Goal: Transaction & Acquisition: Purchase product/service

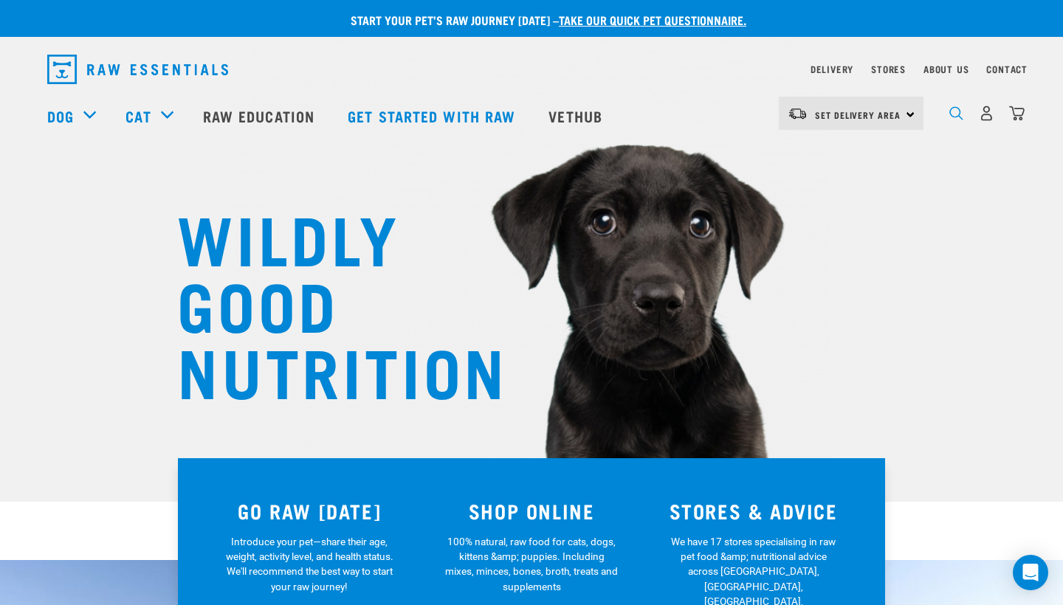
click at [954, 115] on img "dropdown navigation" at bounding box center [956, 113] width 14 height 14
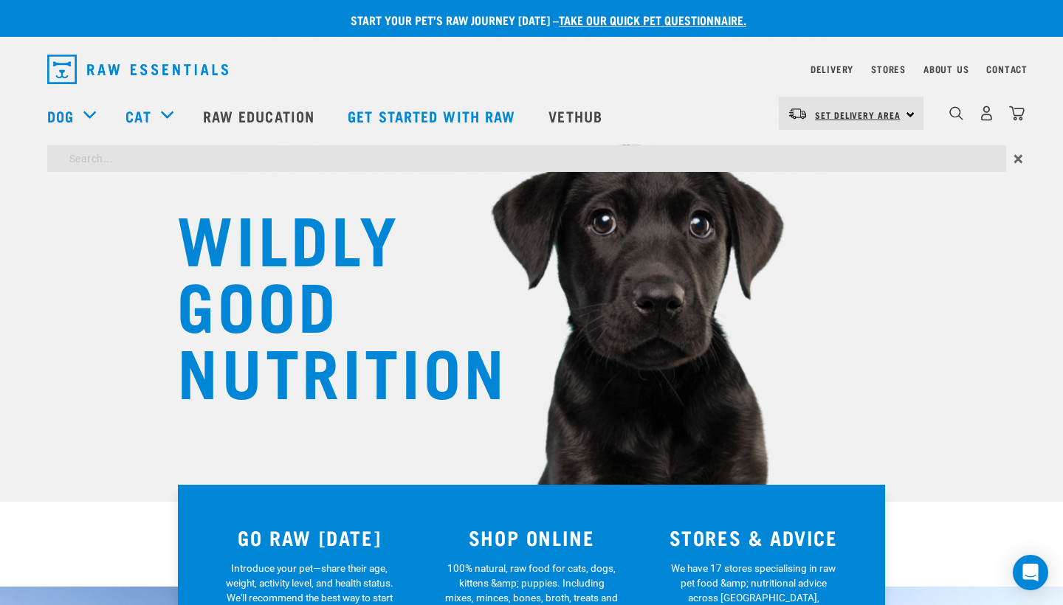
click at [858, 112] on span "Set Delivery Area" at bounding box center [858, 114] width 86 height 5
click at [820, 186] on link "[GEOGRAPHIC_DATA]" at bounding box center [849, 187] width 142 height 32
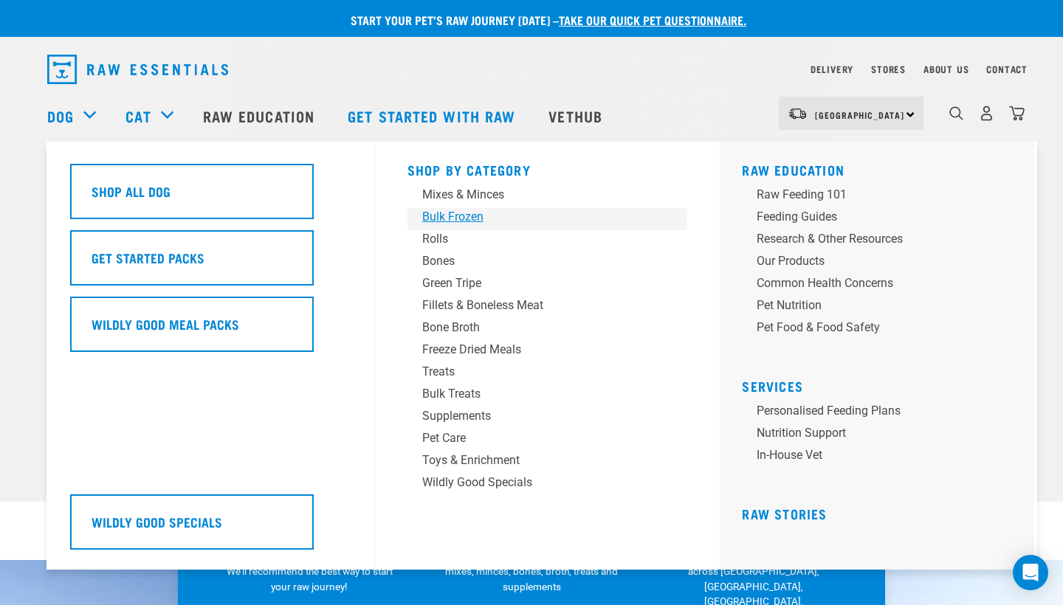
click at [464, 219] on div "Bulk Frozen" at bounding box center [537, 217] width 230 height 18
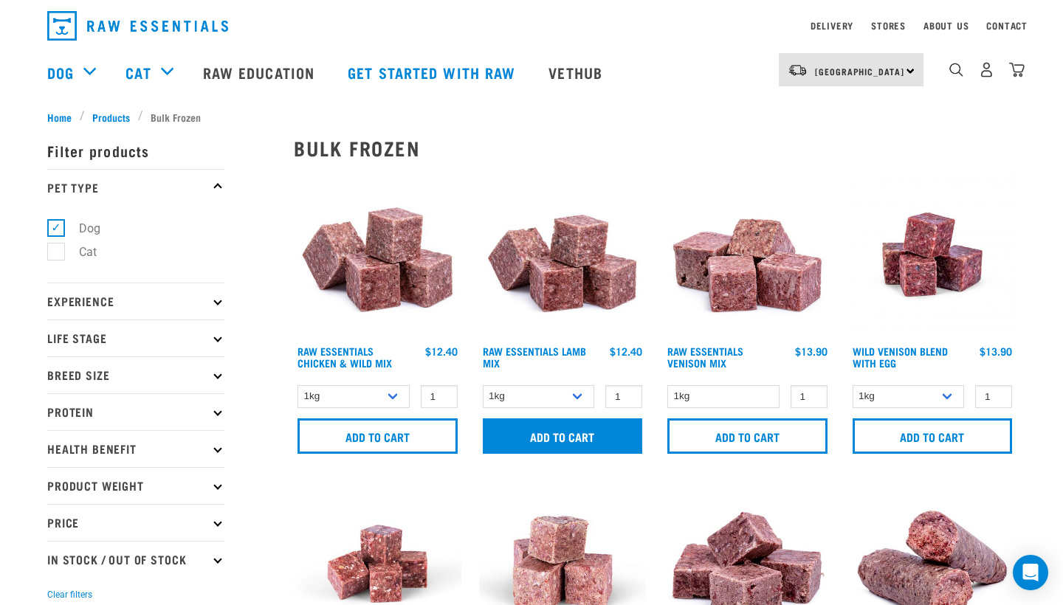
scroll to position [46, 0]
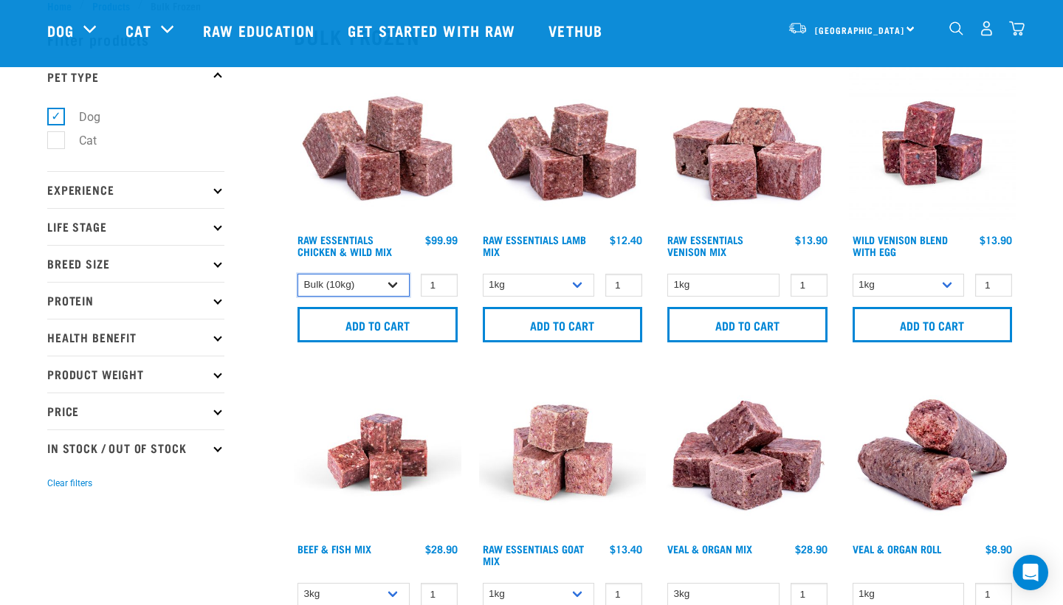
select select "731"
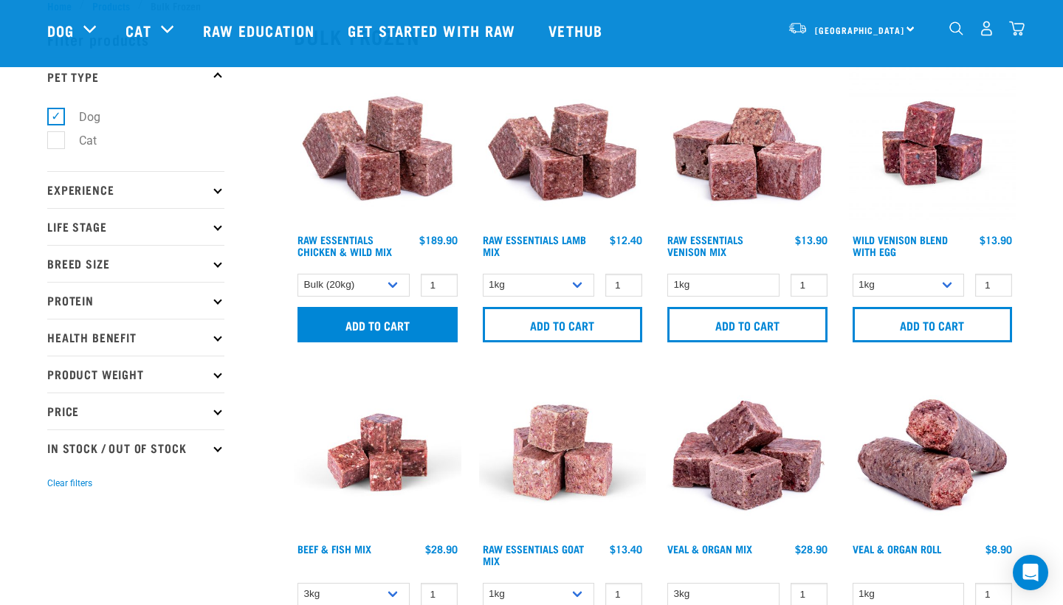
click at [375, 317] on input "Add to cart" at bounding box center [377, 324] width 160 height 35
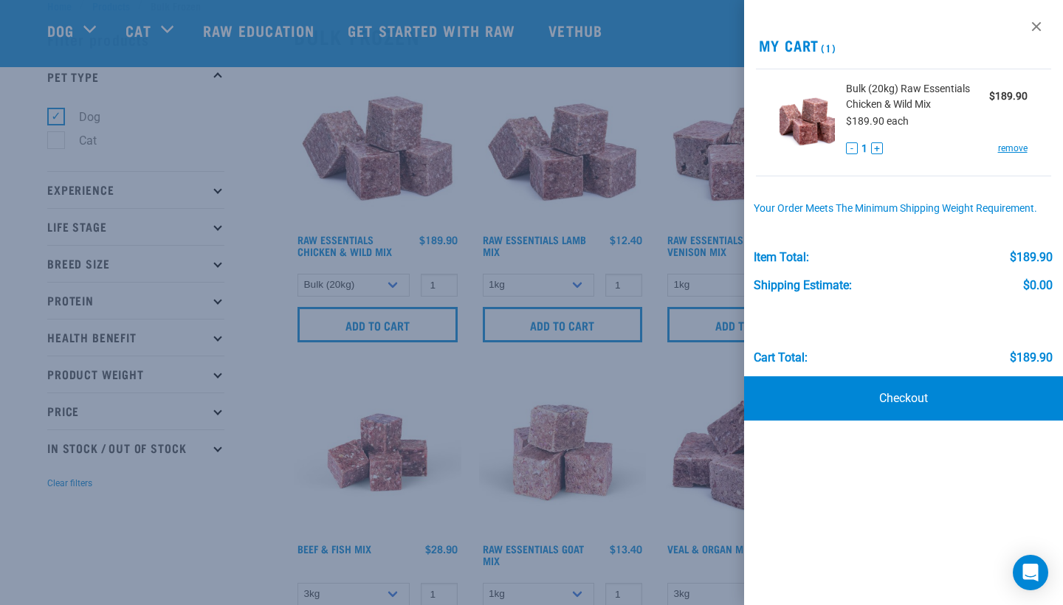
click at [668, 183] on div at bounding box center [531, 302] width 1063 height 605
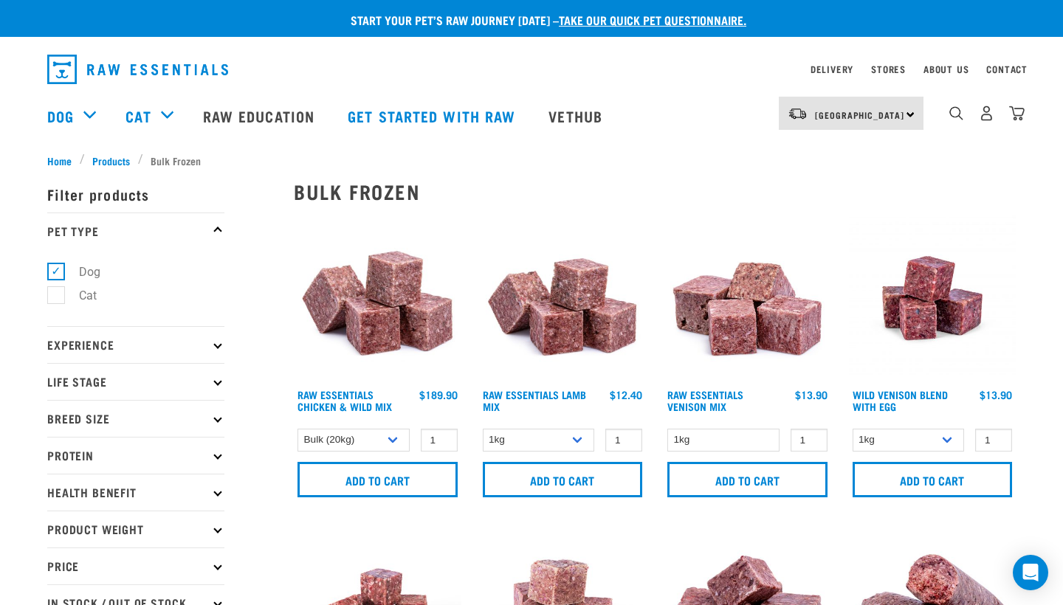
scroll to position [0, 0]
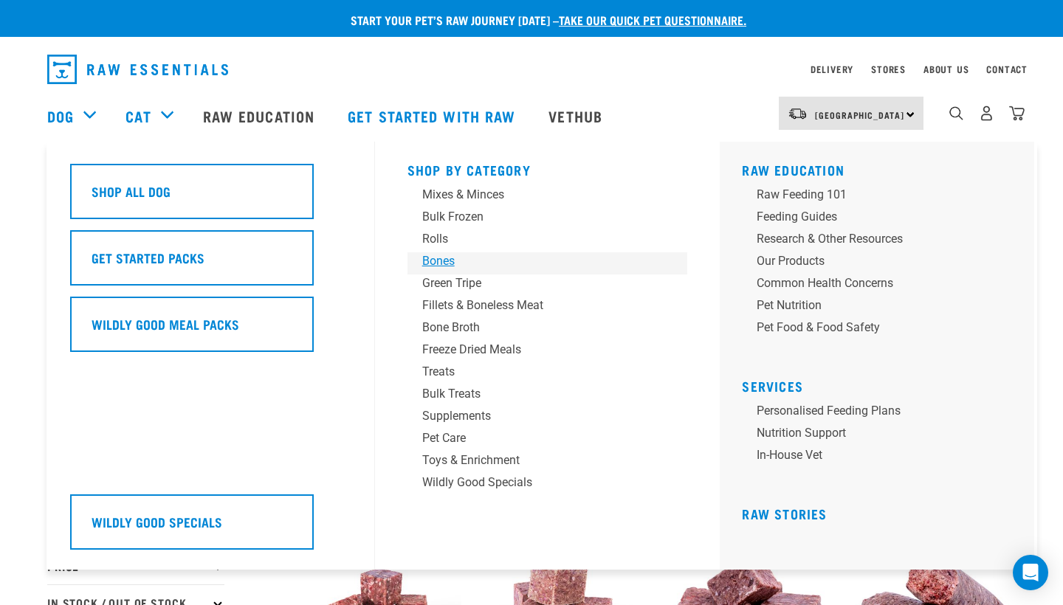
click at [449, 263] on div "Bones" at bounding box center [537, 261] width 230 height 18
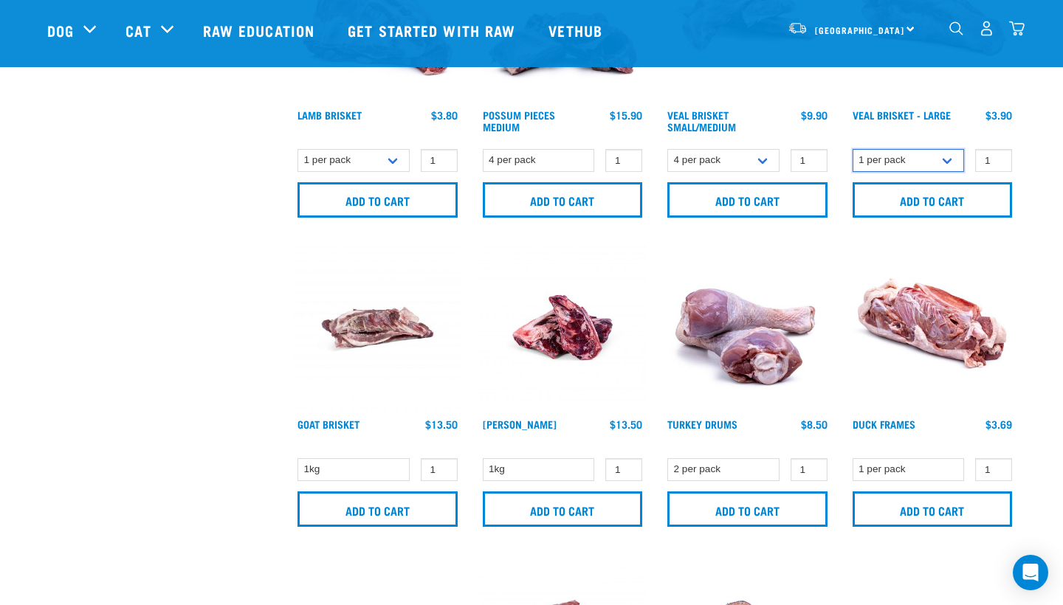
scroll to position [790, 0]
type input "0"
click at [992, 472] on input "0" at bounding box center [993, 468] width 37 height 23
click at [911, 484] on form "1 per pack 0" at bounding box center [933, 492] width 168 height 72
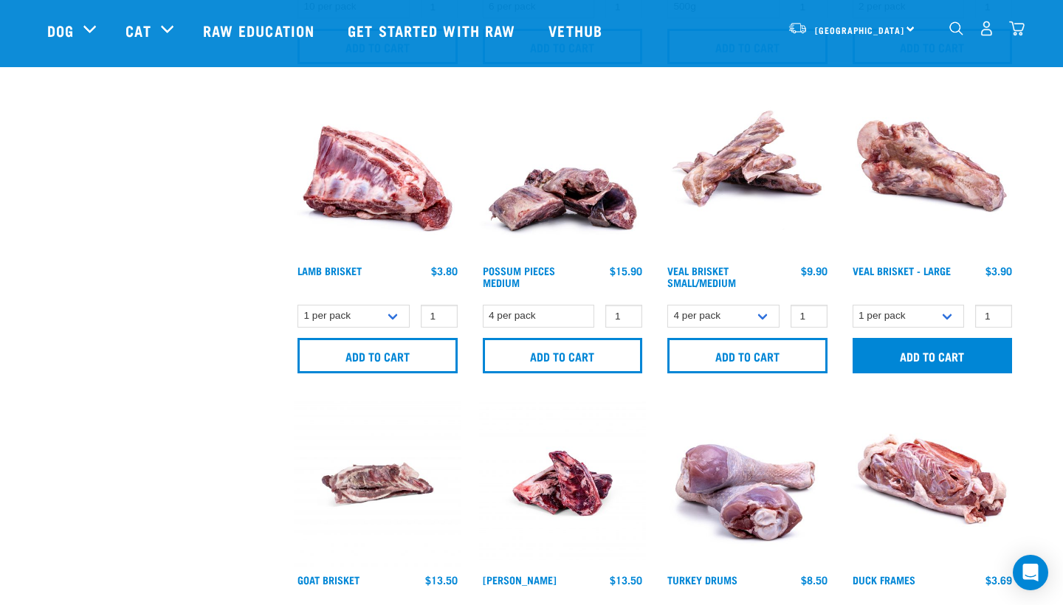
scroll to position [621, 0]
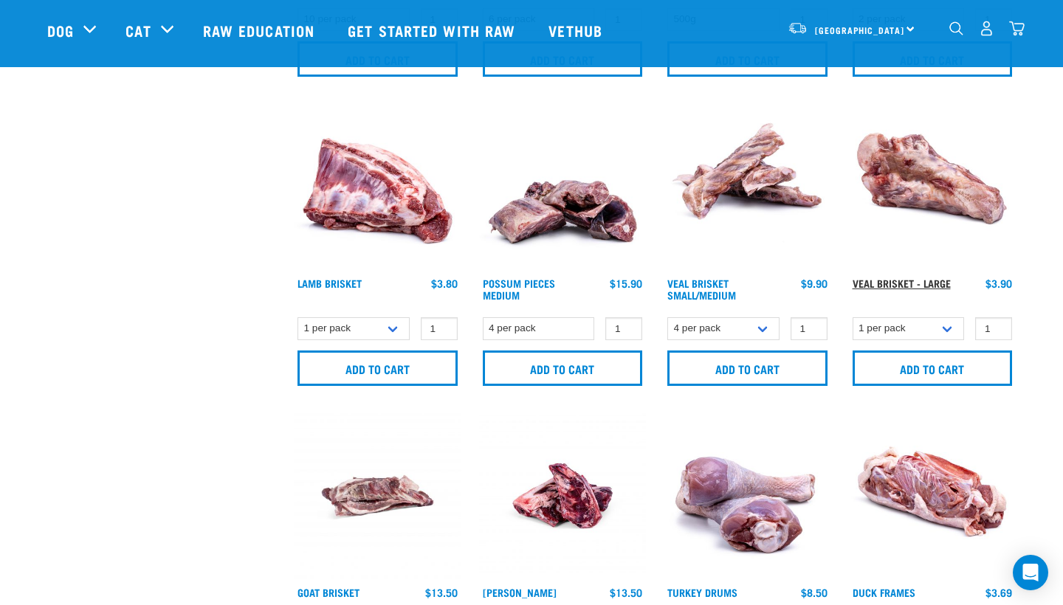
click at [917, 283] on link "Veal Brisket - Large" at bounding box center [901, 282] width 98 height 5
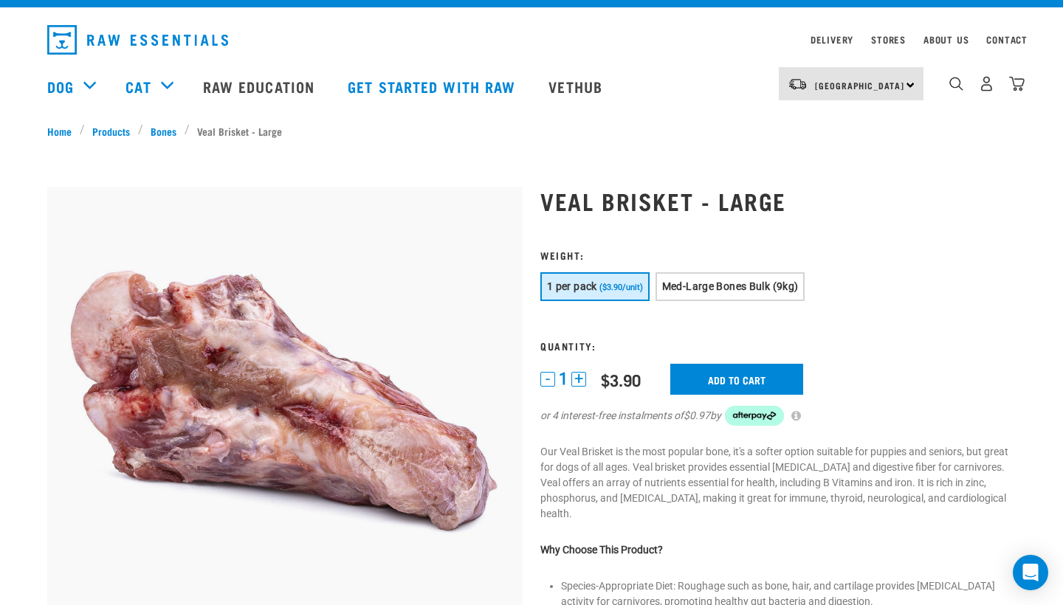
scroll to position [27, 0]
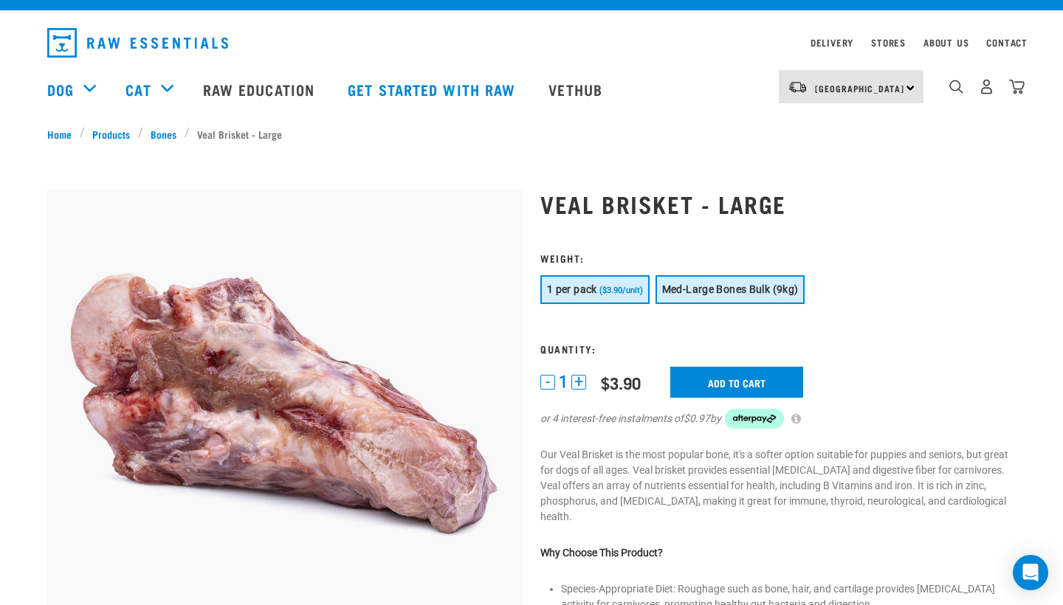
click at [719, 292] on span "Med-Large Bones Bulk (9kg)" at bounding box center [730, 289] width 137 height 12
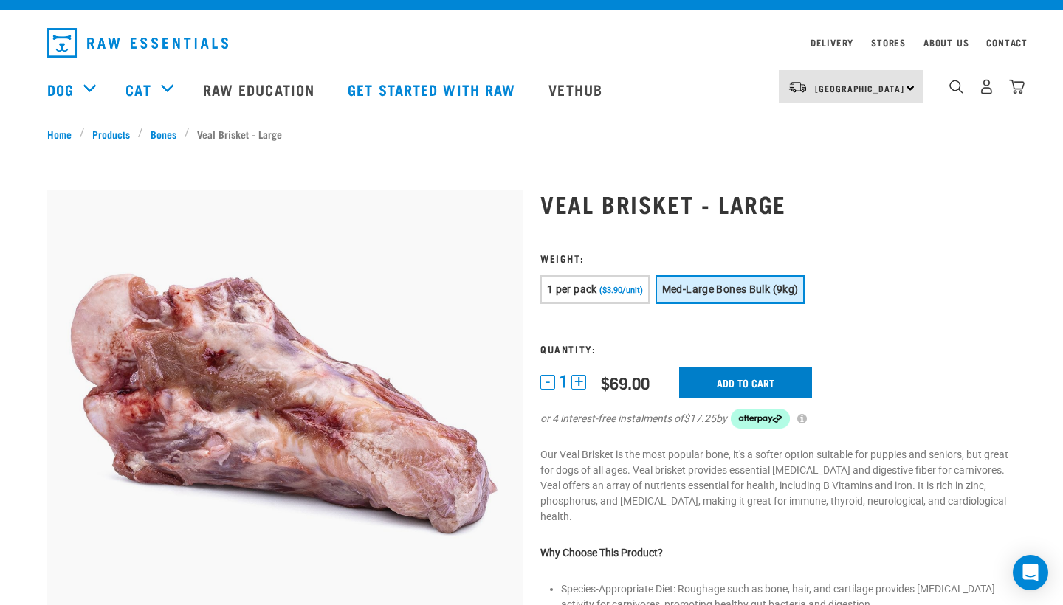
click at [720, 387] on input "Add to cart" at bounding box center [745, 382] width 133 height 31
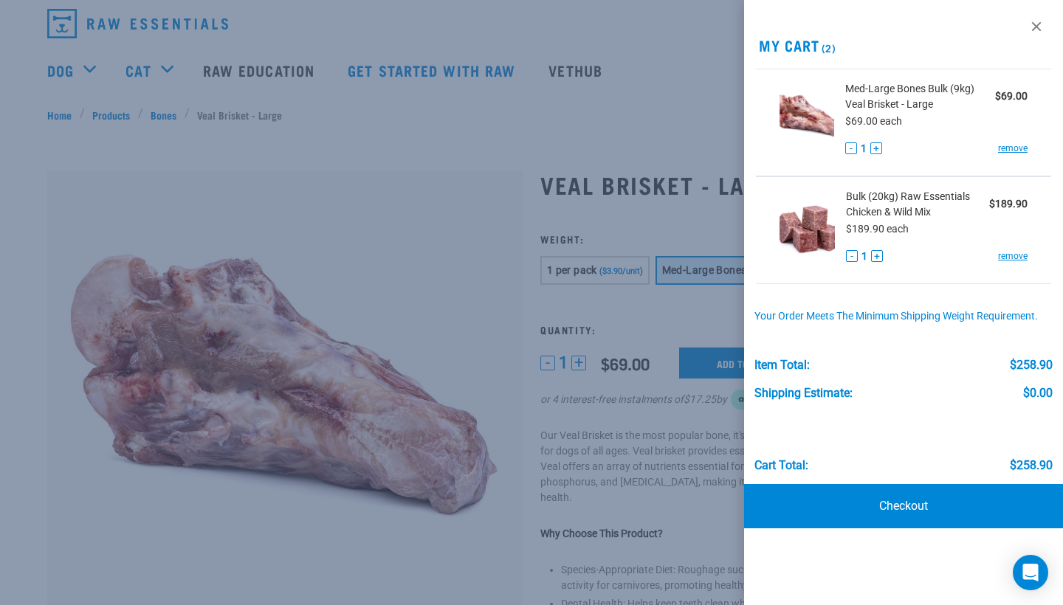
scroll to position [41, 0]
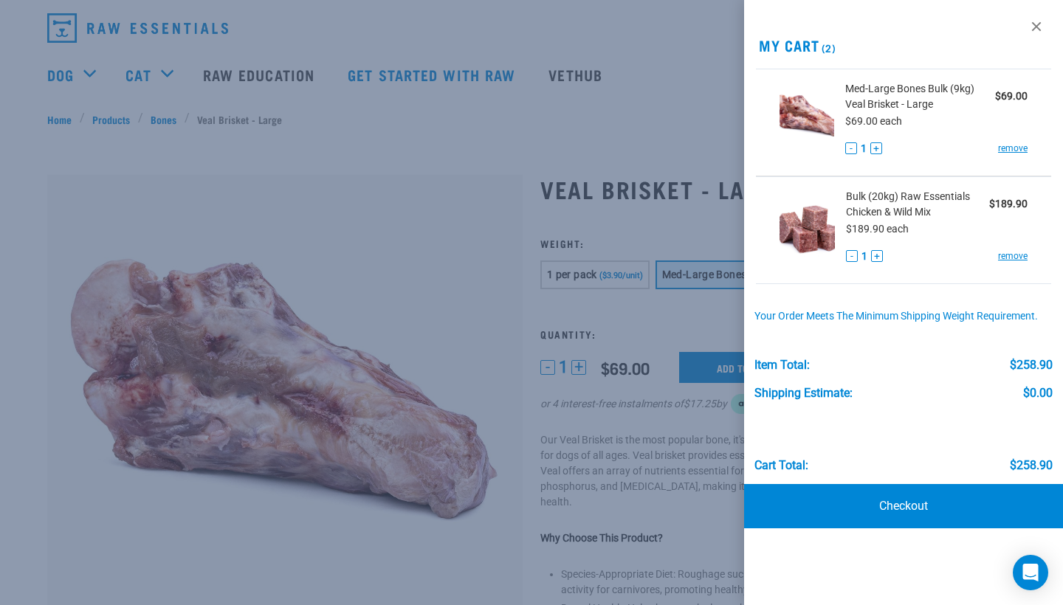
click at [720, 311] on div at bounding box center [531, 302] width 1063 height 605
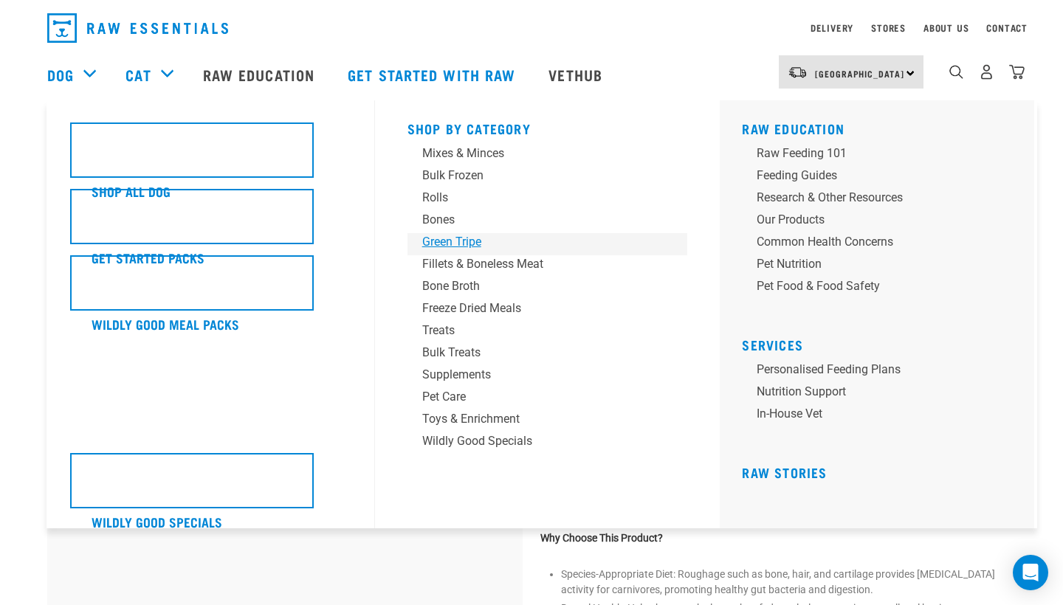
click at [452, 248] on div "Green Tripe" at bounding box center [537, 242] width 230 height 18
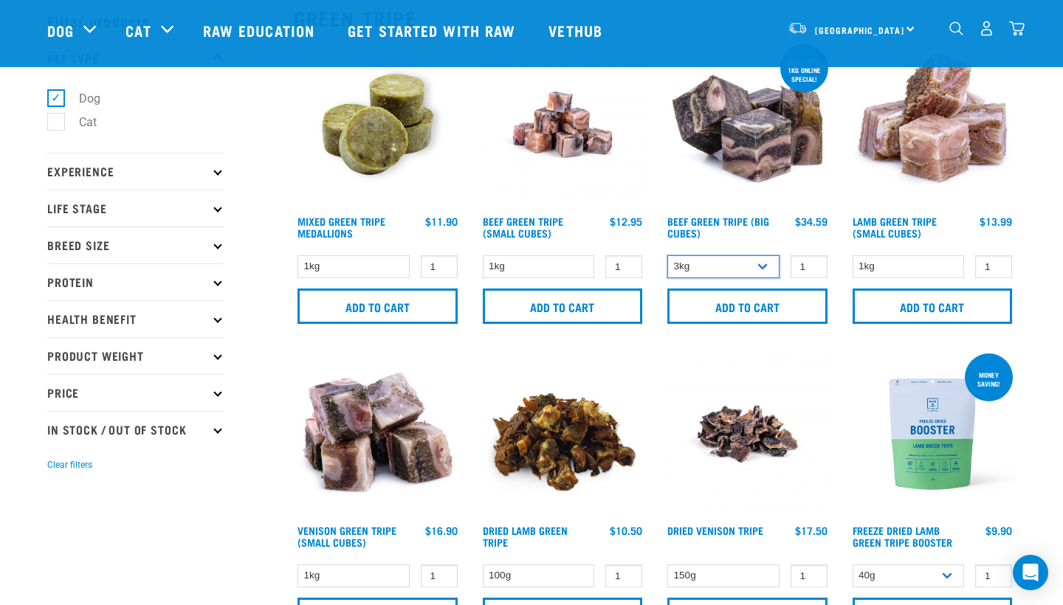
scroll to position [67, 0]
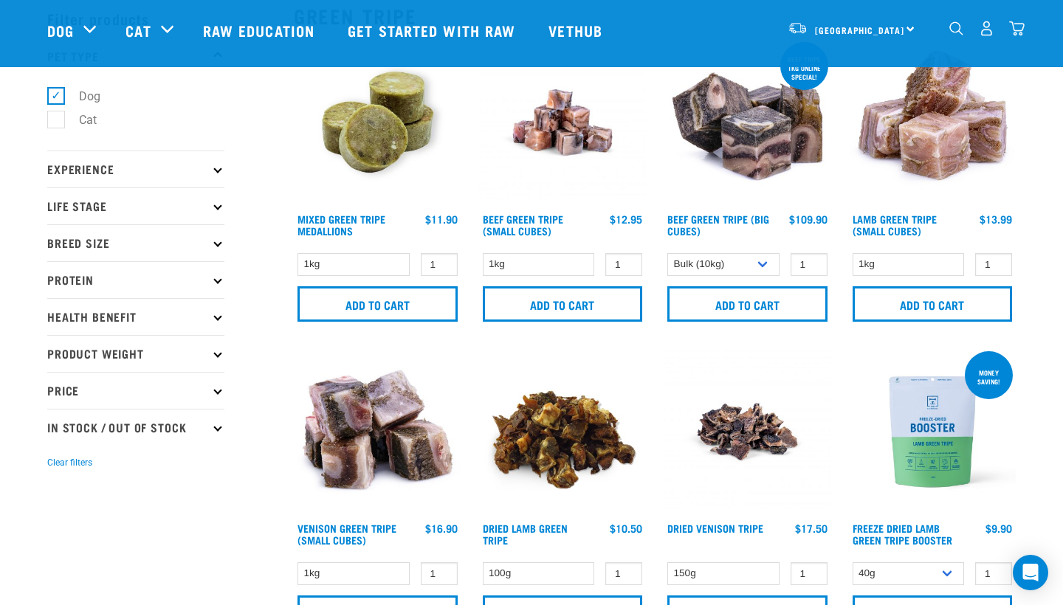
click at [1010, 32] on img "dropdown navigation" at bounding box center [1016, 28] width 15 height 15
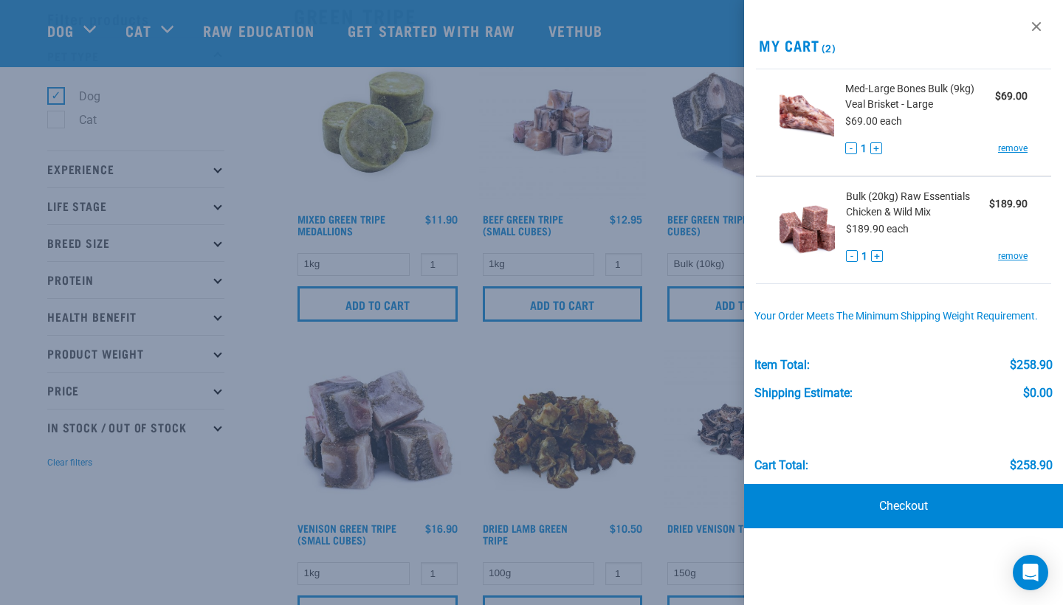
click at [680, 201] on div at bounding box center [531, 302] width 1063 height 605
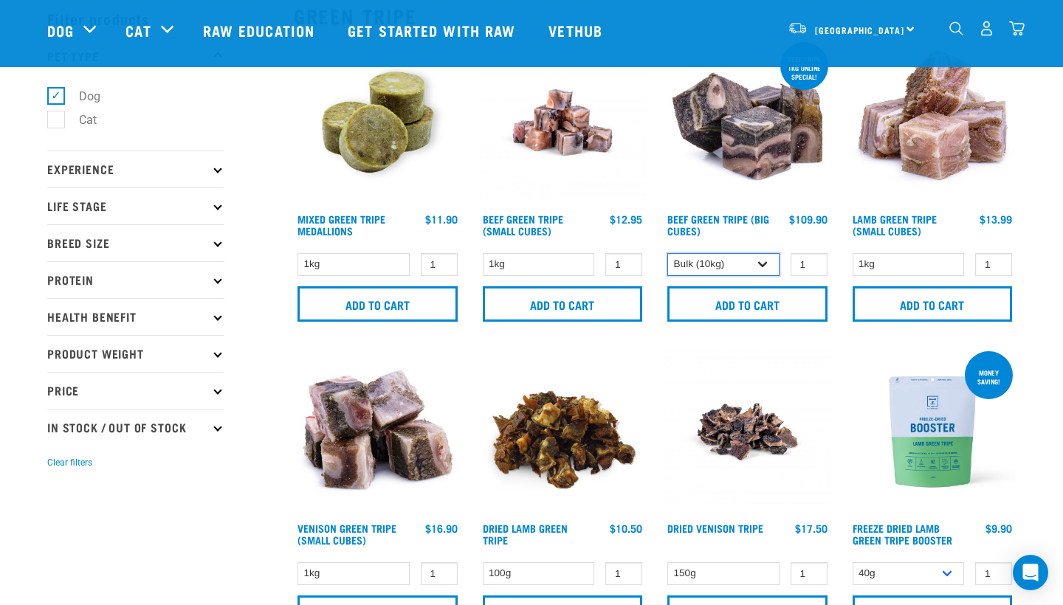
select select "346"
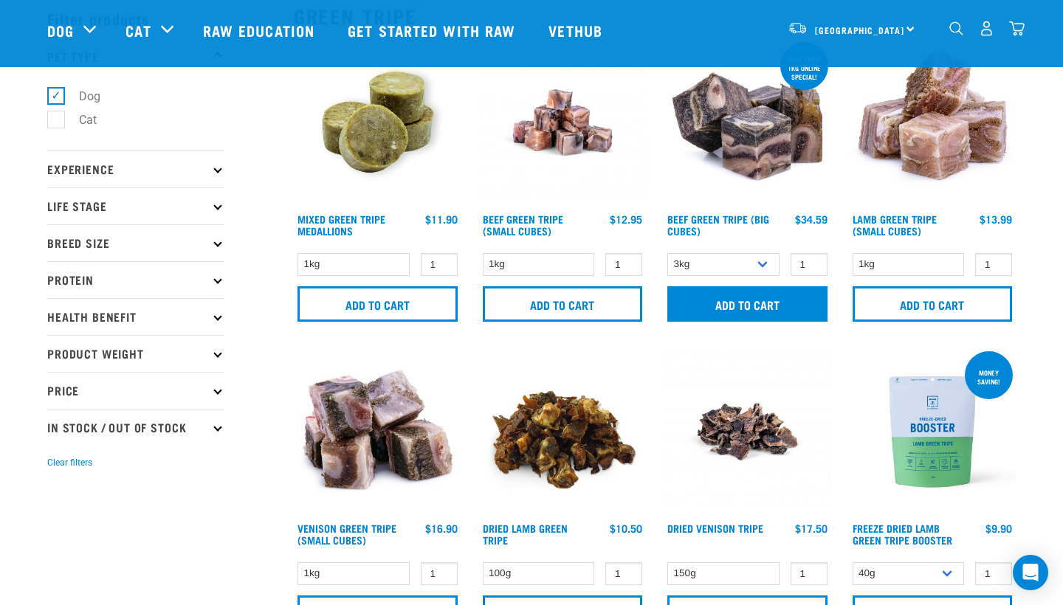
click at [725, 300] on input "Add to cart" at bounding box center [747, 303] width 160 height 35
click at [1013, 33] on img "dropdown navigation" at bounding box center [1016, 28] width 15 height 15
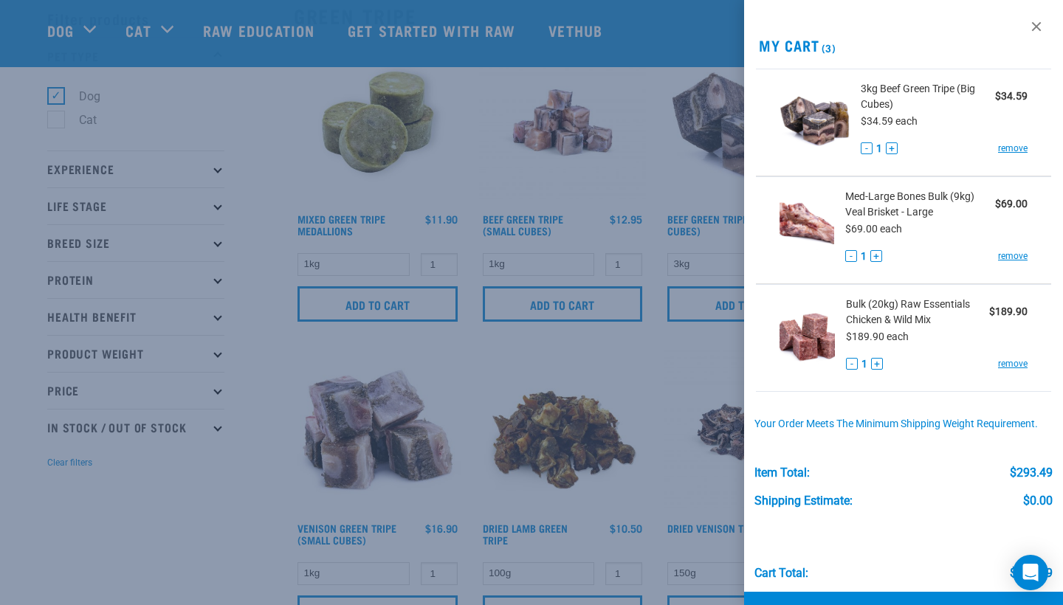
click at [697, 182] on div at bounding box center [531, 302] width 1063 height 605
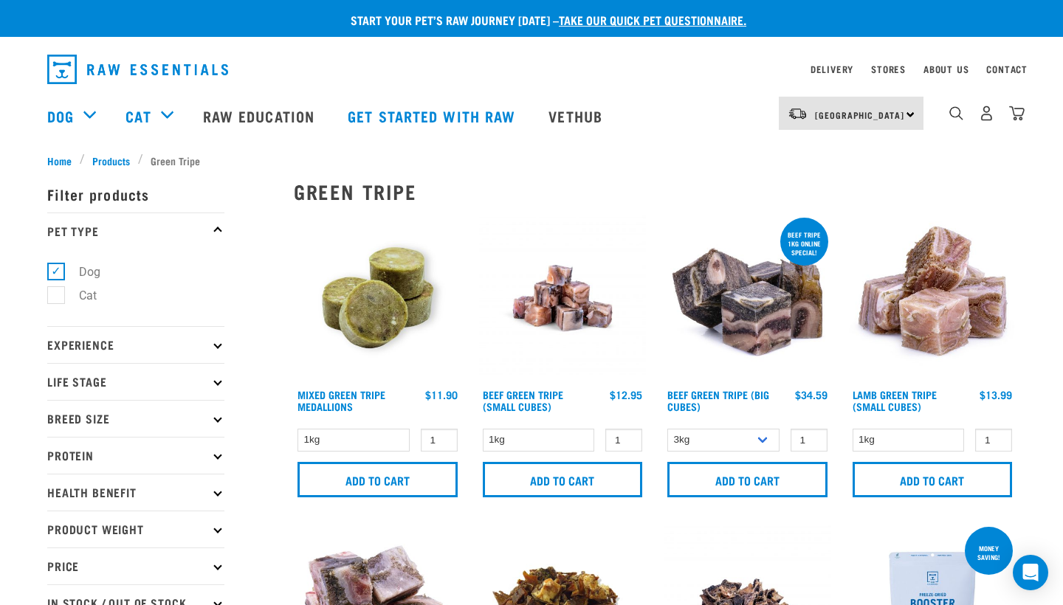
scroll to position [0, 0]
click at [1012, 111] on img "dropdown navigation" at bounding box center [1016, 113] width 15 height 15
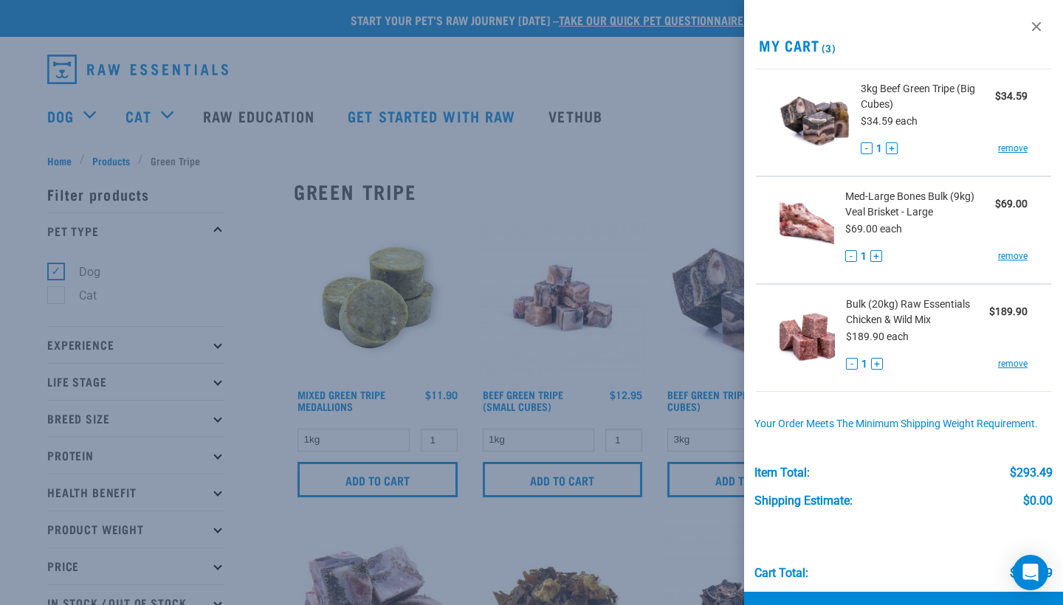
click at [684, 70] on div at bounding box center [531, 302] width 1063 height 605
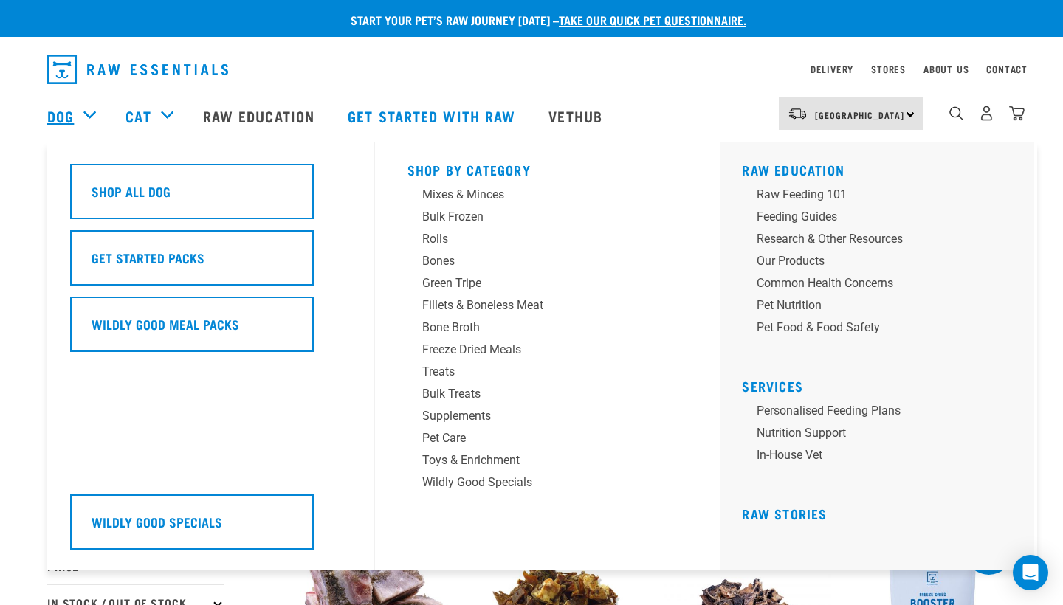
click at [60, 114] on link "Dog" at bounding box center [60, 116] width 27 height 22
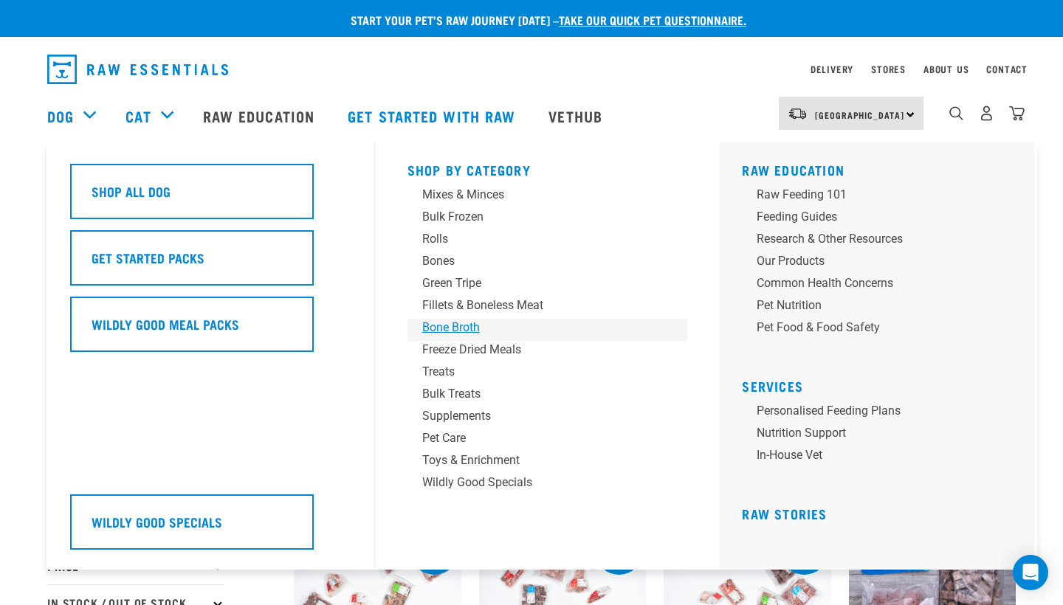
click at [445, 328] on div "Bone Broth" at bounding box center [537, 328] width 230 height 18
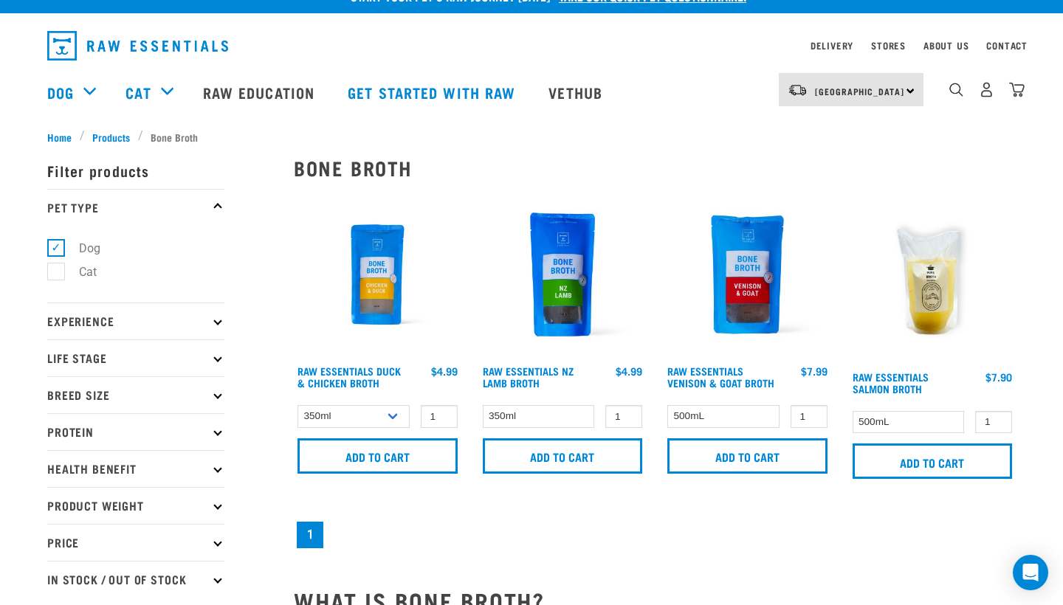
scroll to position [24, 0]
click at [441, 414] on input "2" at bounding box center [439, 416] width 37 height 23
type input "3"
click at [441, 414] on input "3" at bounding box center [439, 416] width 37 height 23
click at [422, 450] on input "Add to cart" at bounding box center [377, 455] width 160 height 35
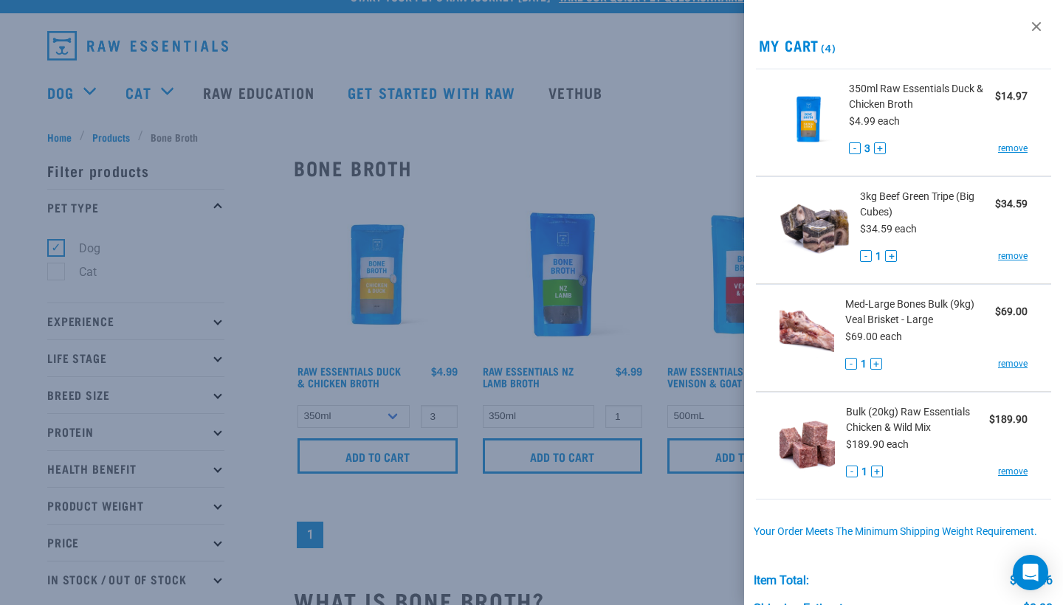
click at [484, 144] on div at bounding box center [531, 302] width 1063 height 605
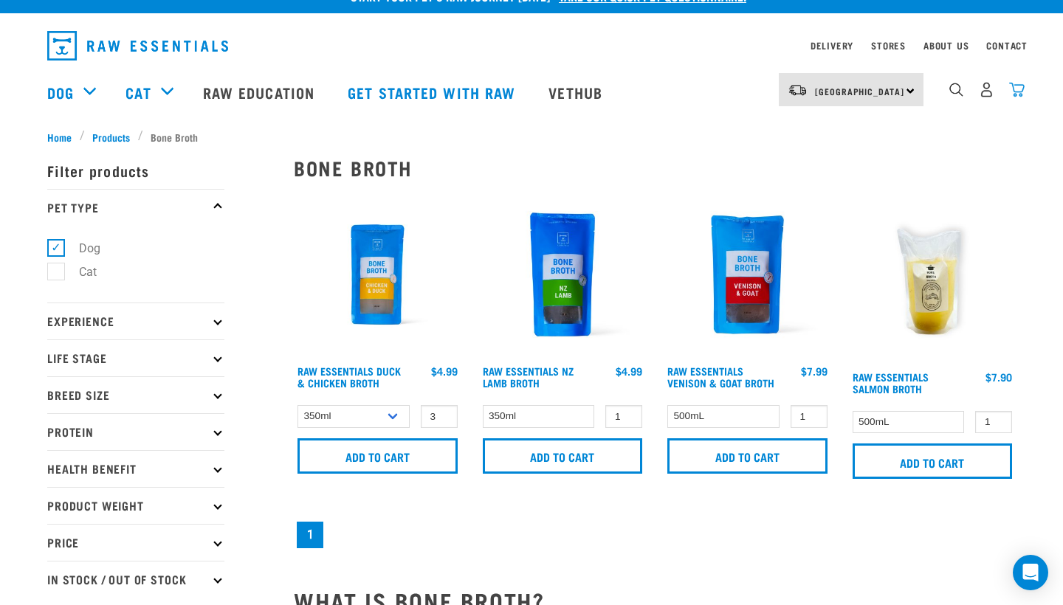
click at [1018, 91] on img "dropdown navigation" at bounding box center [1016, 89] width 15 height 15
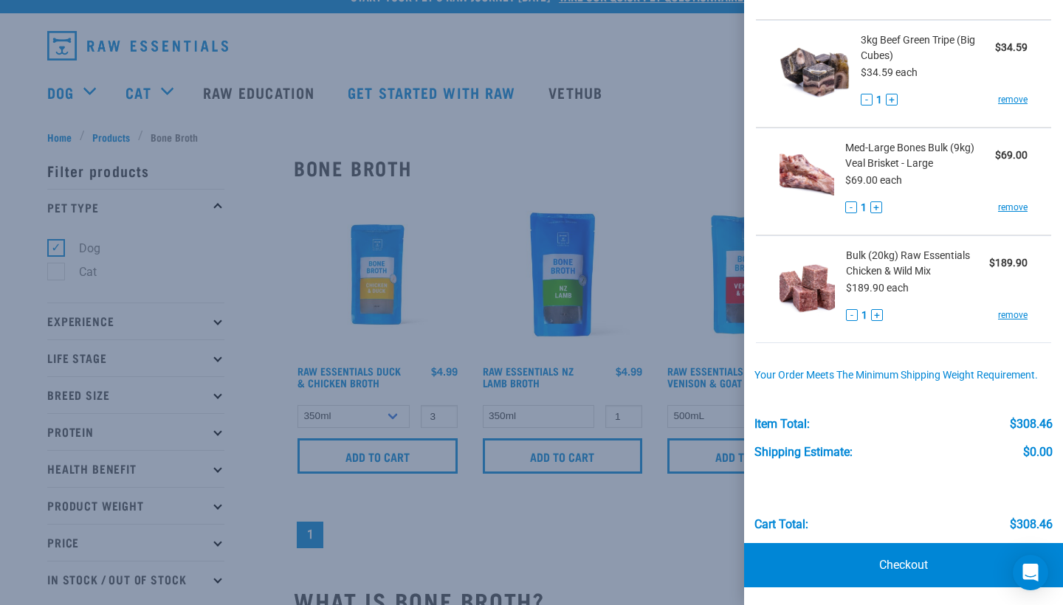
scroll to position [156, 0]
click at [460, 38] on div at bounding box center [531, 302] width 1063 height 605
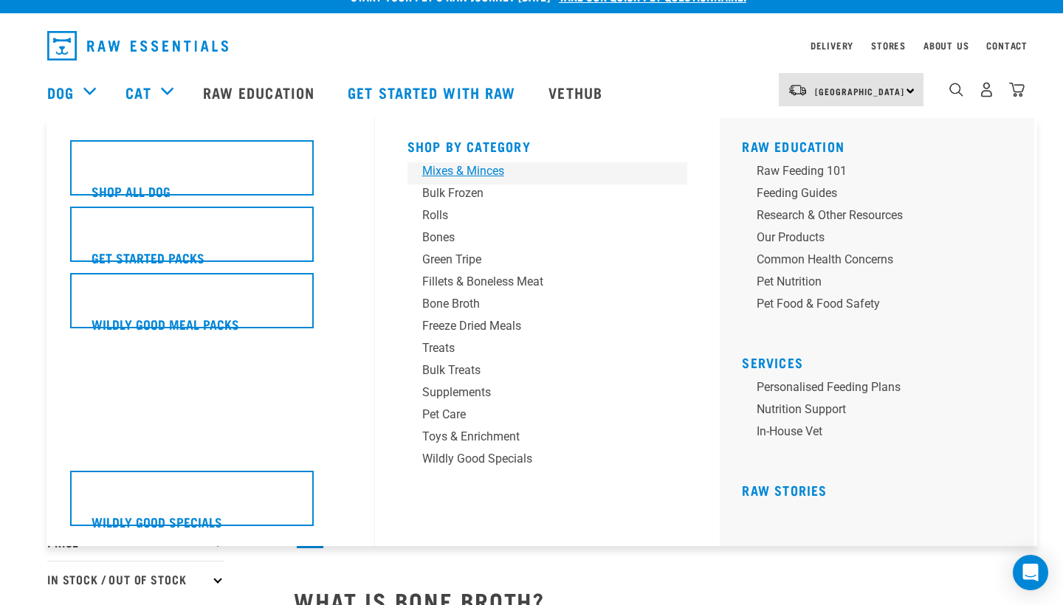
click at [479, 169] on div "Mixes & Minces" at bounding box center [537, 171] width 230 height 18
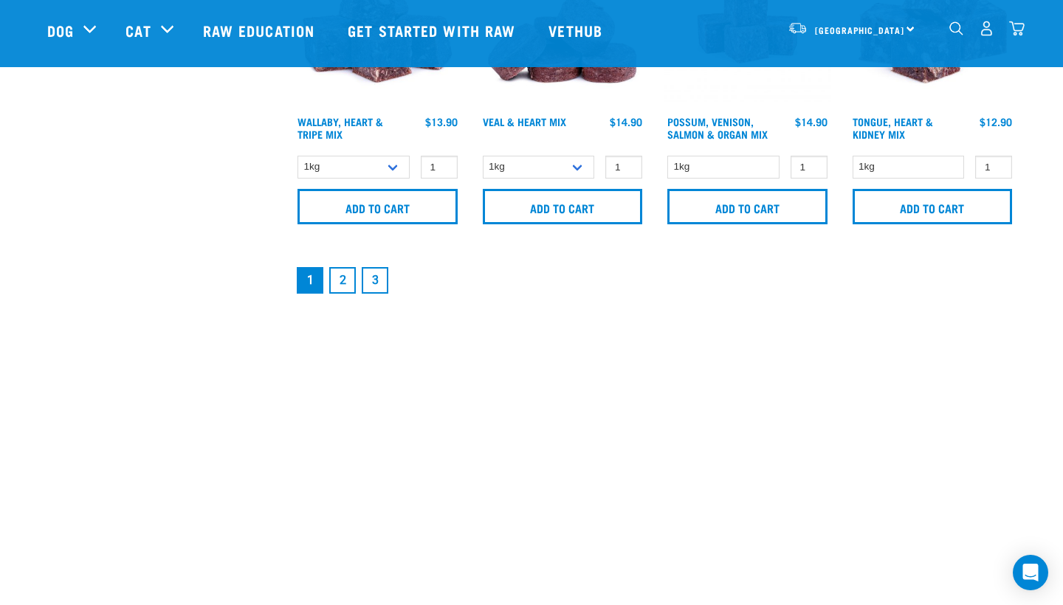
scroll to position [2346, 0]
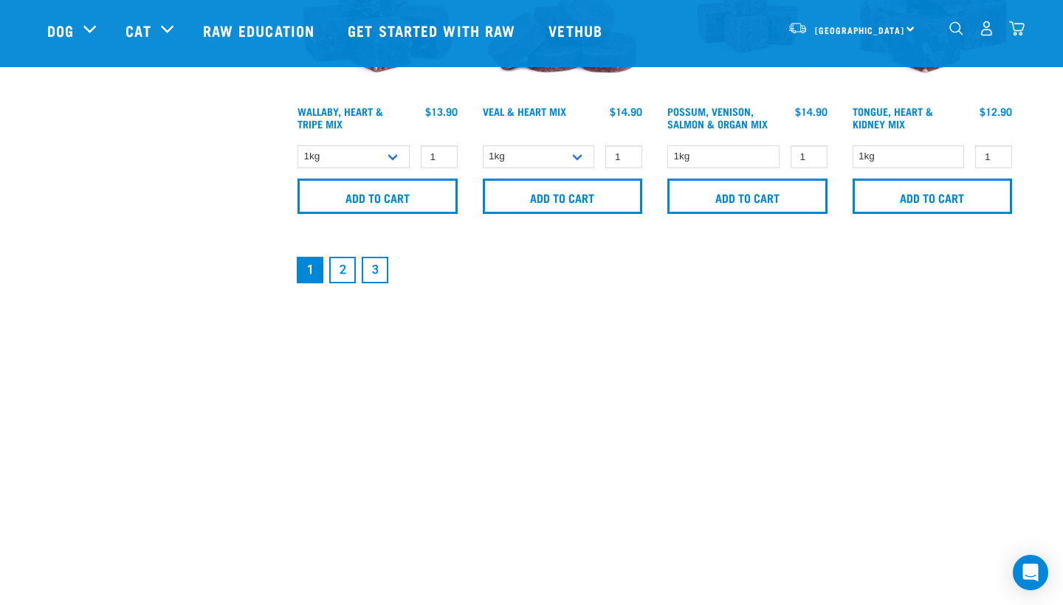
click at [346, 265] on link "2" at bounding box center [342, 270] width 27 height 27
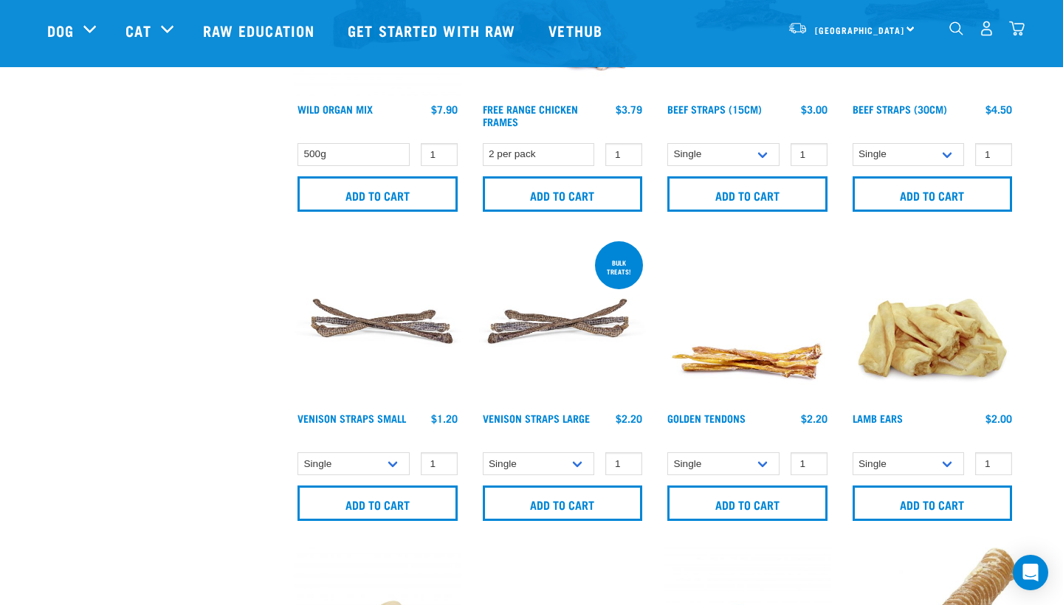
scroll to position [1107, 0]
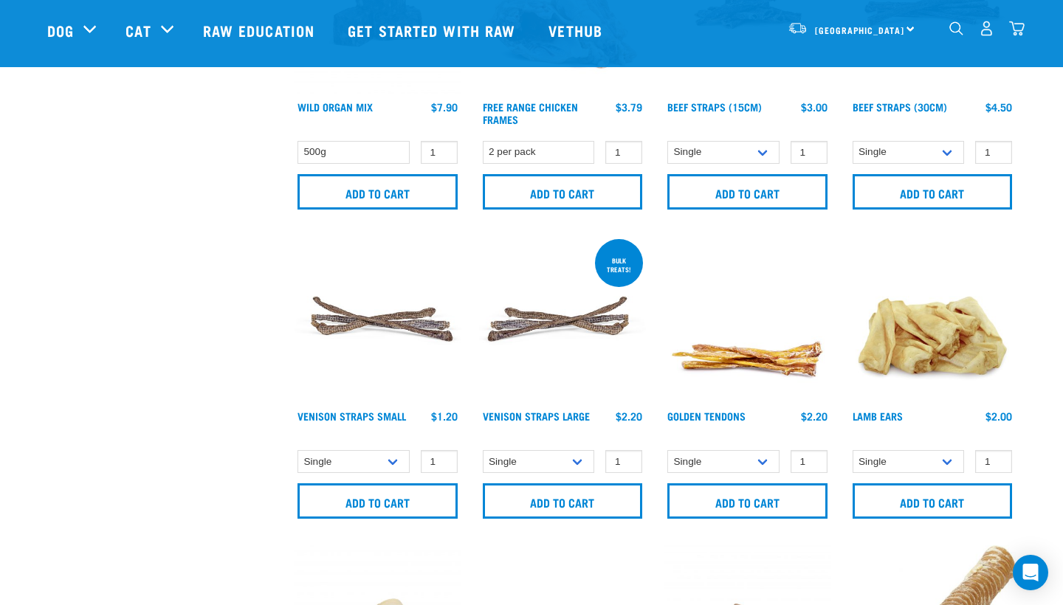
click at [964, 25] on div "6" at bounding box center [986, 28] width 76 height 33
click at [960, 27] on img "dropdown navigation" at bounding box center [956, 28] width 14 height 14
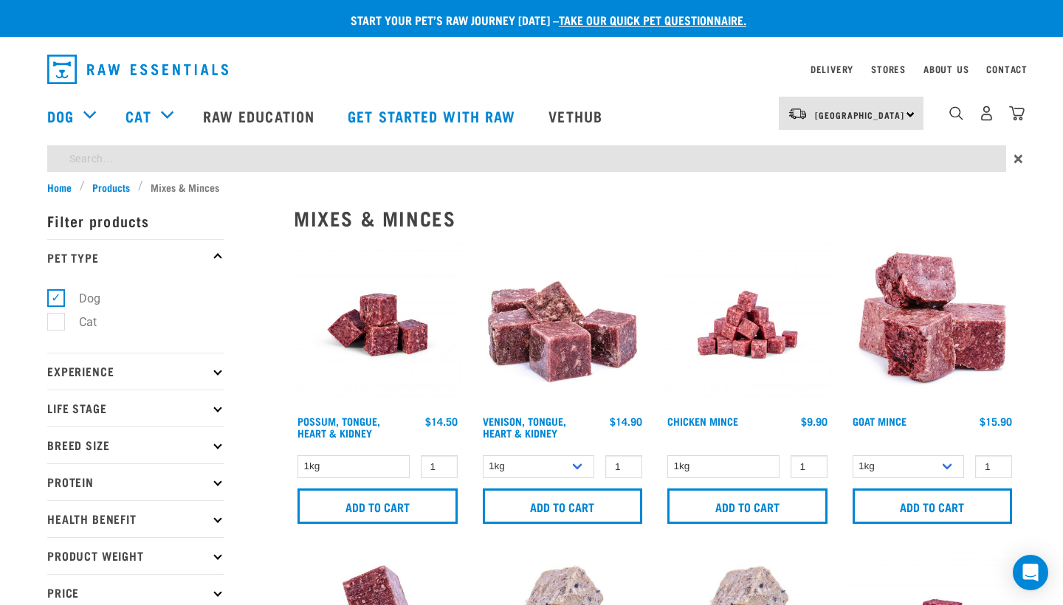
scroll to position [0, 0]
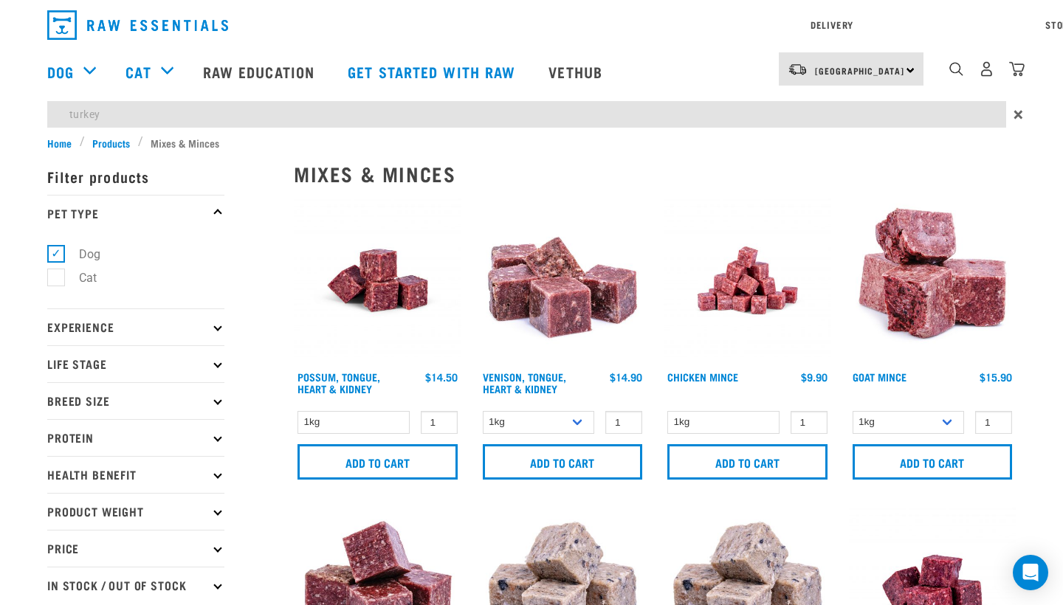
type input "turkey"
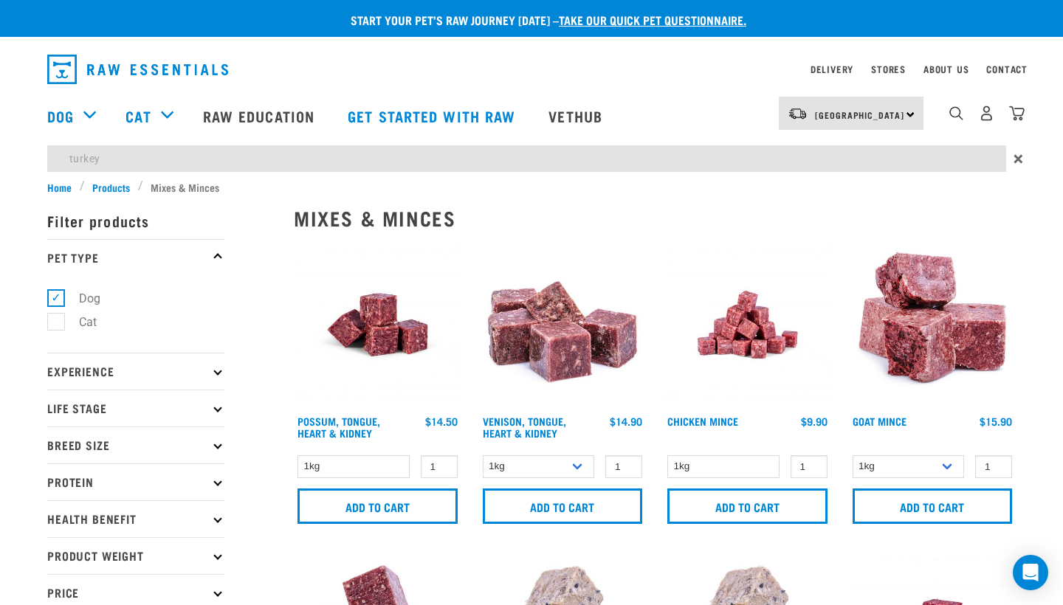
click at [141, 65] on div "Delivery Stores About Us Contact [GEOGRAPHIC_DATA]" at bounding box center [531, 111] width 1063 height 135
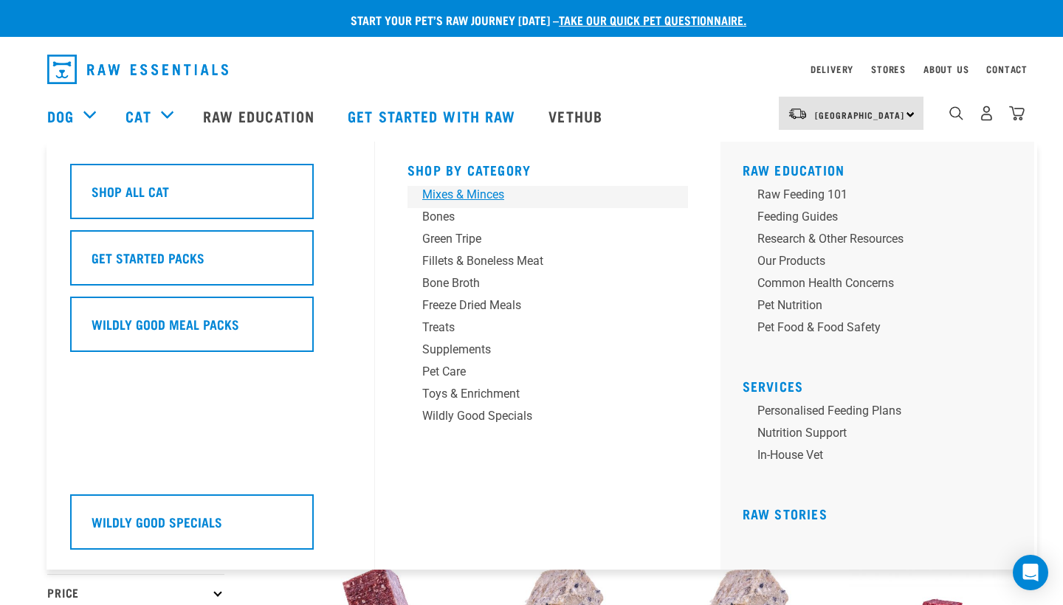
click at [440, 196] on div "Mixes & Minces" at bounding box center [537, 195] width 230 height 18
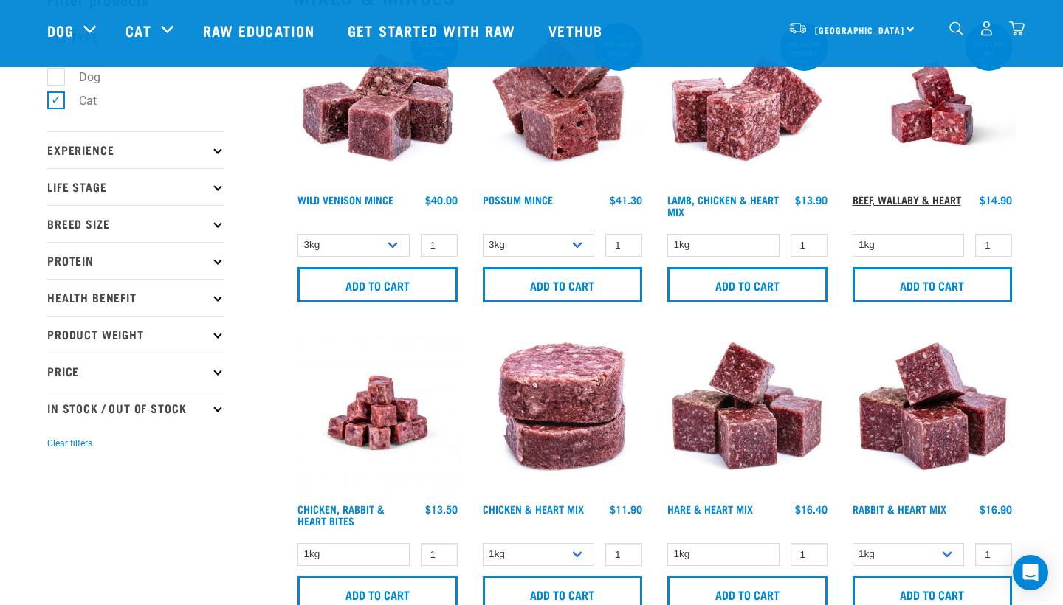
scroll to position [87, 0]
click at [911, 198] on link "Beef, Wallaby & Heart" at bounding box center [906, 198] width 108 height 5
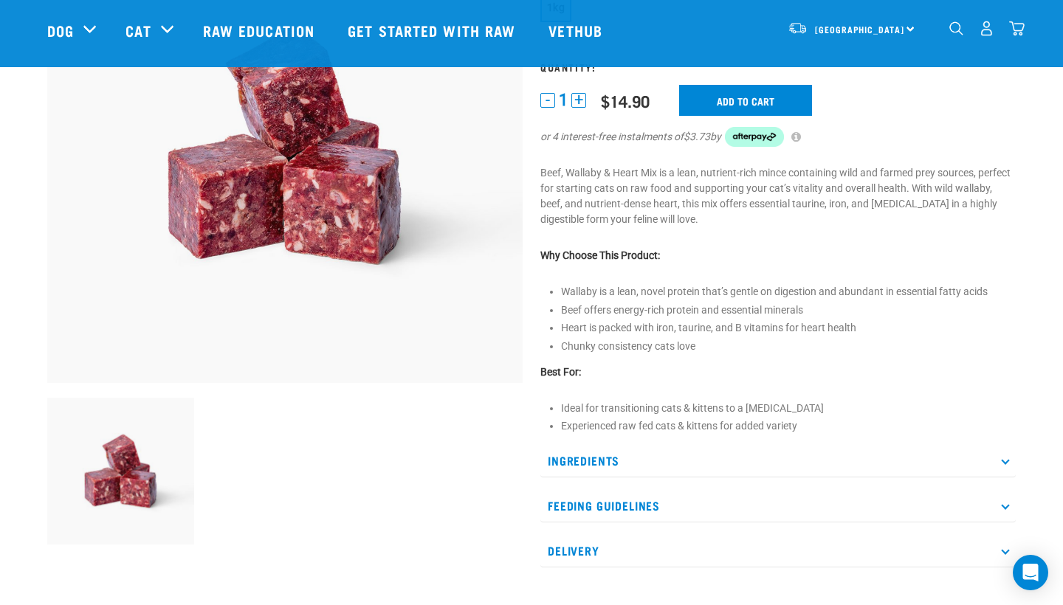
scroll to position [210, 0]
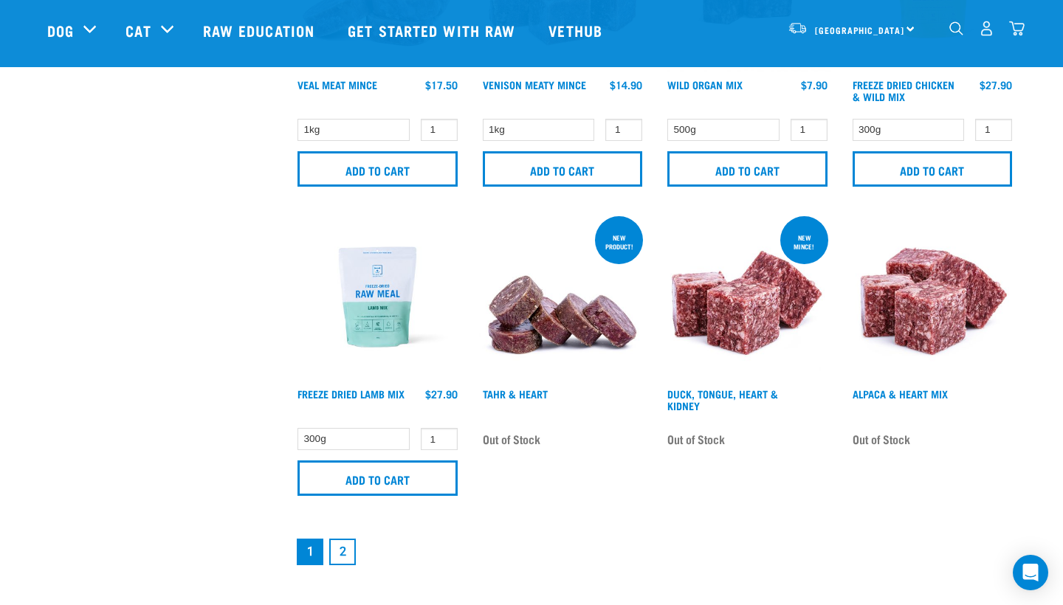
scroll to position [2133, 0]
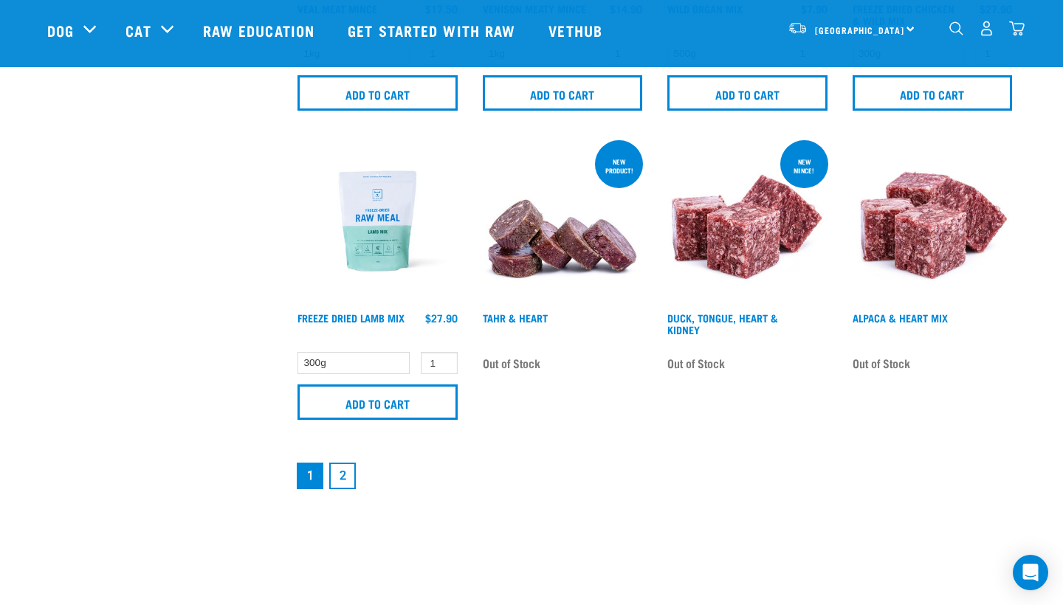
click at [337, 476] on link "2" at bounding box center [342, 476] width 27 height 27
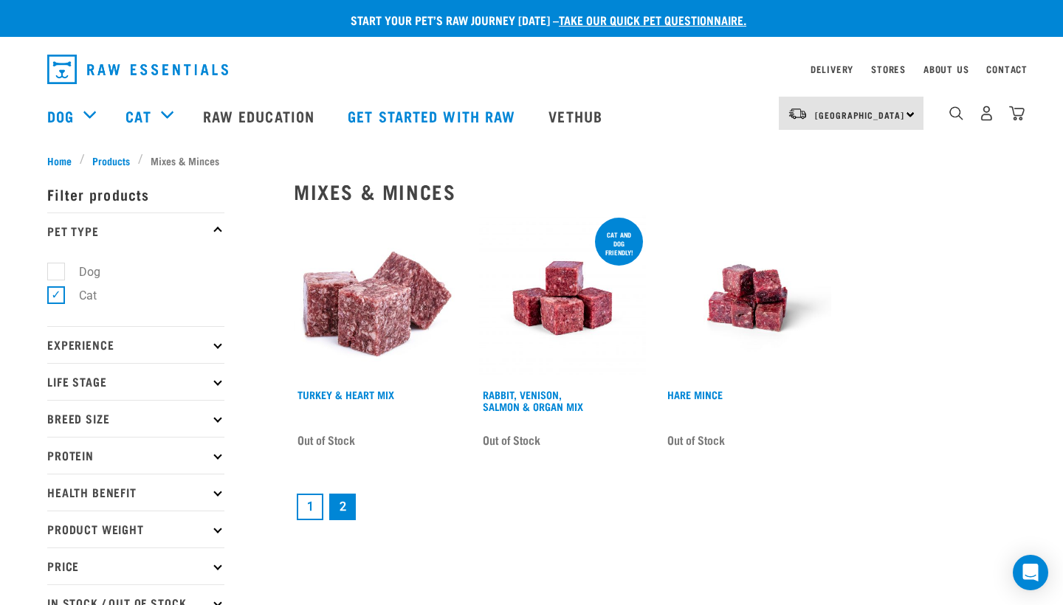
click at [306, 518] on link "1" at bounding box center [310, 507] width 27 height 27
click at [310, 508] on link "1" at bounding box center [310, 507] width 27 height 27
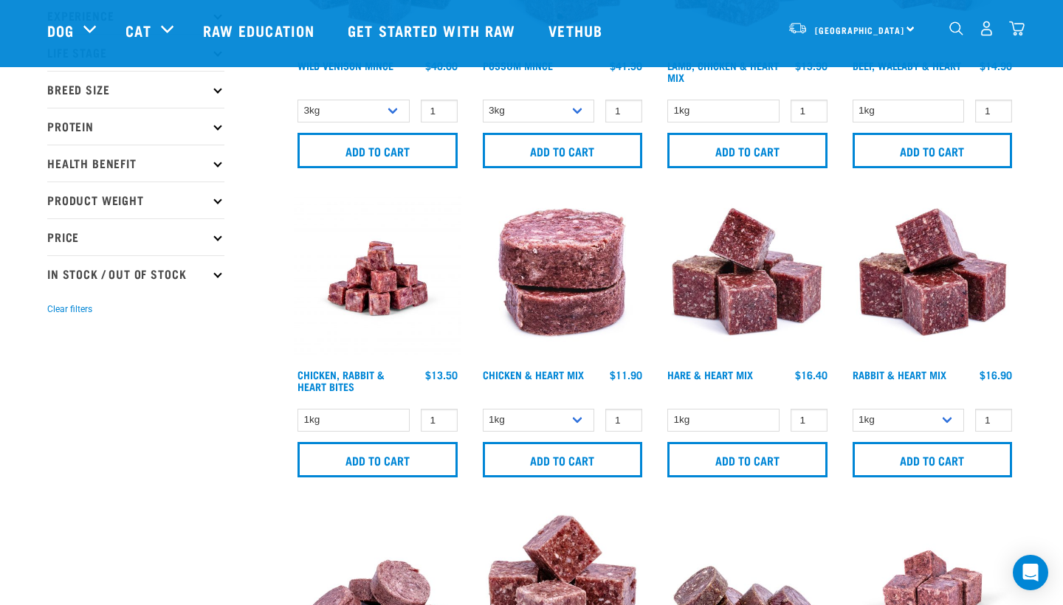
scroll to position [239, 0]
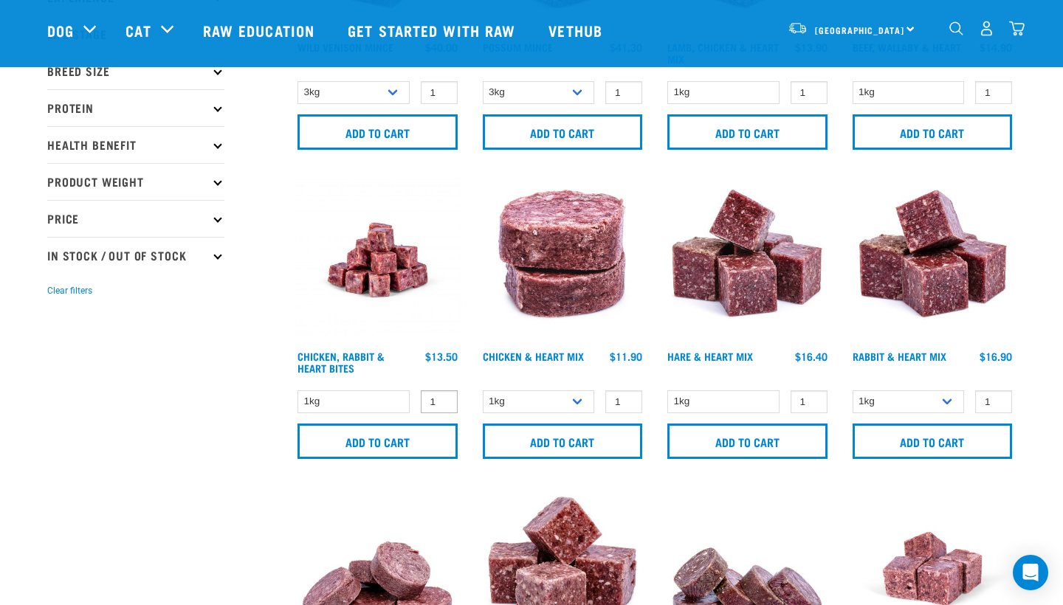
type input "2"
click at [440, 400] on input "2" at bounding box center [439, 401] width 37 height 23
click at [386, 444] on input "Add to cart" at bounding box center [377, 441] width 160 height 35
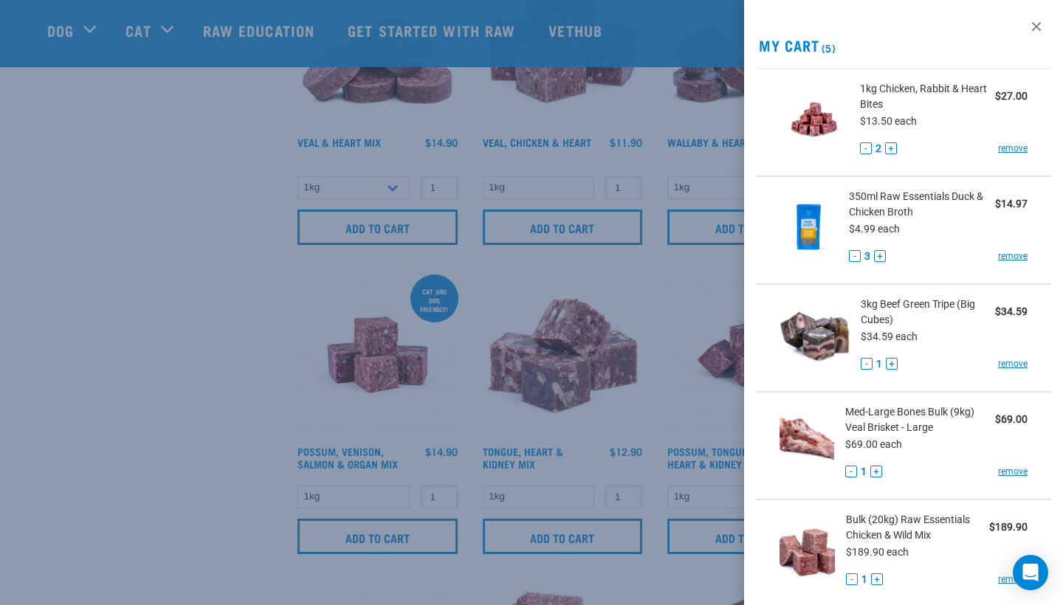
scroll to position [812, 0]
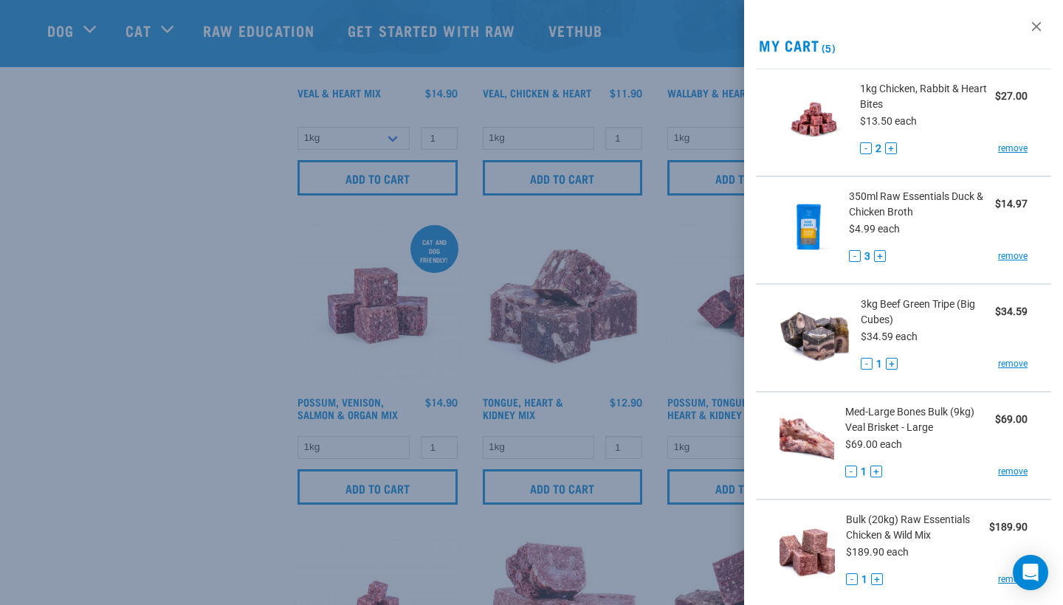
click at [114, 404] on div at bounding box center [531, 302] width 1063 height 605
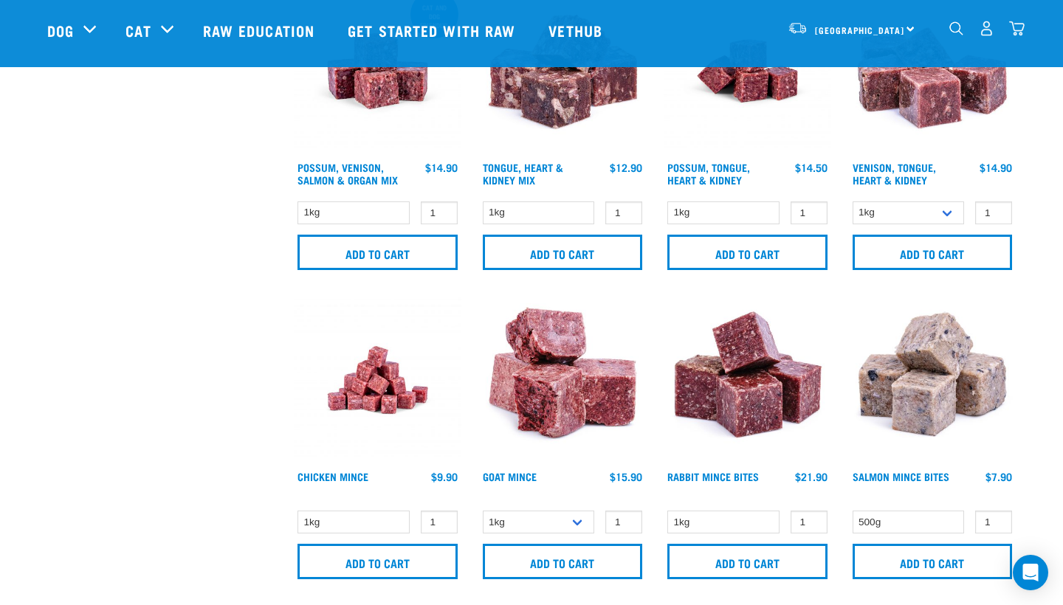
scroll to position [1047, 0]
type input "2"
click at [999, 518] on input "2" at bounding box center [993, 521] width 37 height 23
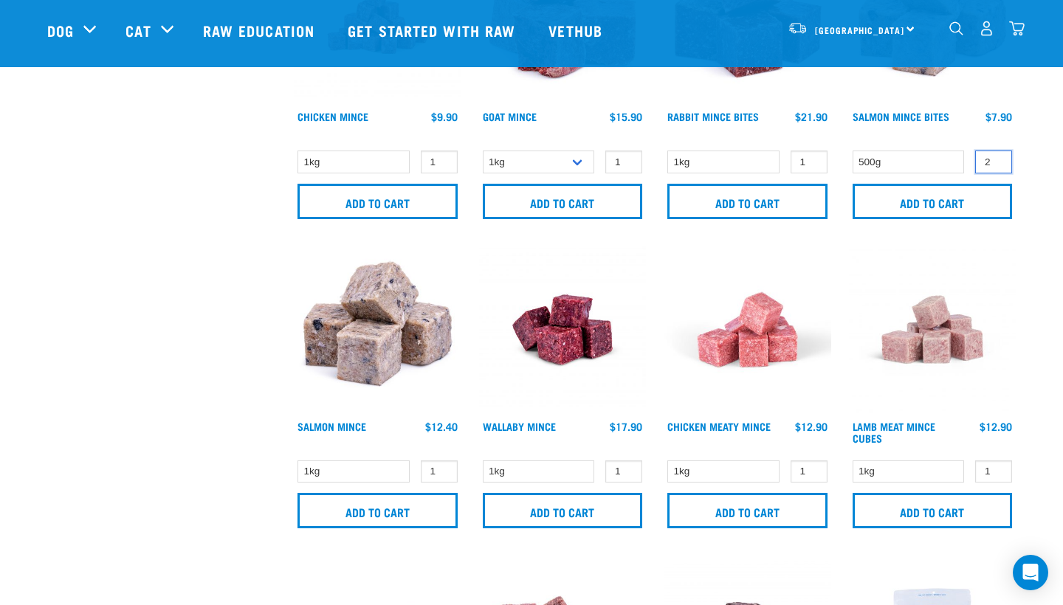
scroll to position [1406, 0]
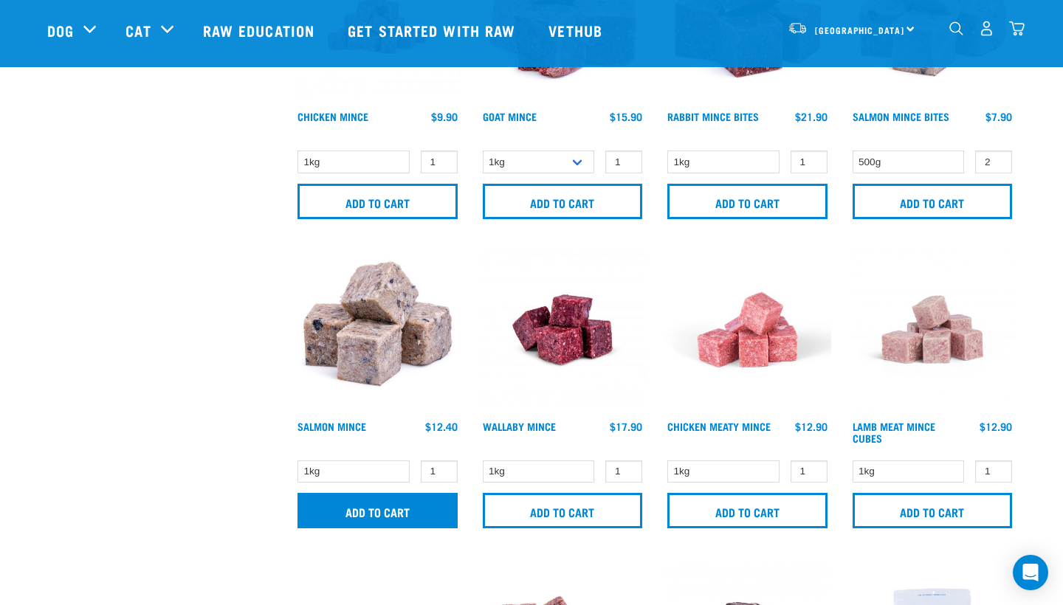
click at [393, 508] on input "Add to cart" at bounding box center [377, 510] width 160 height 35
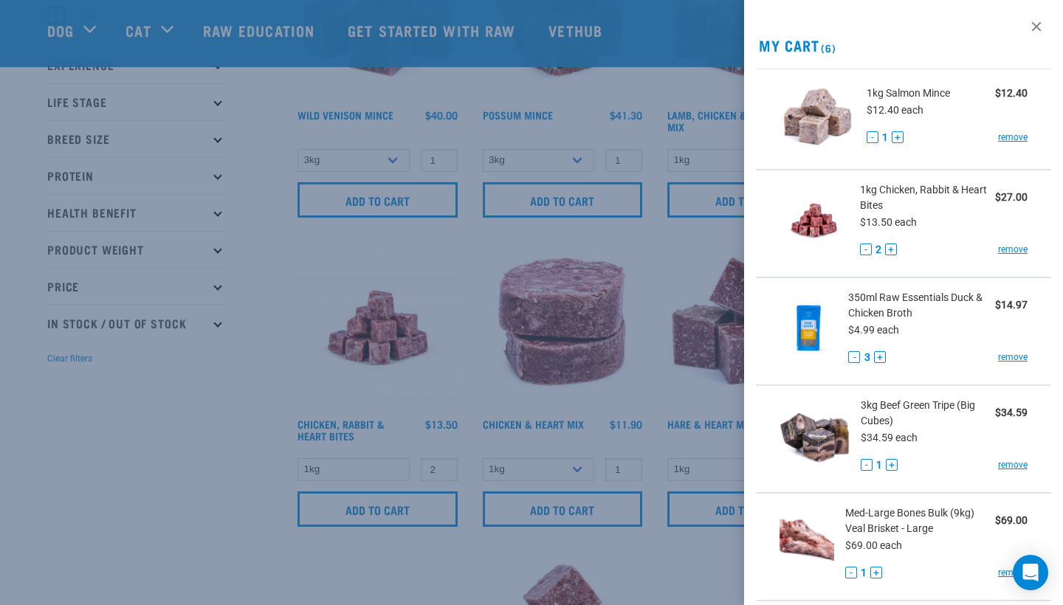
scroll to position [186, 0]
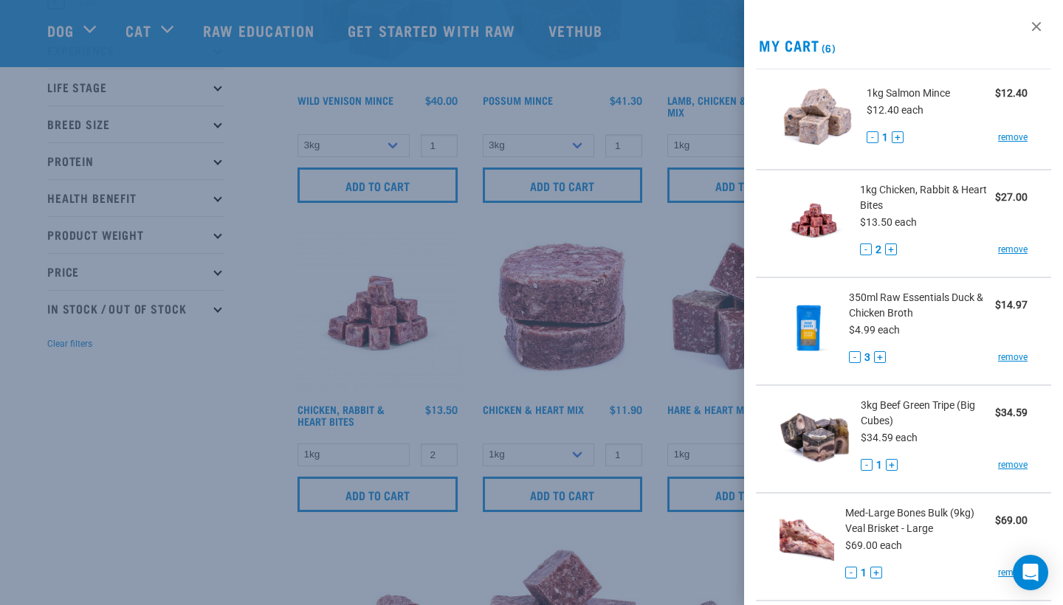
click at [111, 446] on div at bounding box center [531, 302] width 1063 height 605
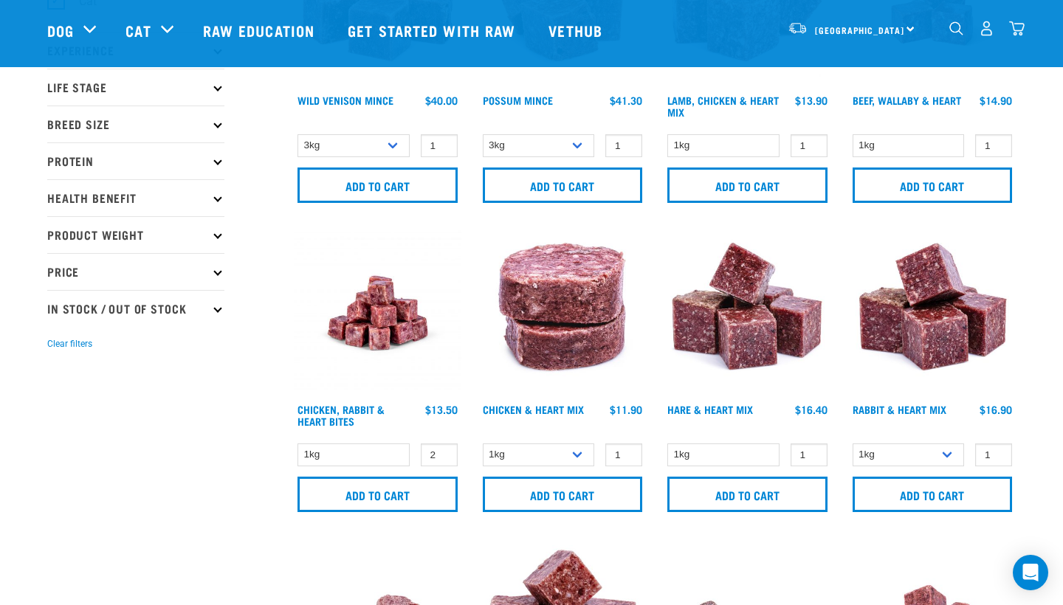
click at [1018, 26] on img "dropdown navigation" at bounding box center [1016, 28] width 15 height 15
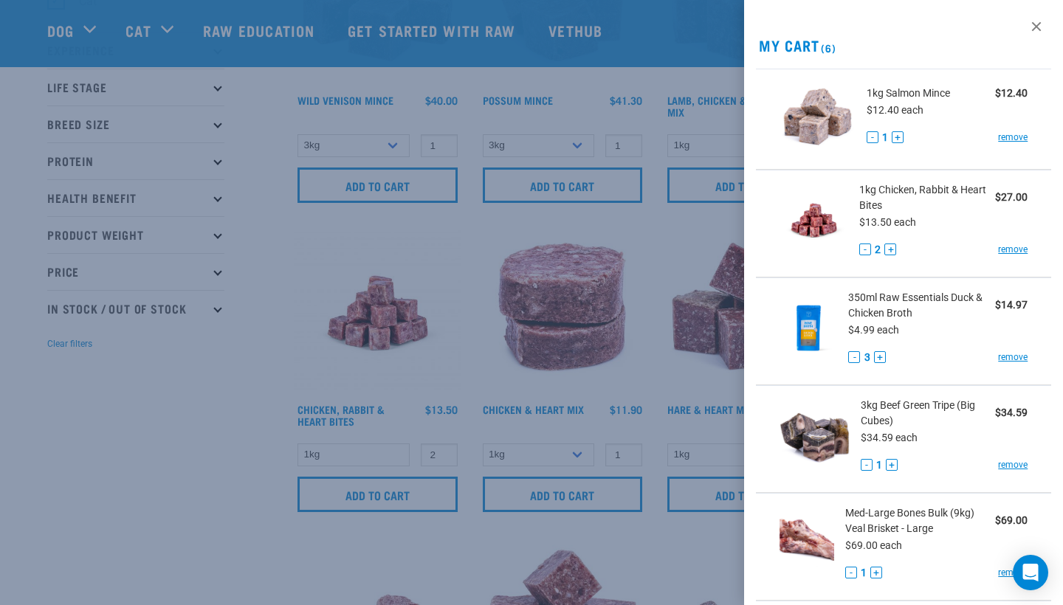
click at [100, 446] on div at bounding box center [531, 302] width 1063 height 605
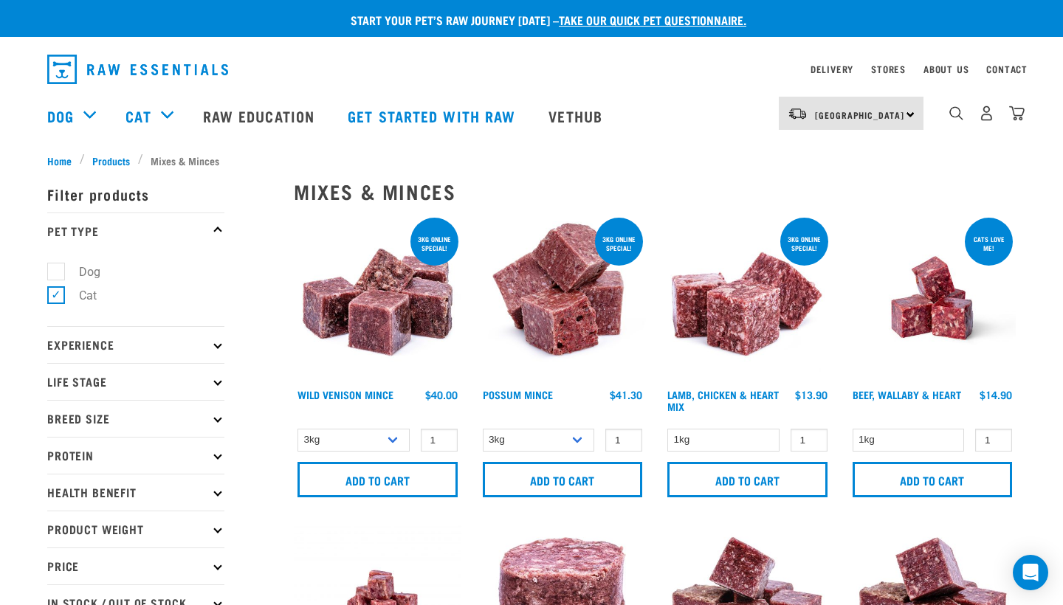
scroll to position [0, 0]
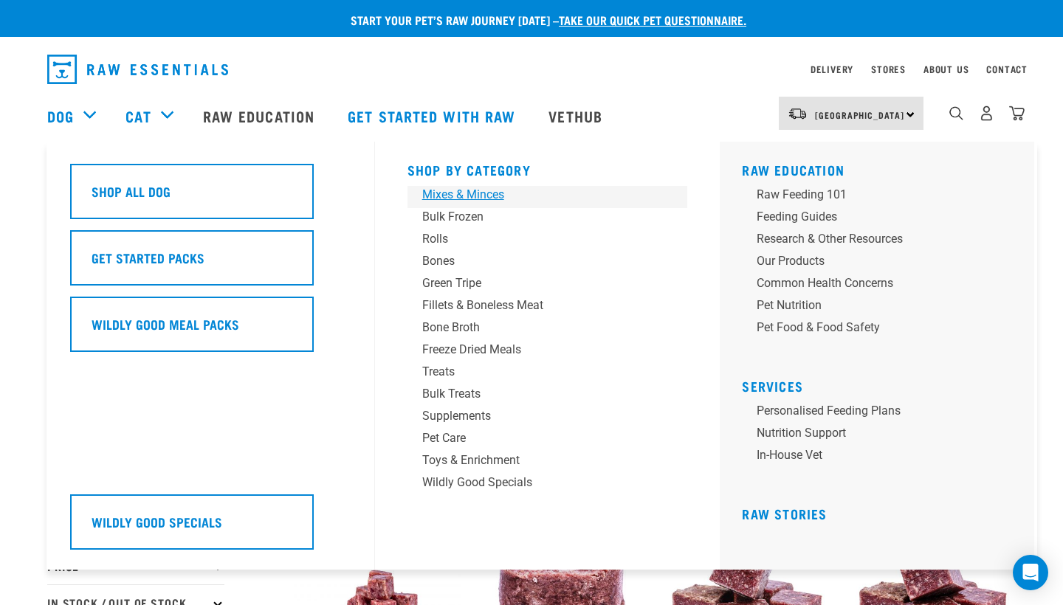
click at [447, 190] on div "Mixes & Minces" at bounding box center [537, 195] width 230 height 18
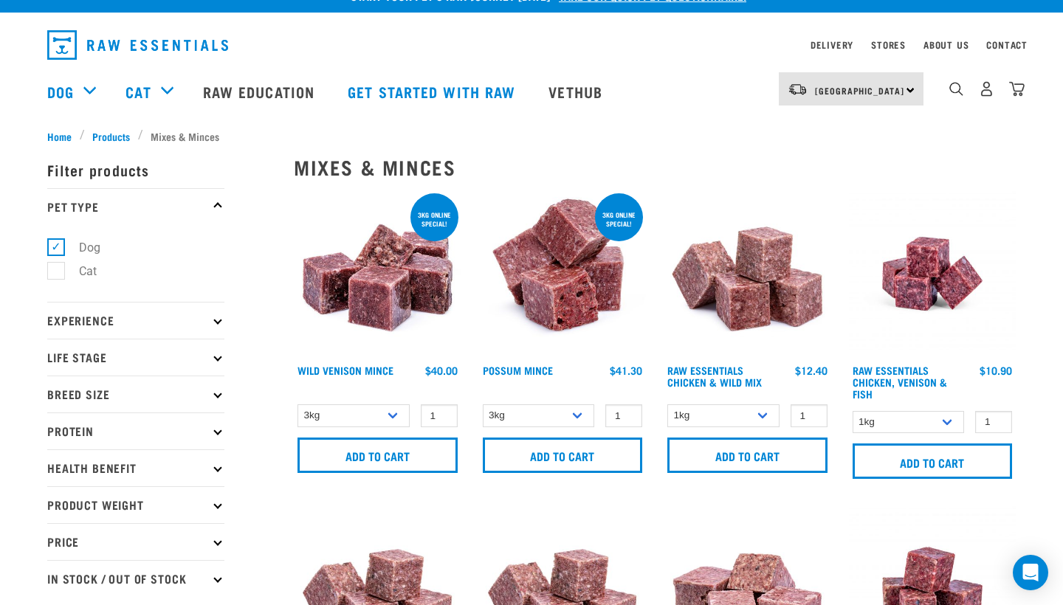
scroll to position [21, 0]
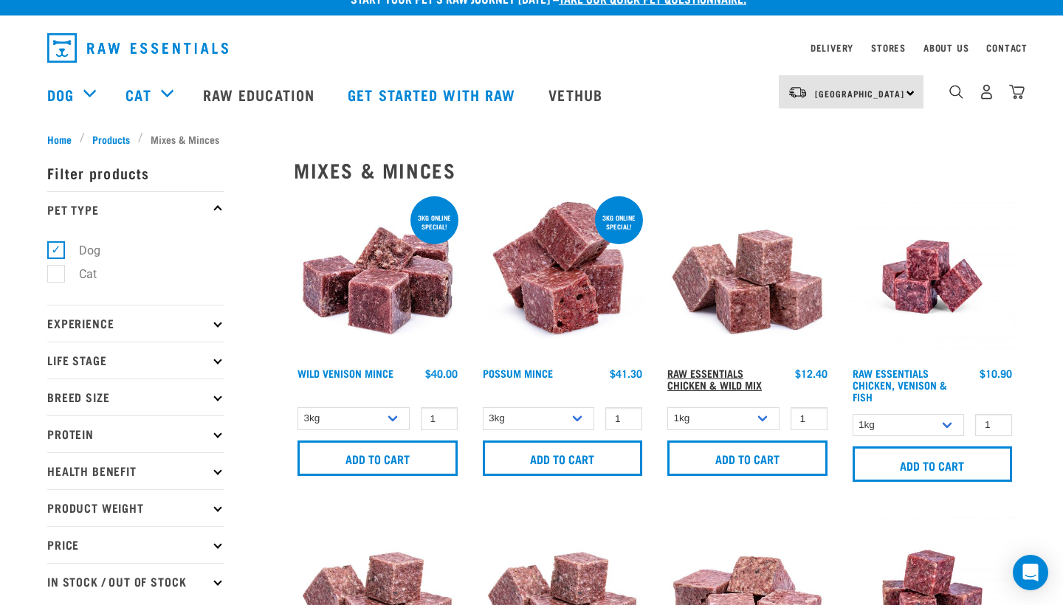
click at [725, 381] on link "Raw Essentials Chicken & Wild Mix" at bounding box center [714, 378] width 94 height 17
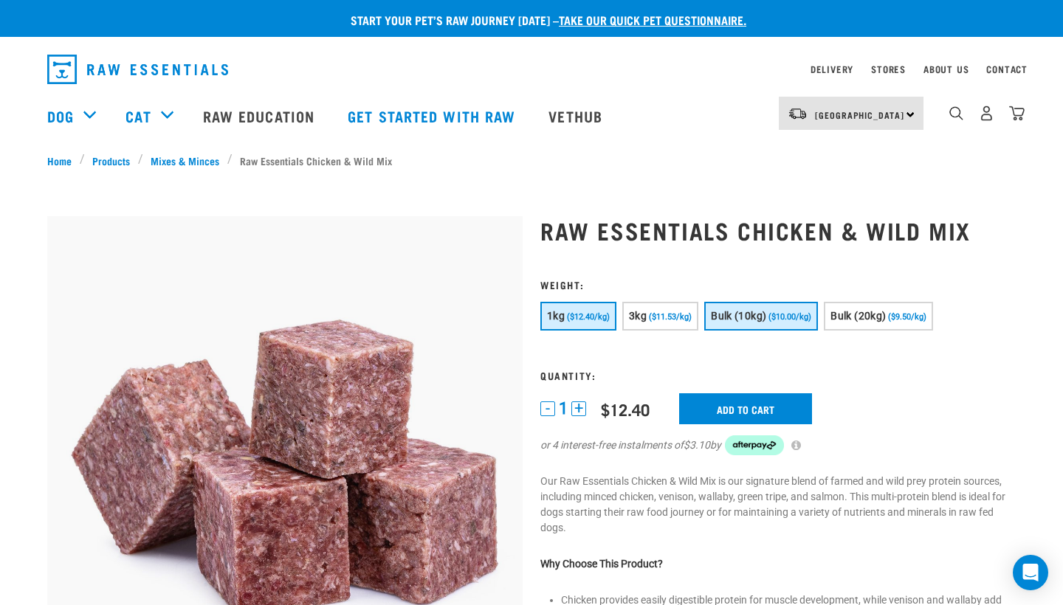
click at [737, 320] on span "Bulk (10kg)" at bounding box center [738, 316] width 55 height 12
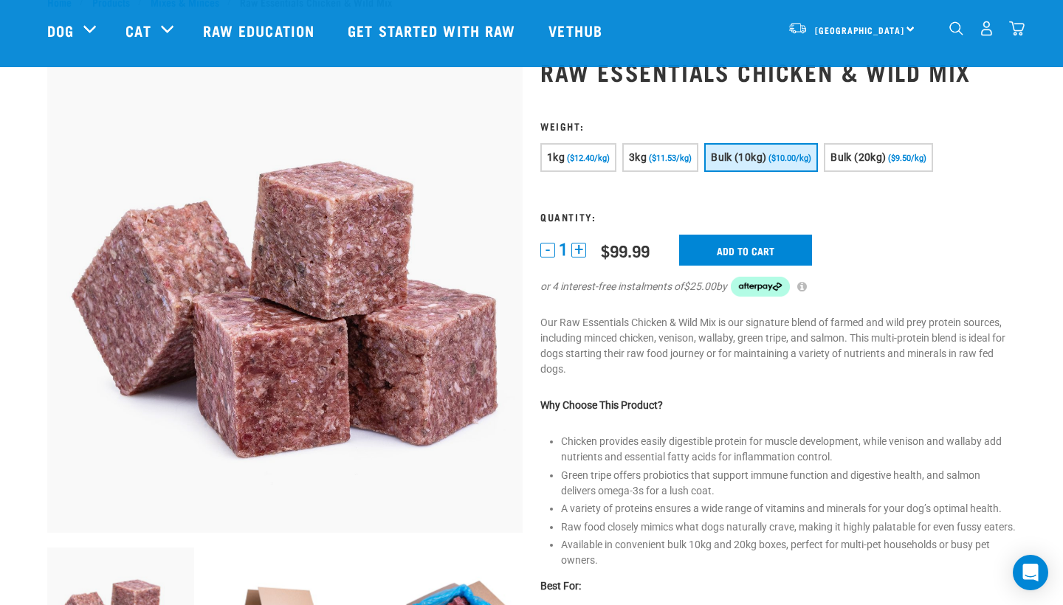
scroll to position [52, 0]
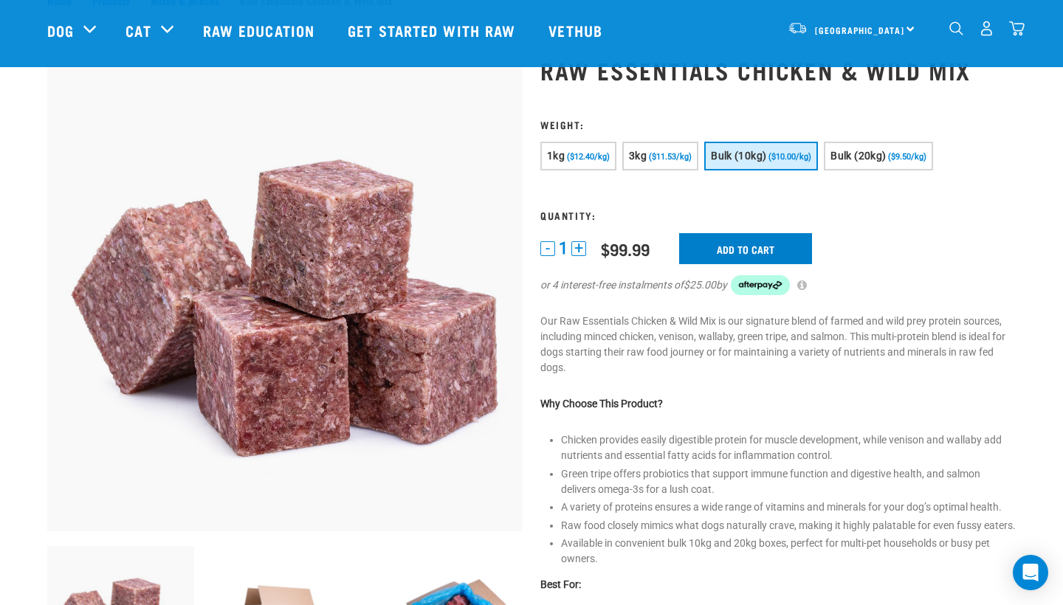
click at [776, 254] on input "Add to cart" at bounding box center [745, 248] width 133 height 31
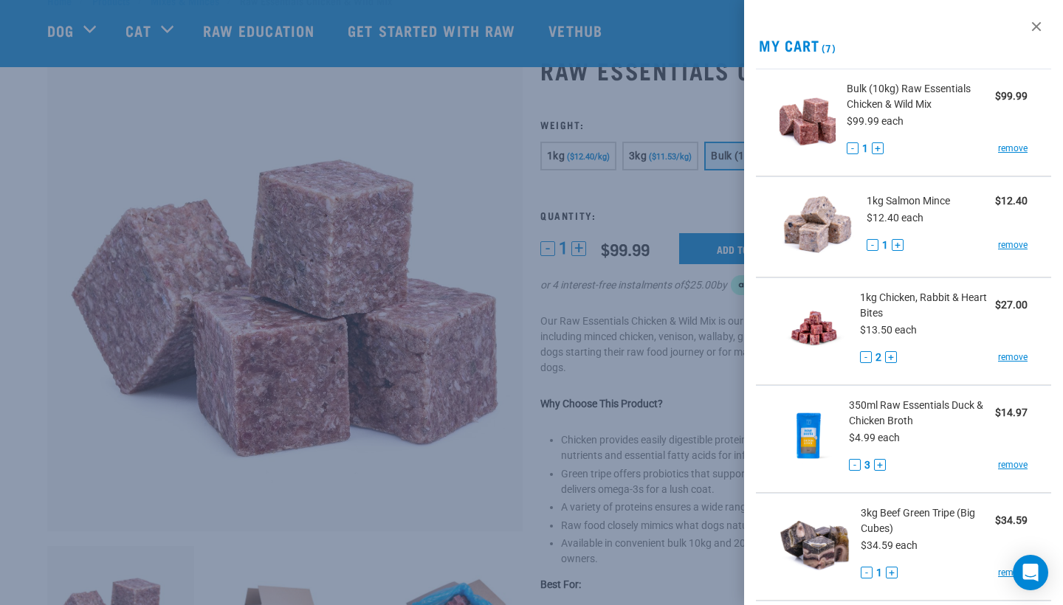
scroll to position [0, 0]
click at [696, 201] on div at bounding box center [531, 302] width 1063 height 605
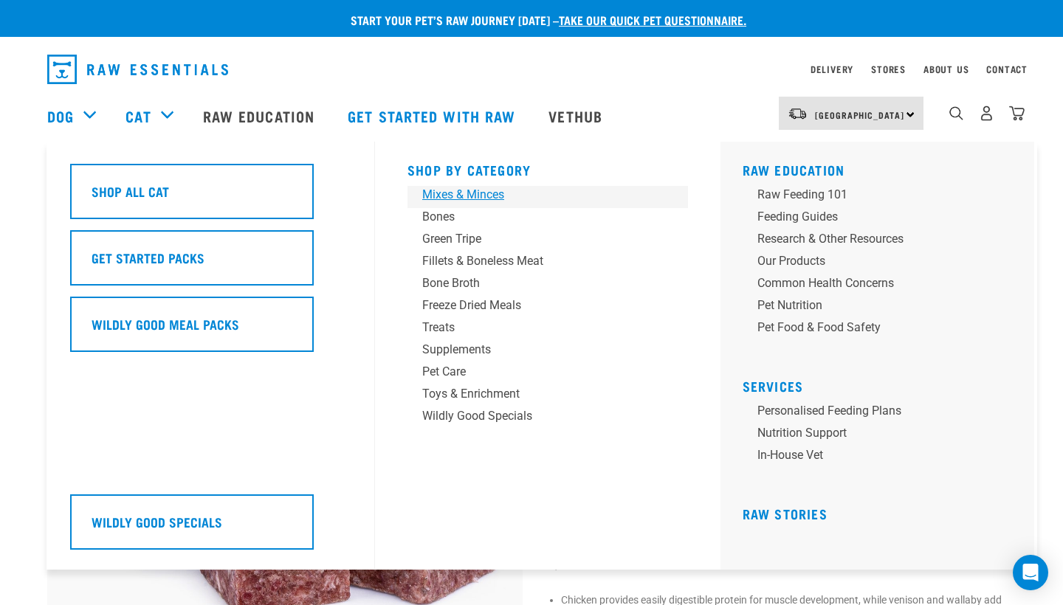
click at [472, 197] on div "Mixes & Minces" at bounding box center [537, 195] width 230 height 18
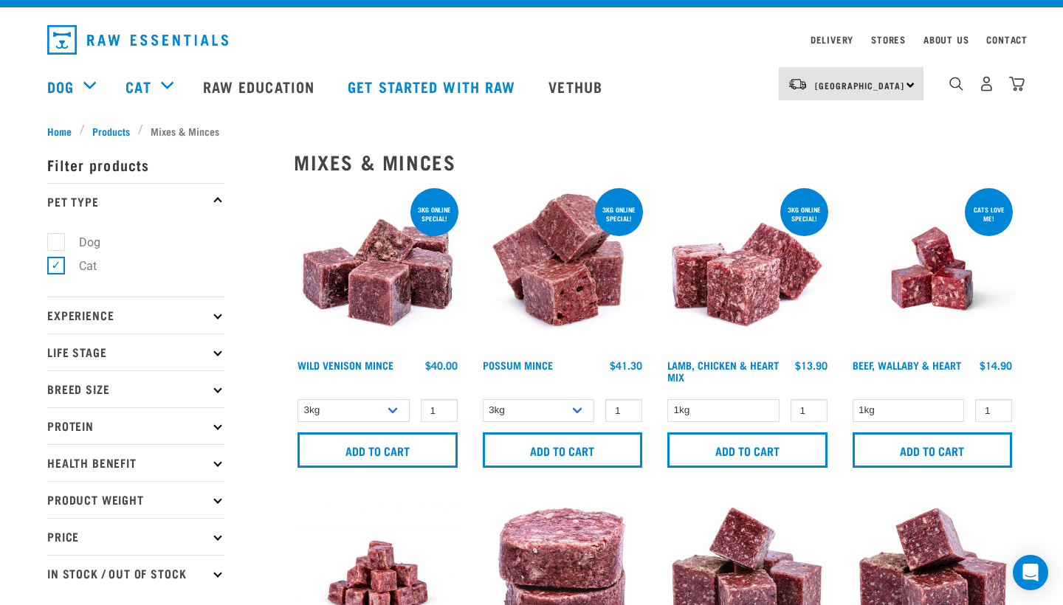
scroll to position [27, 0]
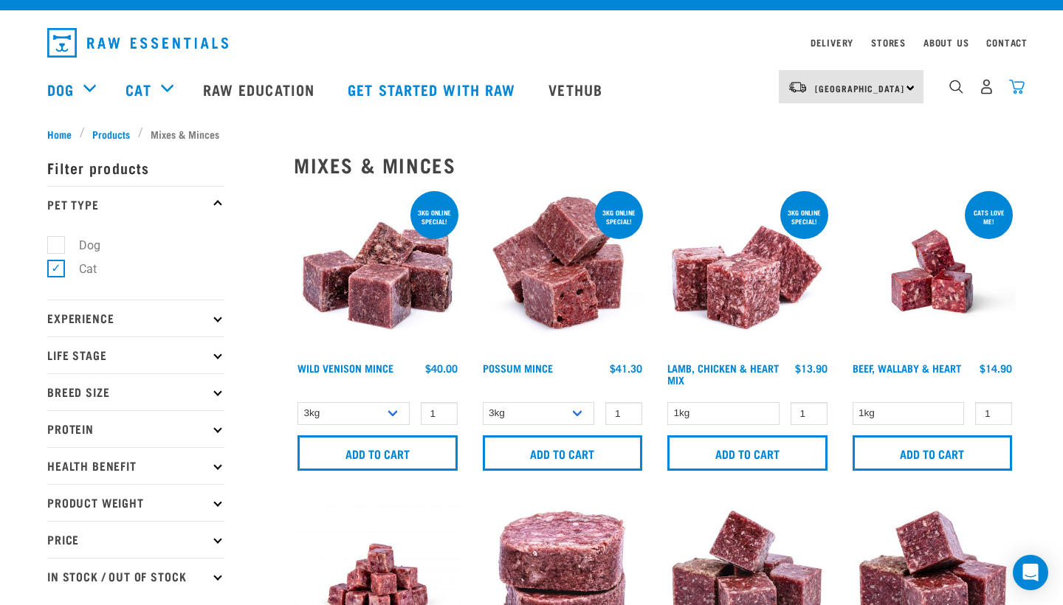
click at [1018, 92] on img "dropdown navigation" at bounding box center [1016, 86] width 15 height 15
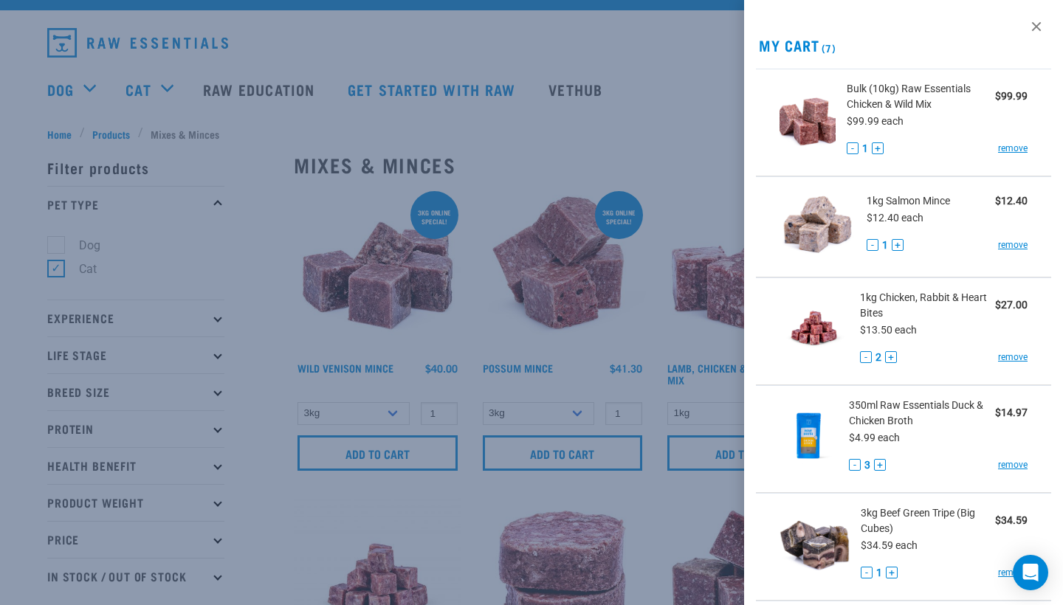
click at [688, 150] on div at bounding box center [531, 302] width 1063 height 605
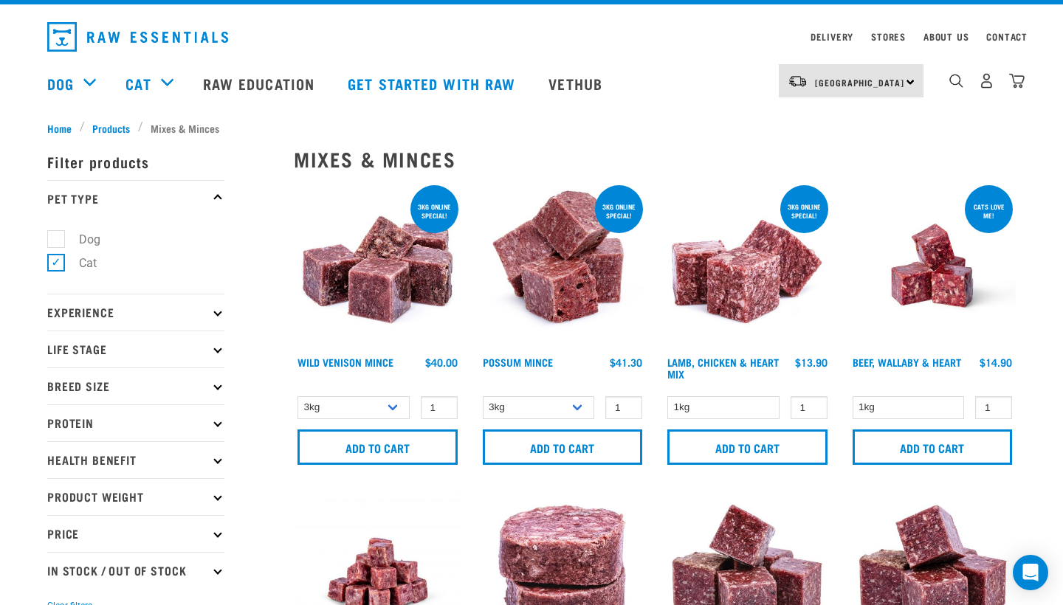
scroll to position [10, 0]
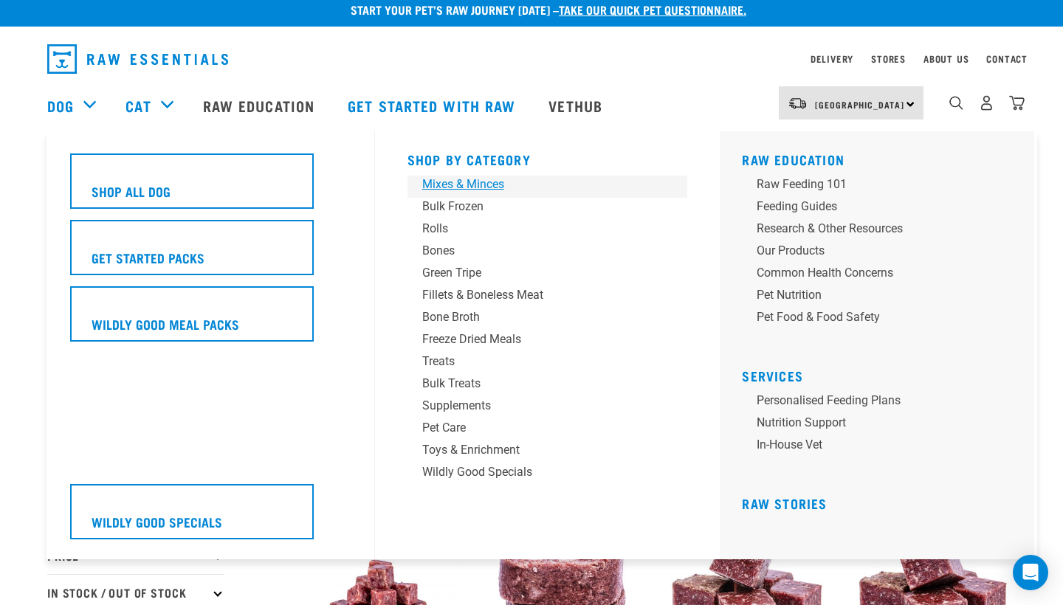
click at [484, 182] on div "Mixes & Minces" at bounding box center [537, 185] width 230 height 18
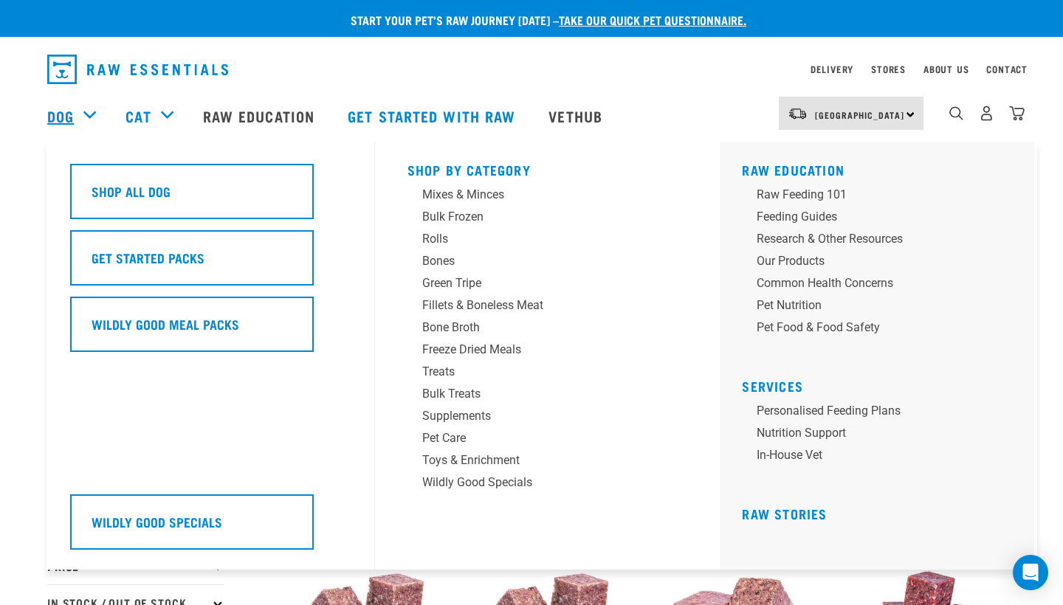
click at [65, 108] on link "Dog" at bounding box center [60, 116] width 27 height 22
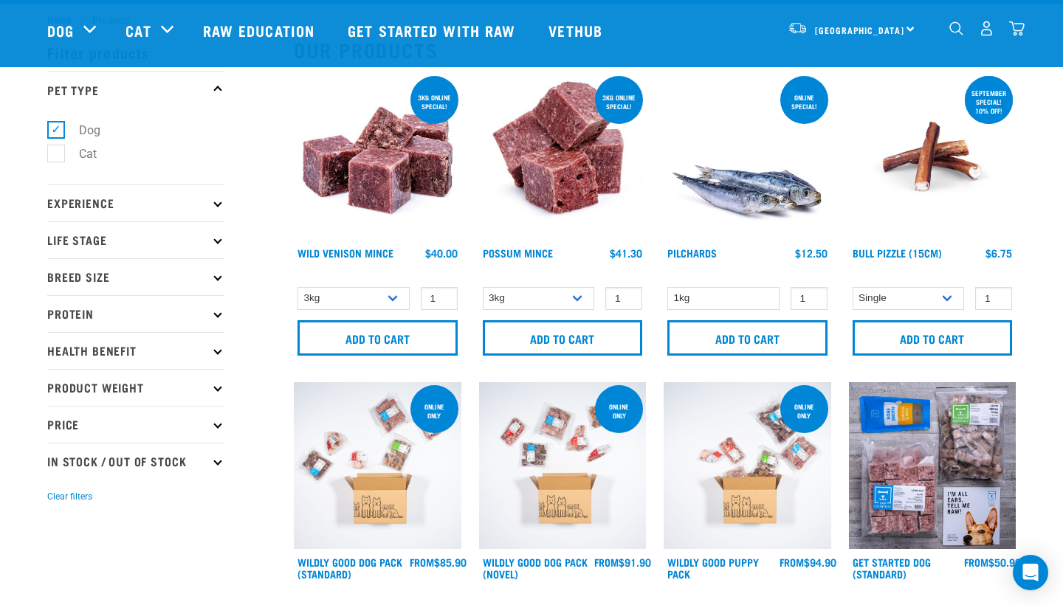
scroll to position [52, 0]
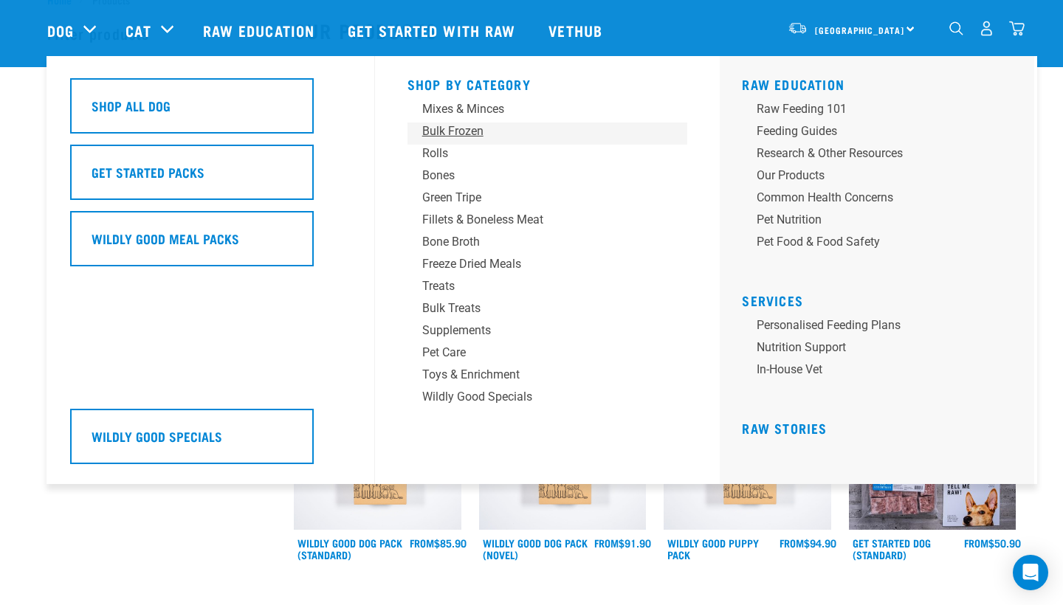
click at [452, 131] on div "Bulk Frozen" at bounding box center [537, 131] width 230 height 18
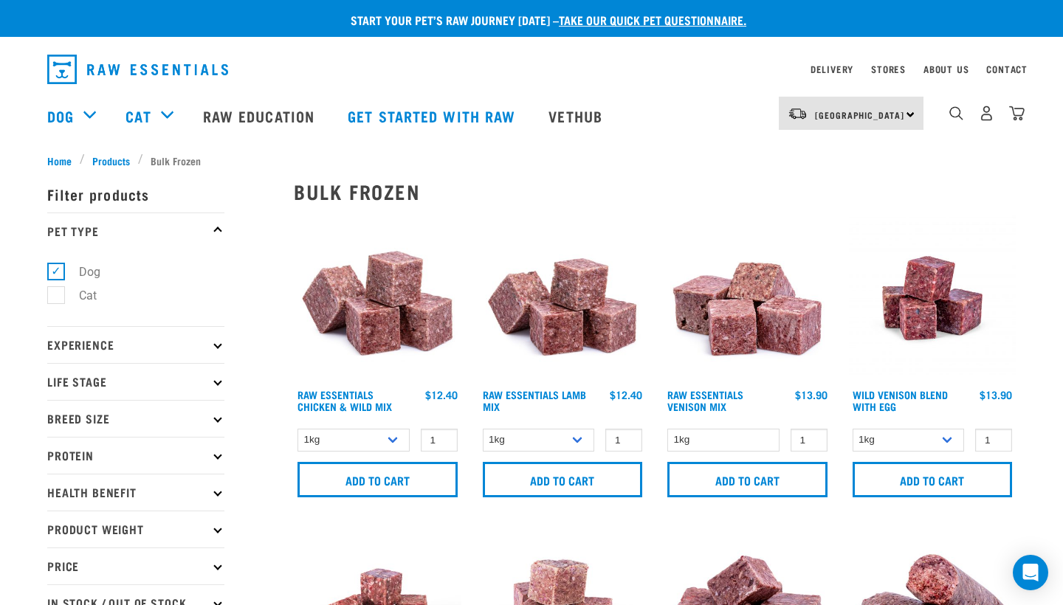
click at [579, 303] on img at bounding box center [563, 299] width 168 height 168
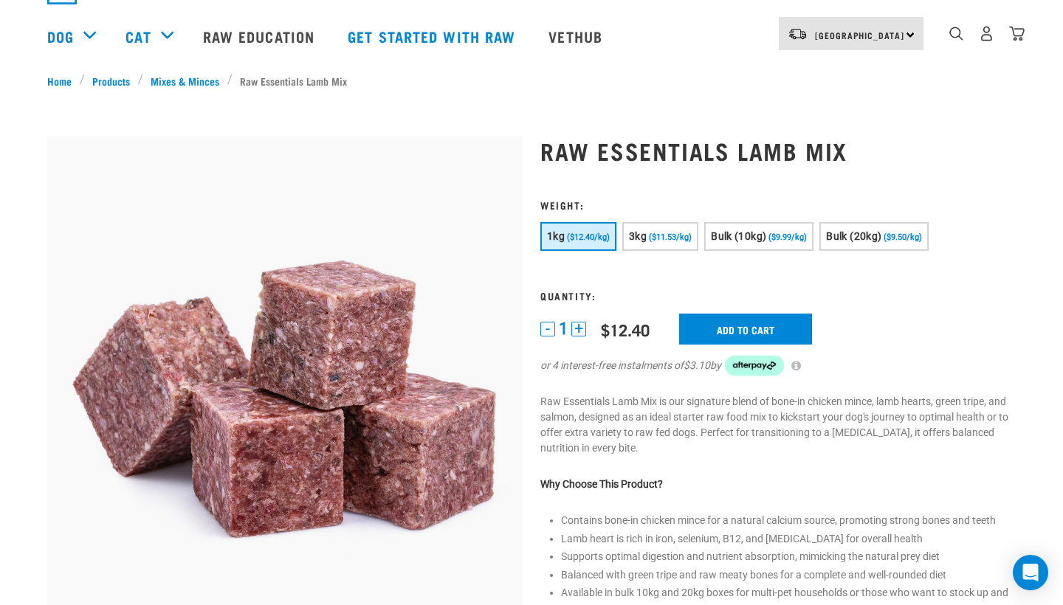
scroll to position [80, 0]
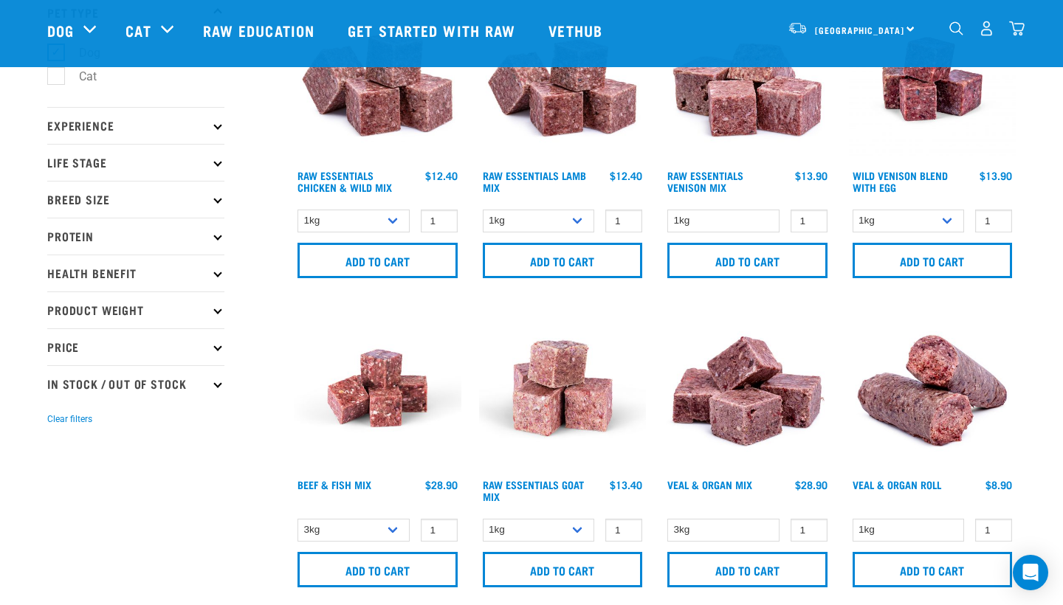
scroll to position [114, 0]
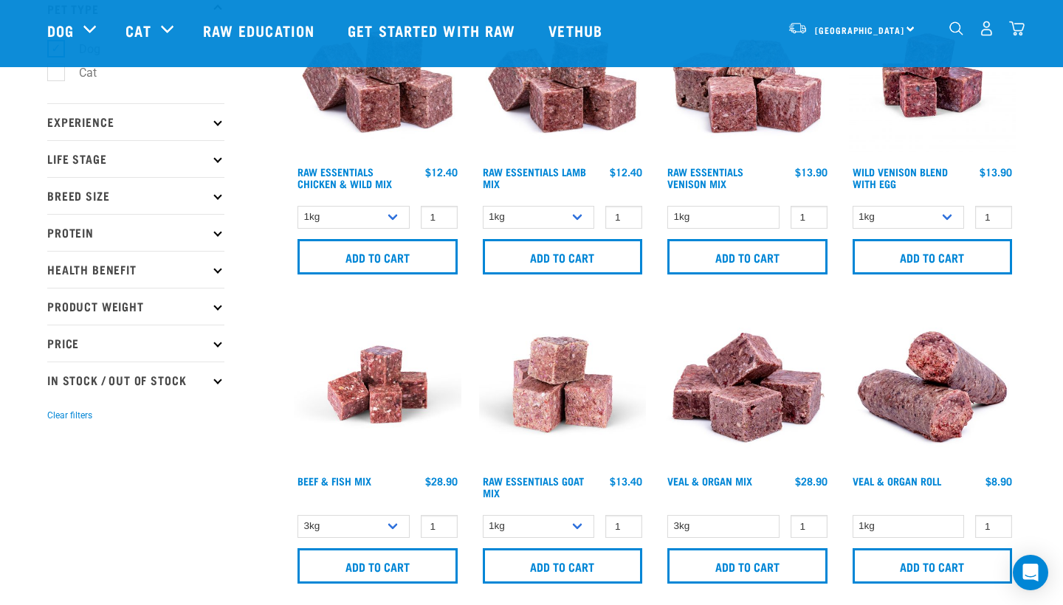
click at [401, 381] on img at bounding box center [378, 385] width 168 height 168
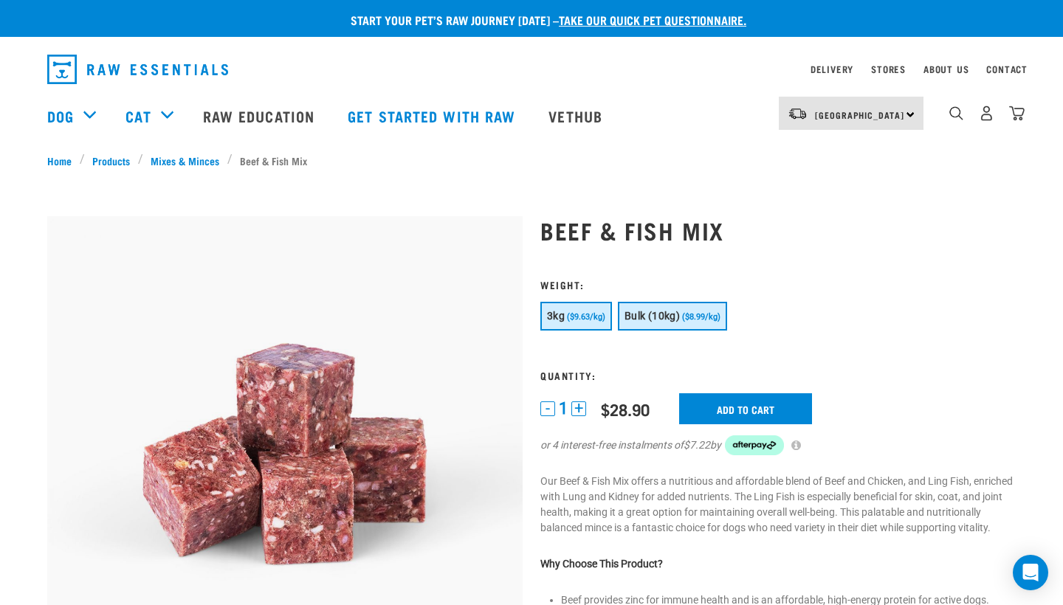
click at [676, 325] on button "Bulk (10kg) ($8.99/kg)" at bounding box center [672, 316] width 109 height 29
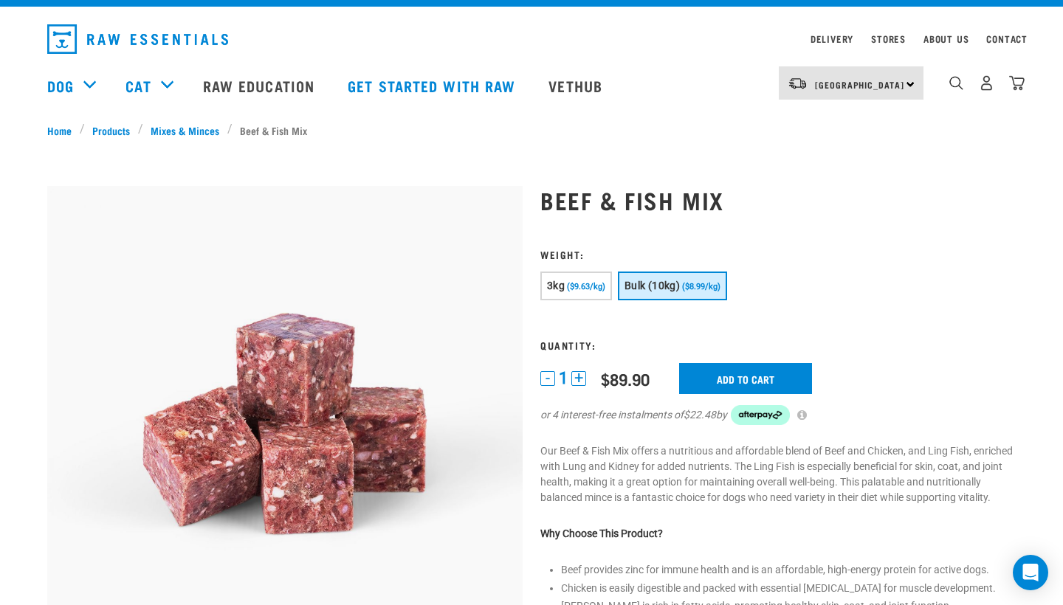
scroll to position [34, 0]
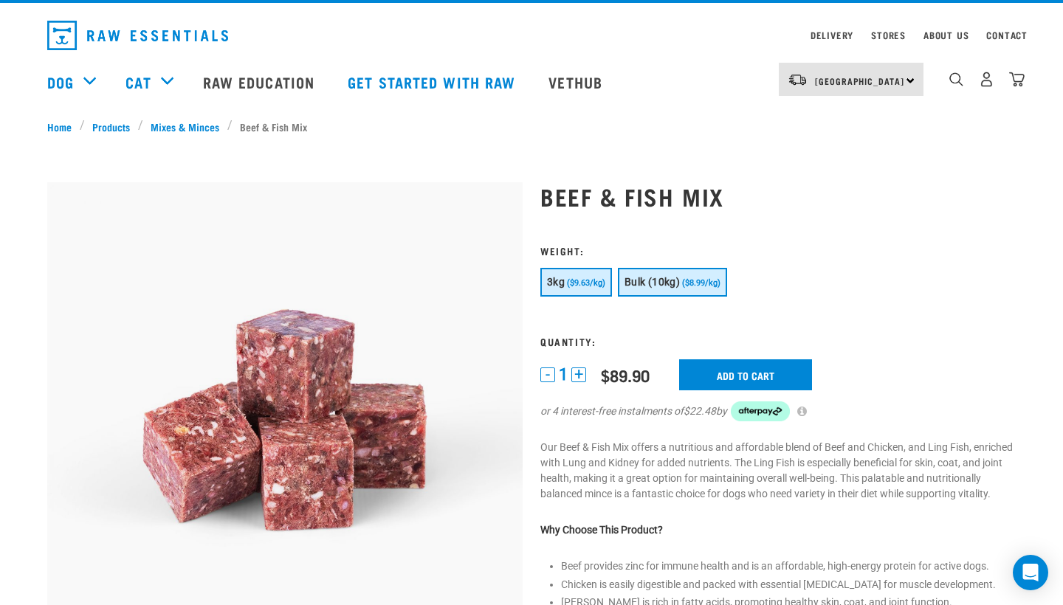
click at [587, 286] on span "($9.63/kg)" at bounding box center [586, 283] width 38 height 10
click at [677, 285] on span "Bulk (10kg)" at bounding box center [651, 282] width 55 height 12
click at [563, 282] on span "3kg" at bounding box center [556, 282] width 18 height 12
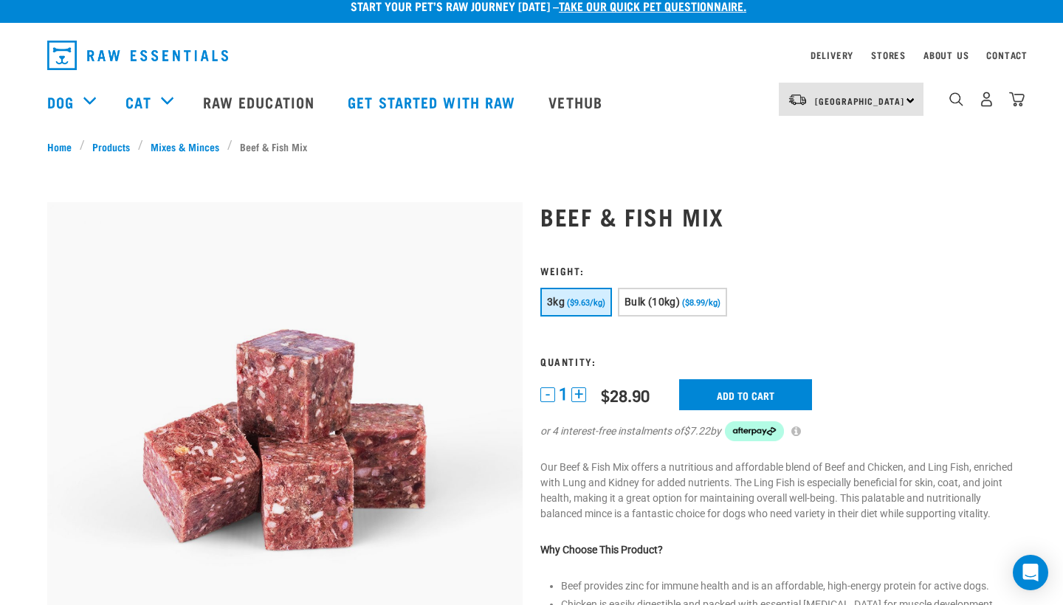
scroll to position [14, 0]
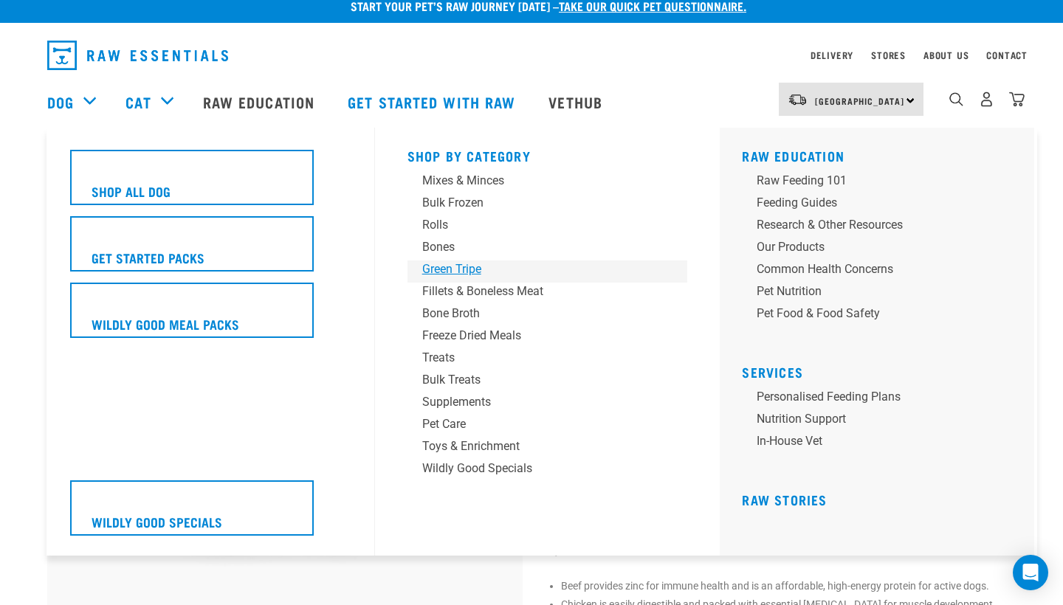
click at [438, 266] on div "Green Tripe" at bounding box center [537, 269] width 230 height 18
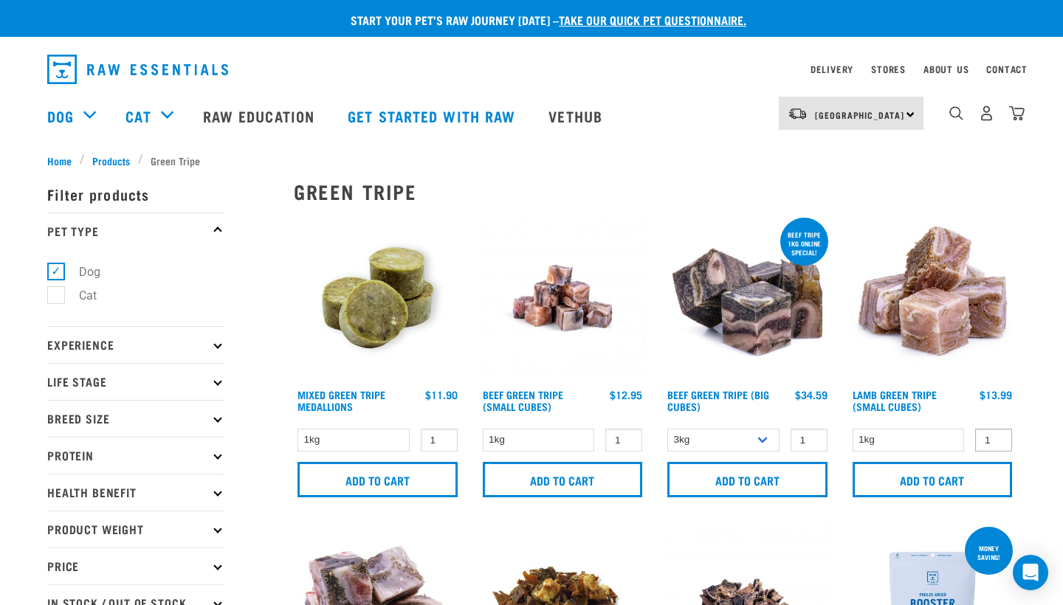
type input "2"
click at [997, 435] on input "2" at bounding box center [993, 440] width 37 height 23
click at [965, 478] on input "Add to cart" at bounding box center [932, 479] width 160 height 35
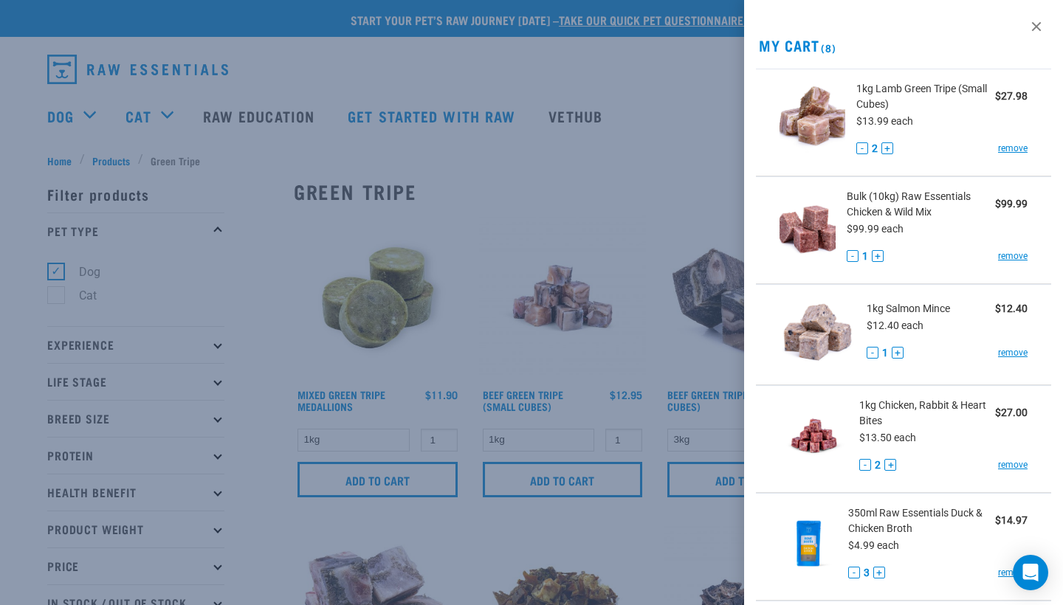
click at [364, 54] on div at bounding box center [531, 302] width 1063 height 605
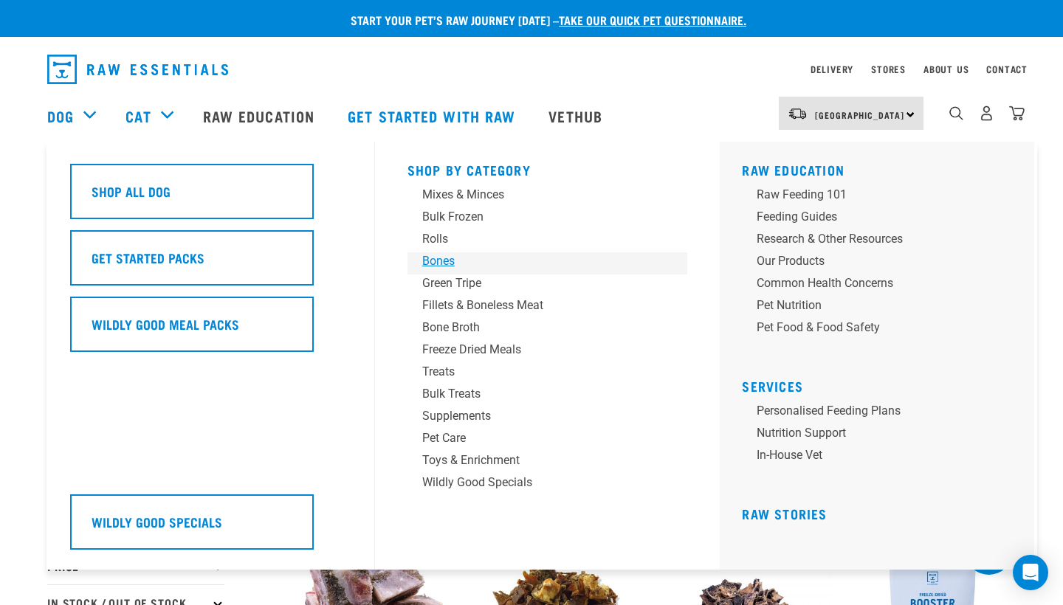
click at [441, 260] on div "Bones" at bounding box center [537, 261] width 230 height 18
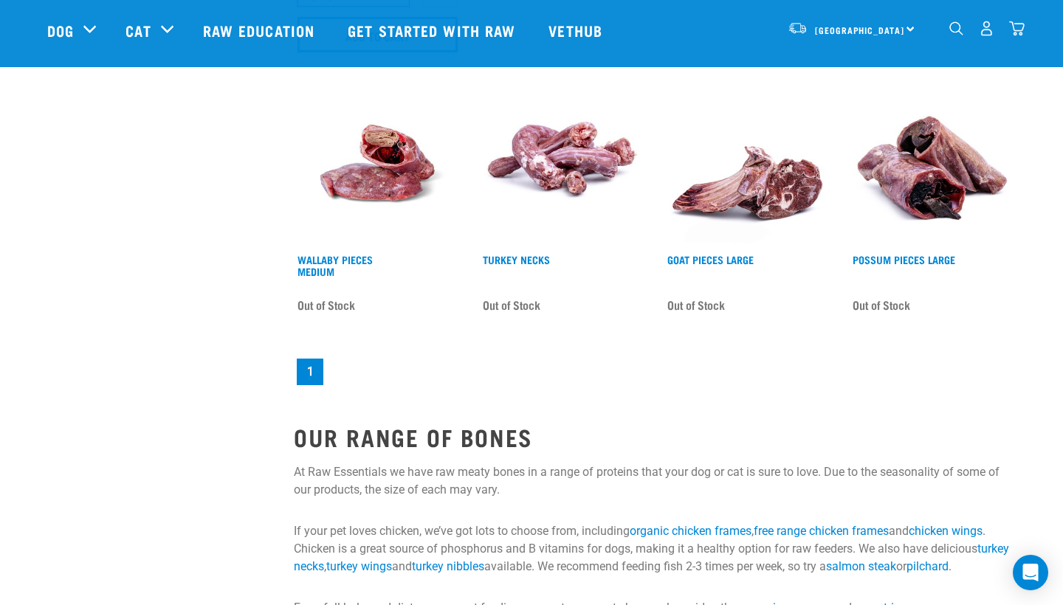
scroll to position [1583, 0]
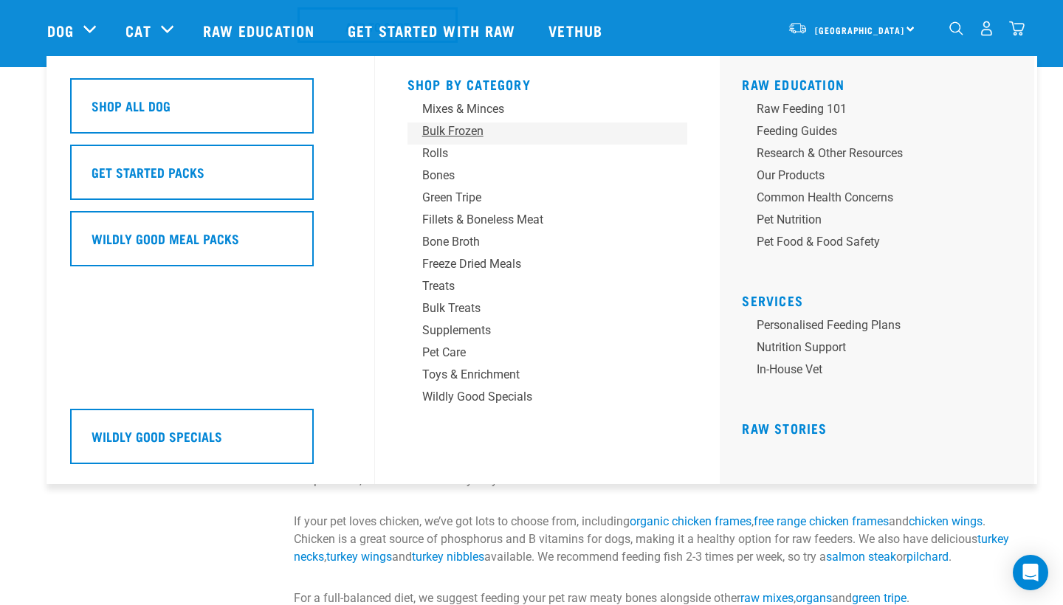
click at [466, 134] on div "Bulk Frozen" at bounding box center [537, 131] width 230 height 18
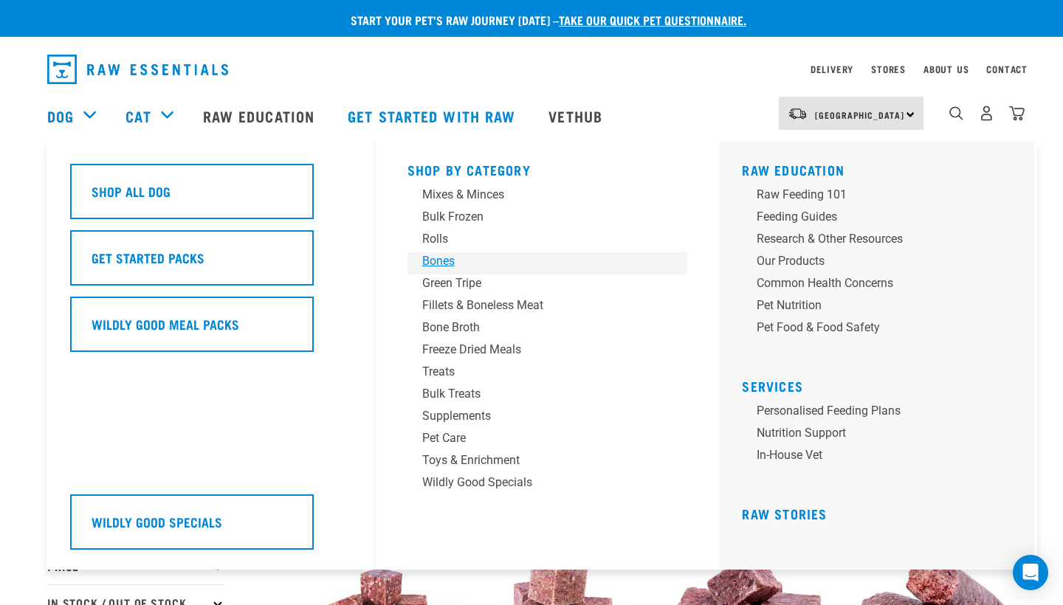
click at [447, 262] on div "Bones" at bounding box center [537, 261] width 230 height 18
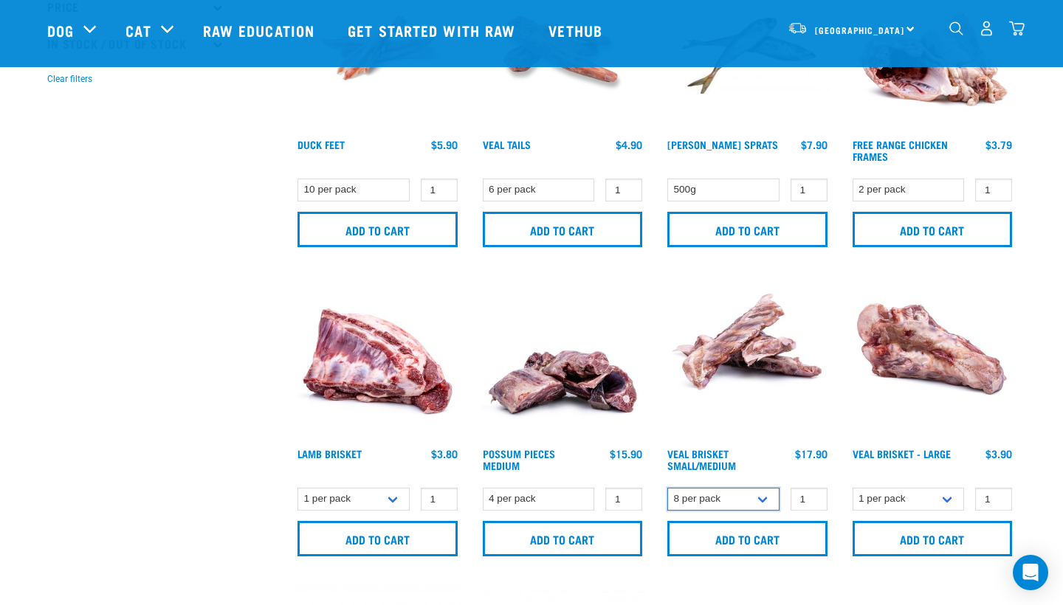
scroll to position [452, 0]
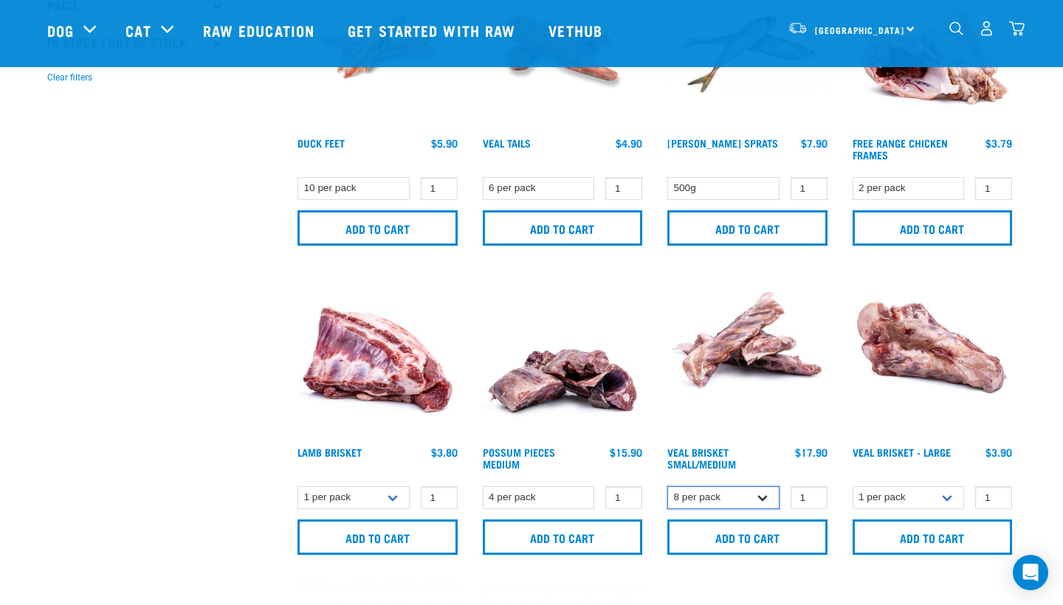
select select "447644"
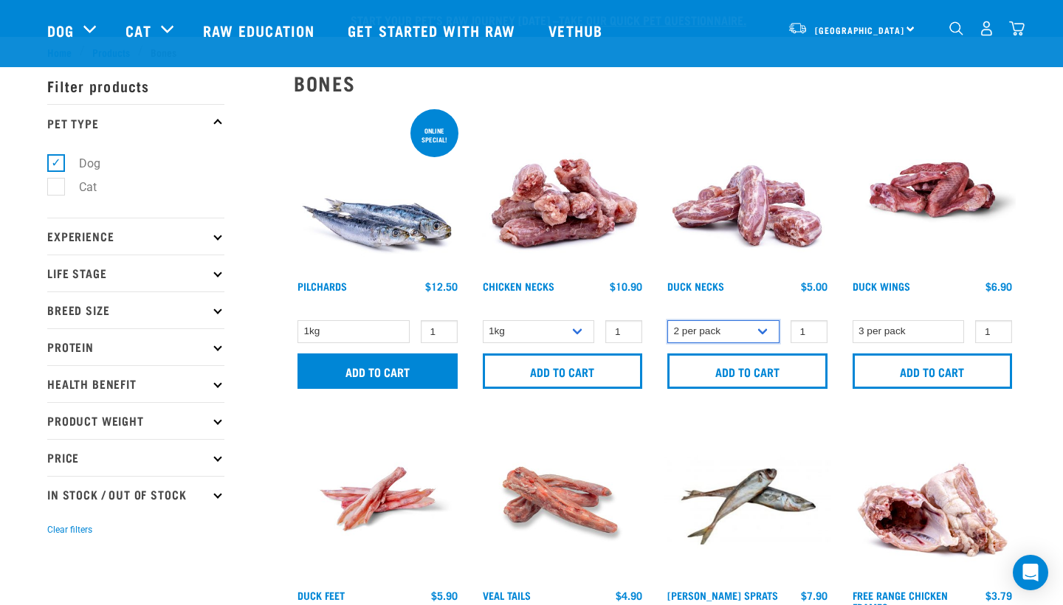
scroll to position [79, 0]
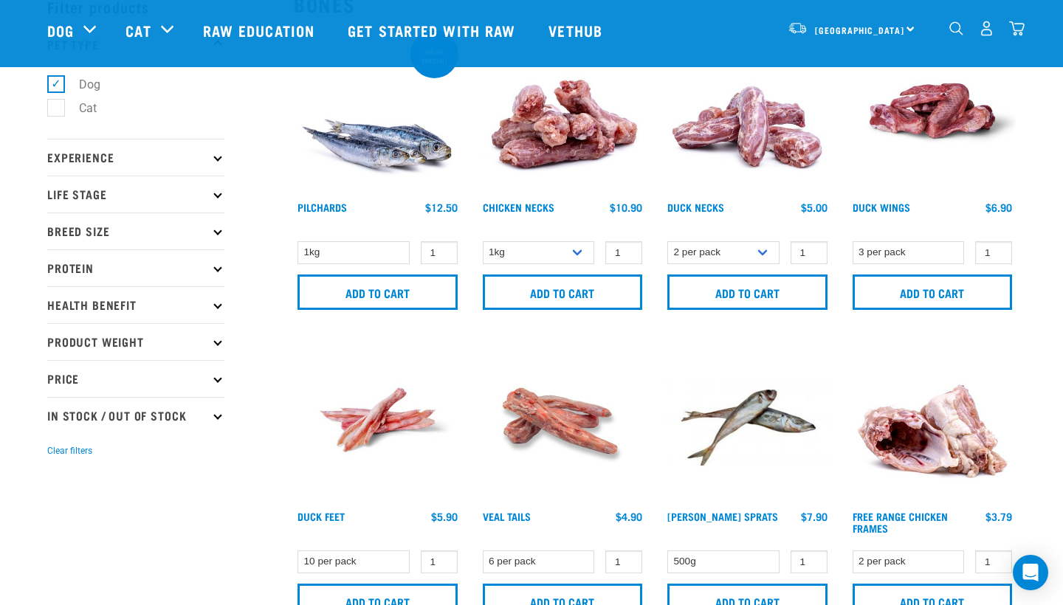
click at [337, 200] on div "Pilchards $12.50" at bounding box center [378, 216] width 168 height 32
click at [336, 201] on h4 "Pilchards" at bounding box center [321, 216] width 49 height 30
click at [328, 206] on link "Pilchards" at bounding box center [321, 206] width 49 height 5
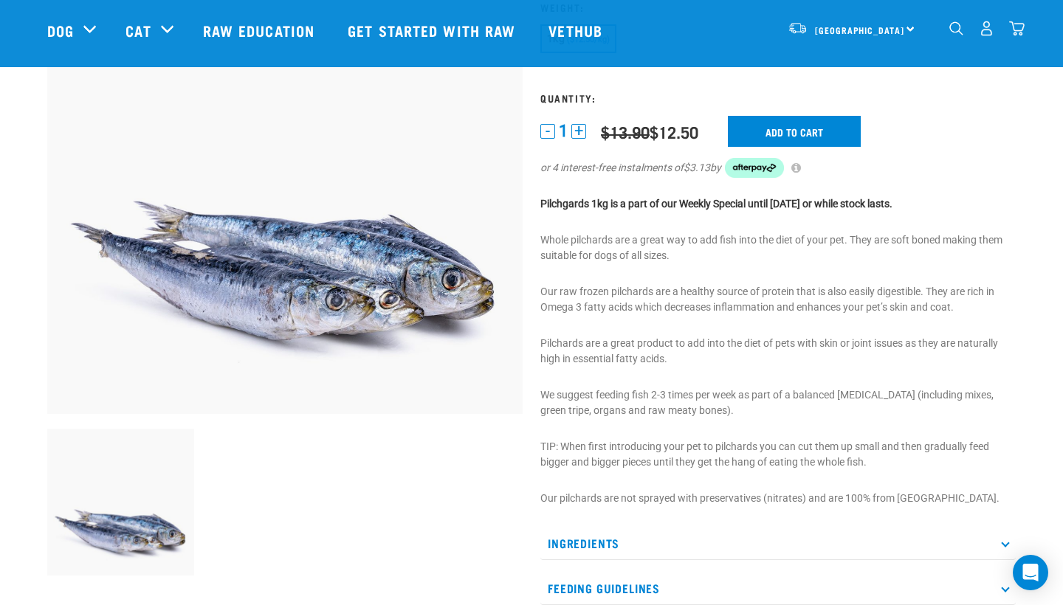
scroll to position [168, 0]
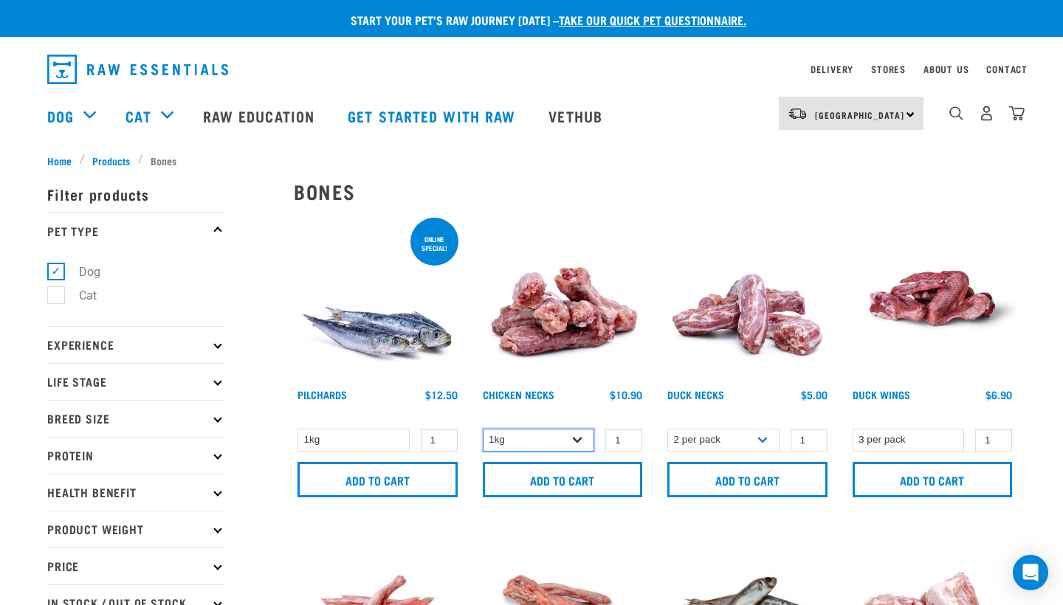
select select "7342"
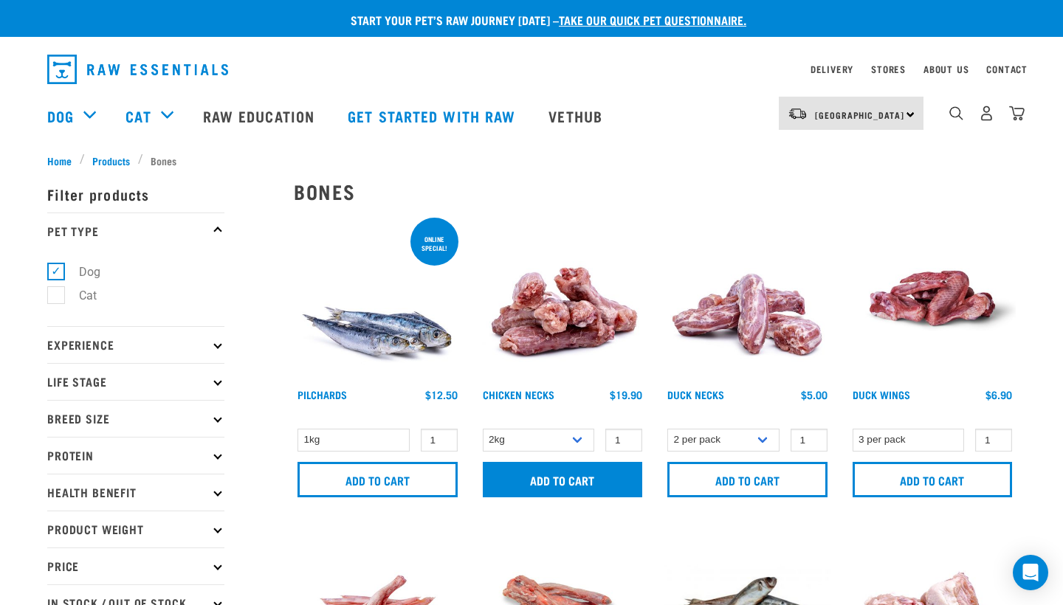
click at [544, 481] on input "Add to cart" at bounding box center [563, 479] width 160 height 35
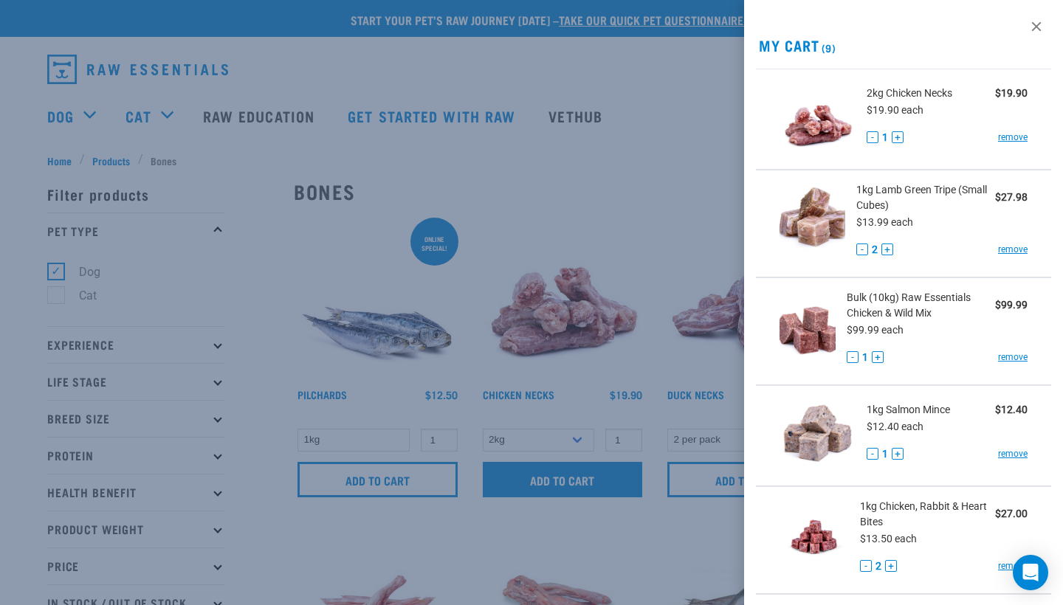
click at [572, 496] on div at bounding box center [531, 302] width 1063 height 605
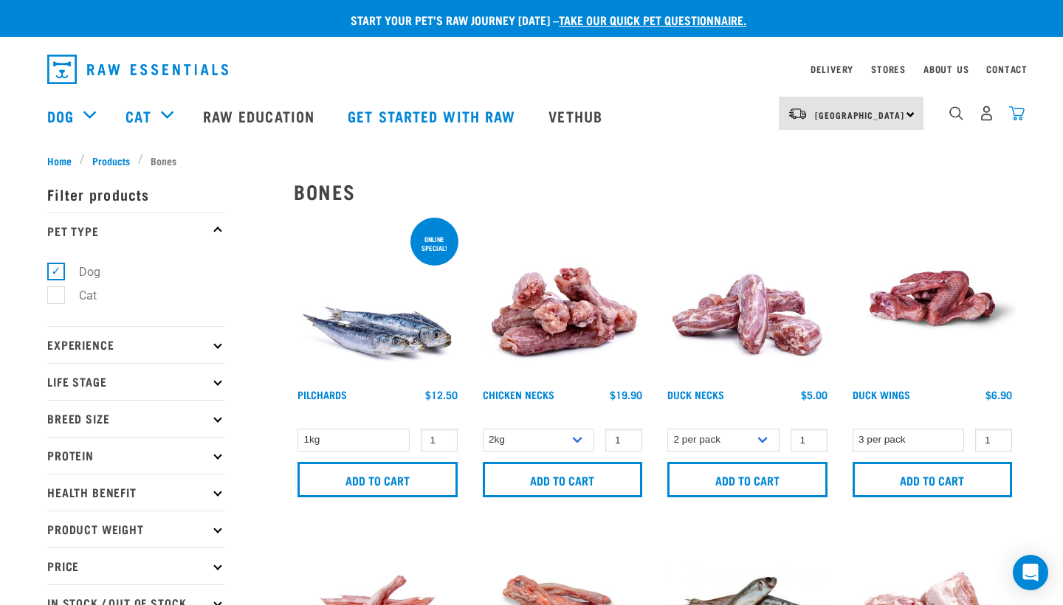
click at [1016, 116] on img "dropdown navigation" at bounding box center [1016, 113] width 15 height 15
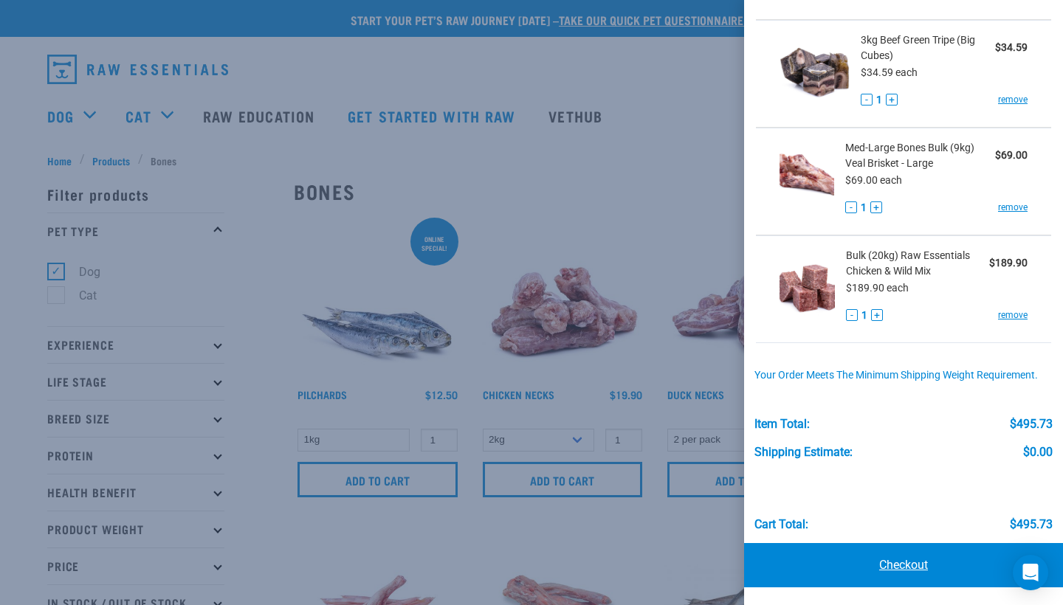
scroll to position [681, 0]
click at [879, 566] on link "Checkout" at bounding box center [903, 566] width 319 height 44
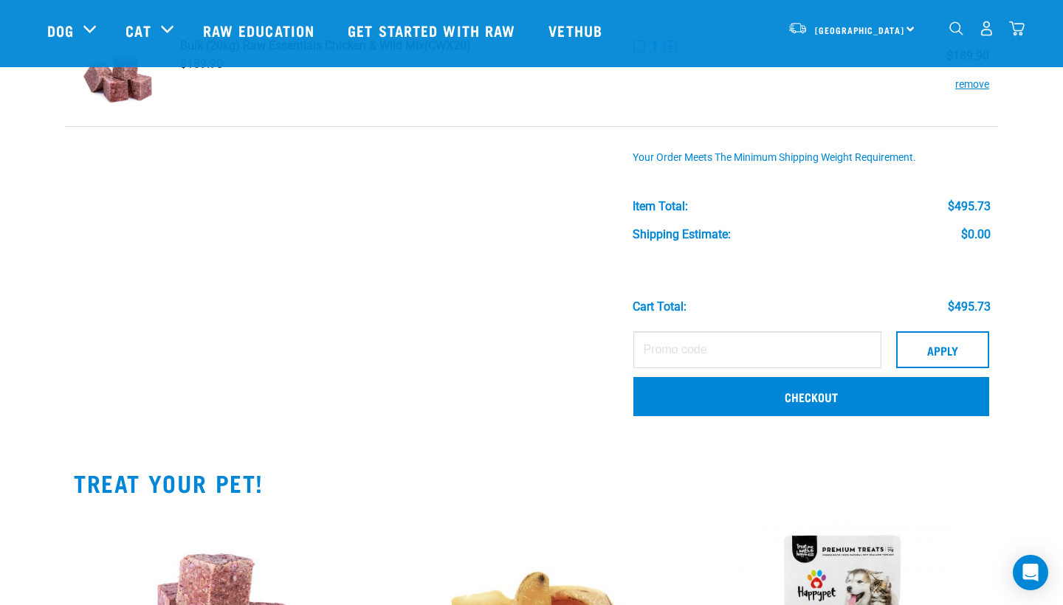
scroll to position [899, 0]
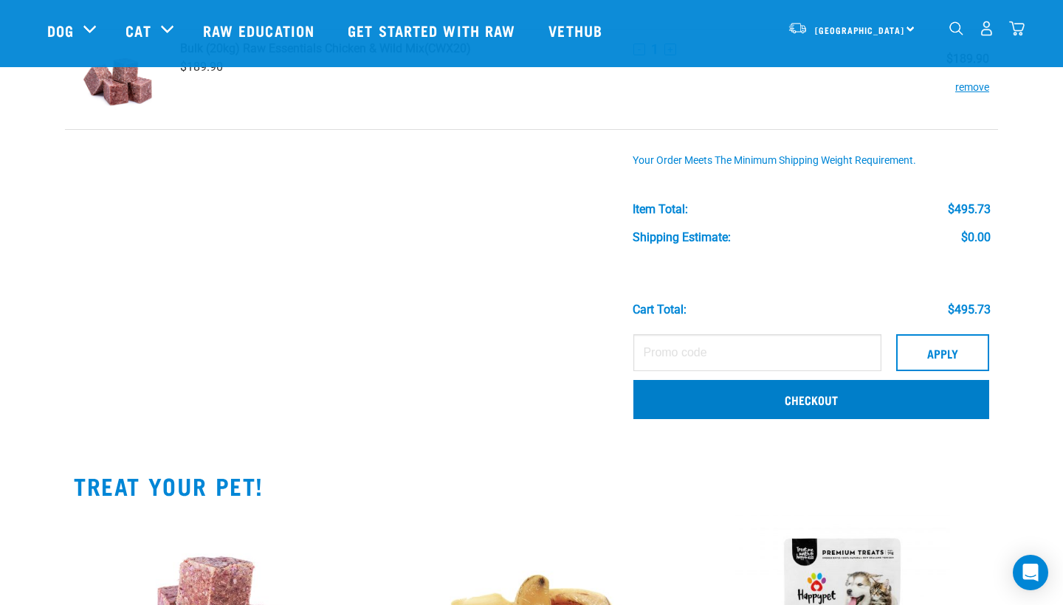
click at [691, 406] on link "Checkout" at bounding box center [811, 399] width 356 height 38
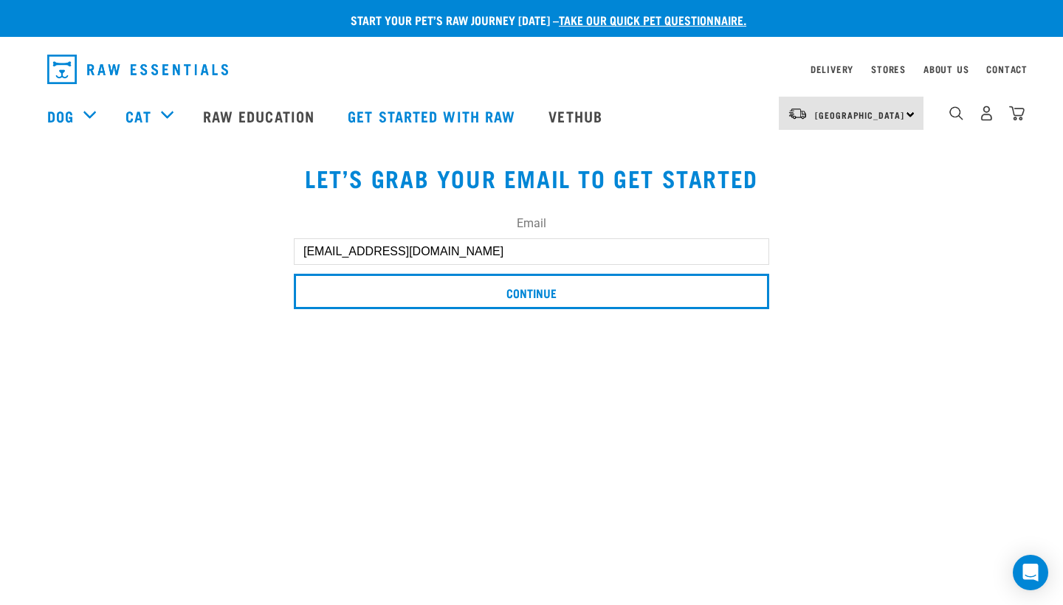
click at [311, 252] on input "Chardonnayheremaia27@gmail.com" at bounding box center [531, 251] width 475 height 27
type input "chardonnayheremaia27@gmail.com"
click at [611, 204] on div "Email chardonnayheremaia27@gmail.com Continue" at bounding box center [531, 256] width 493 height 124
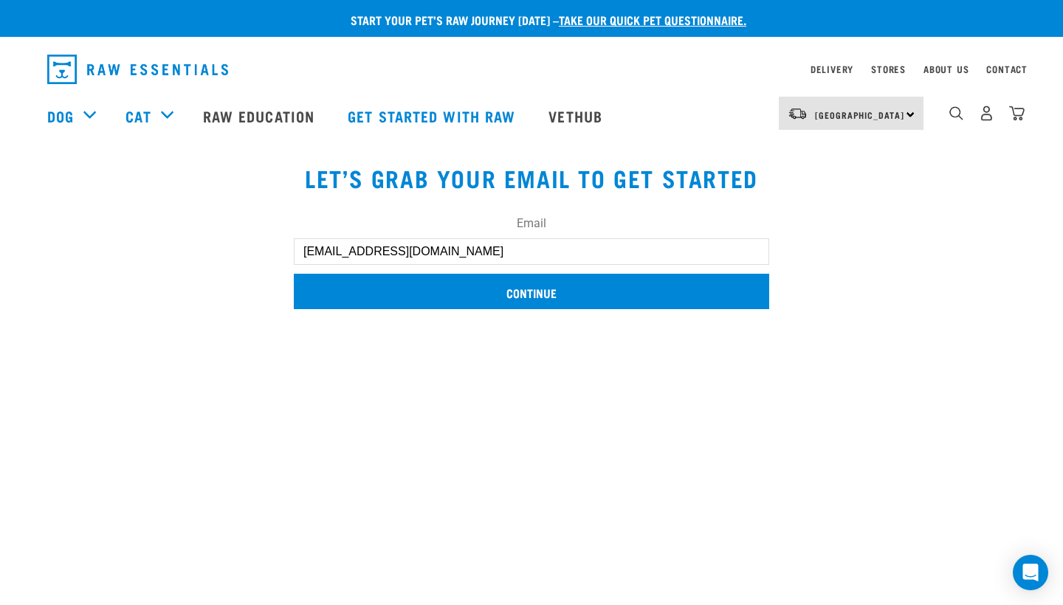
click at [561, 283] on input "Continue" at bounding box center [531, 291] width 475 height 35
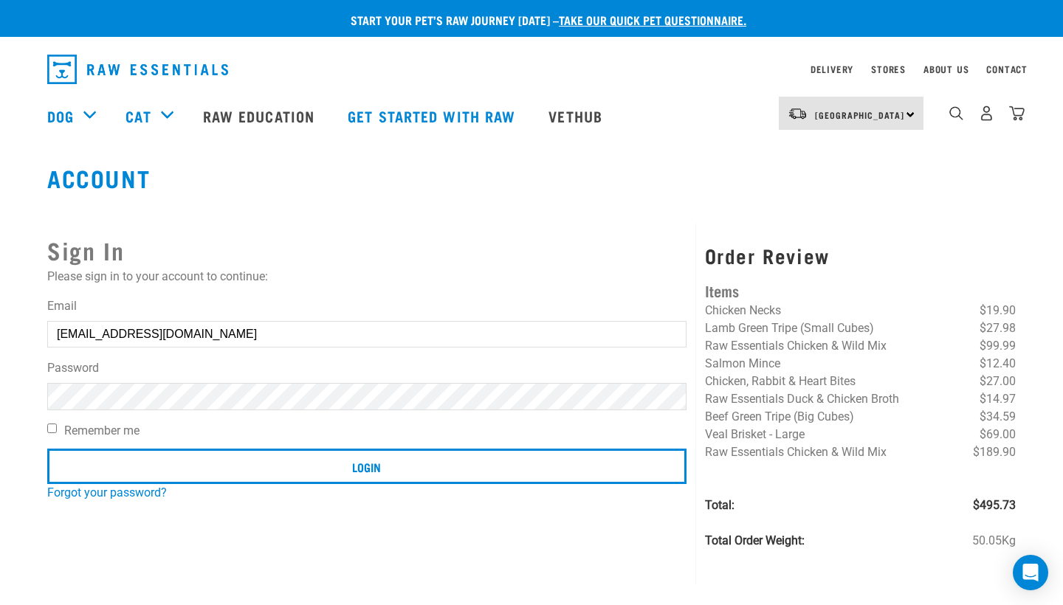
click at [446, 332] on input "[EMAIL_ADDRESS][DOMAIN_NAME]" at bounding box center [366, 334] width 639 height 27
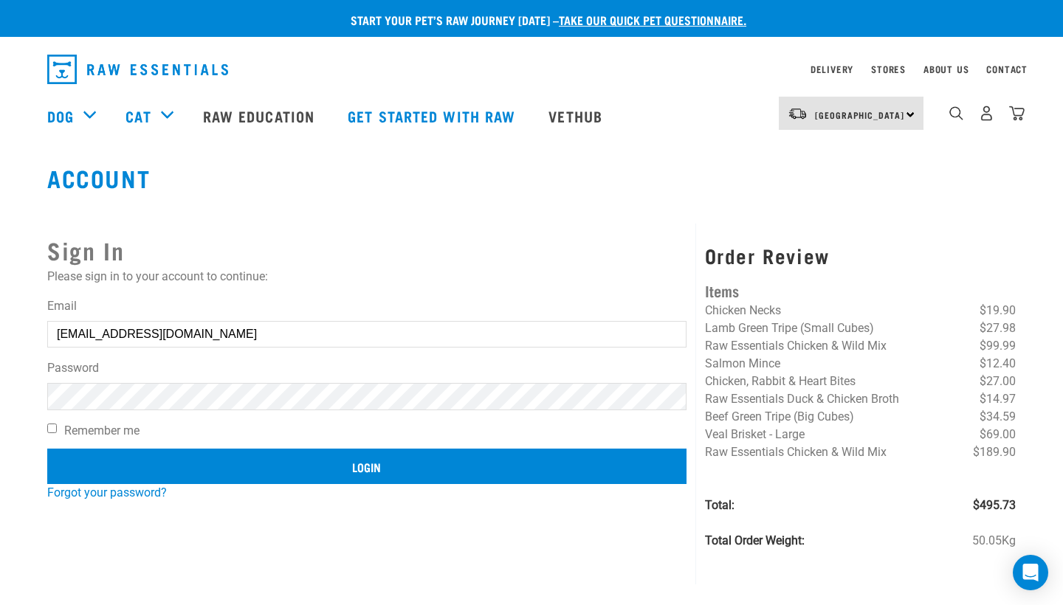
click at [339, 465] on input "Login" at bounding box center [366, 466] width 639 height 35
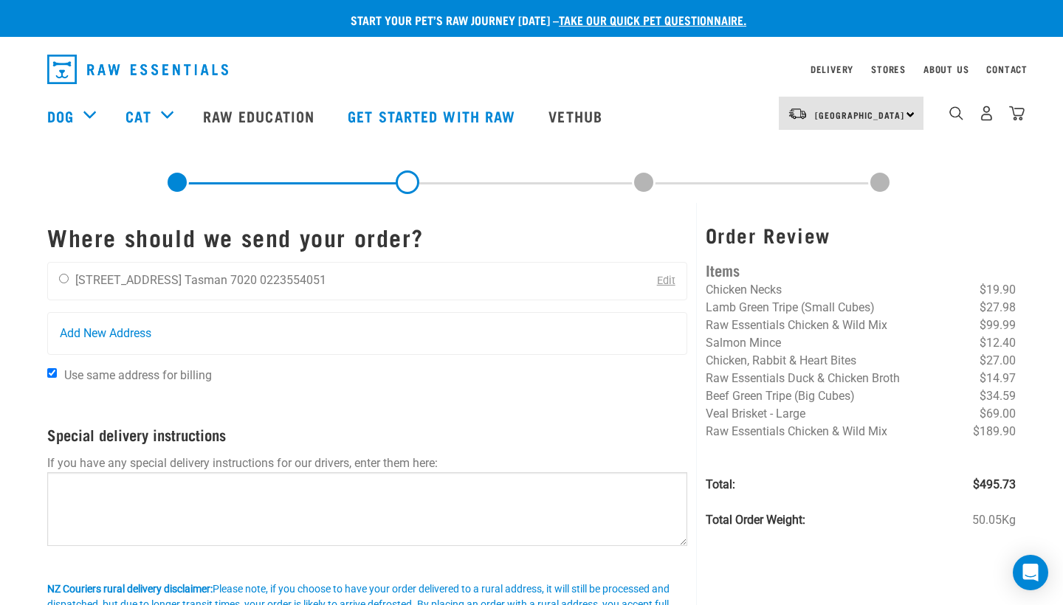
scroll to position [27, 0]
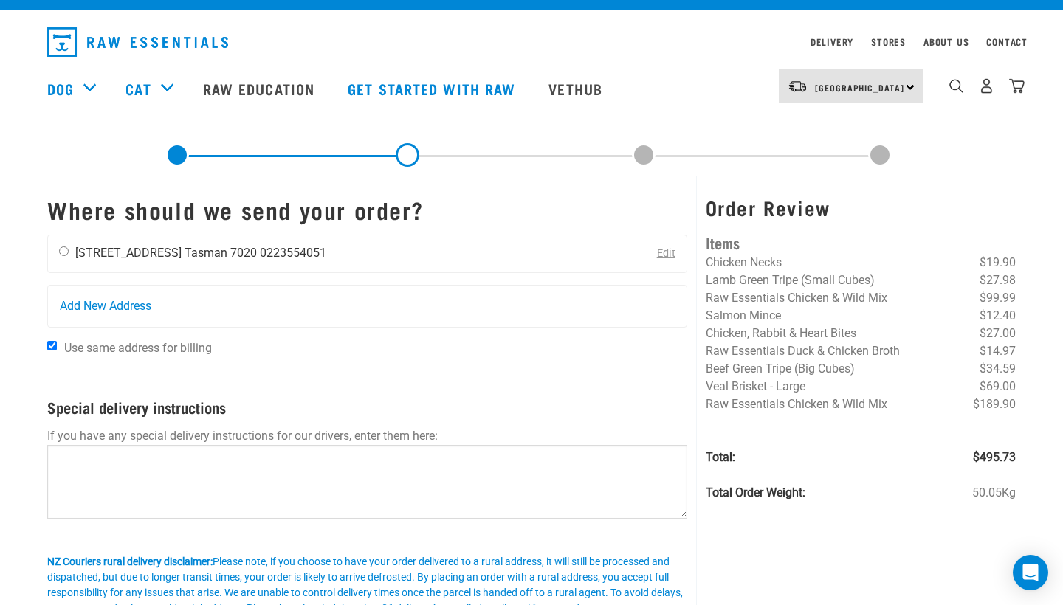
click at [139, 259] on li "[STREET_ADDRESS]" at bounding box center [128, 253] width 106 height 14
click at [69, 252] on div "Chardonnay Heremaia 24 Drayton Street Tasman 7020 0223554051" at bounding box center [192, 253] width 289 height 37
click at [70, 252] on div "Chardonnay Heremaia 24 Drayton Street Tasman 7020 0223554051" at bounding box center [192, 253] width 289 height 37
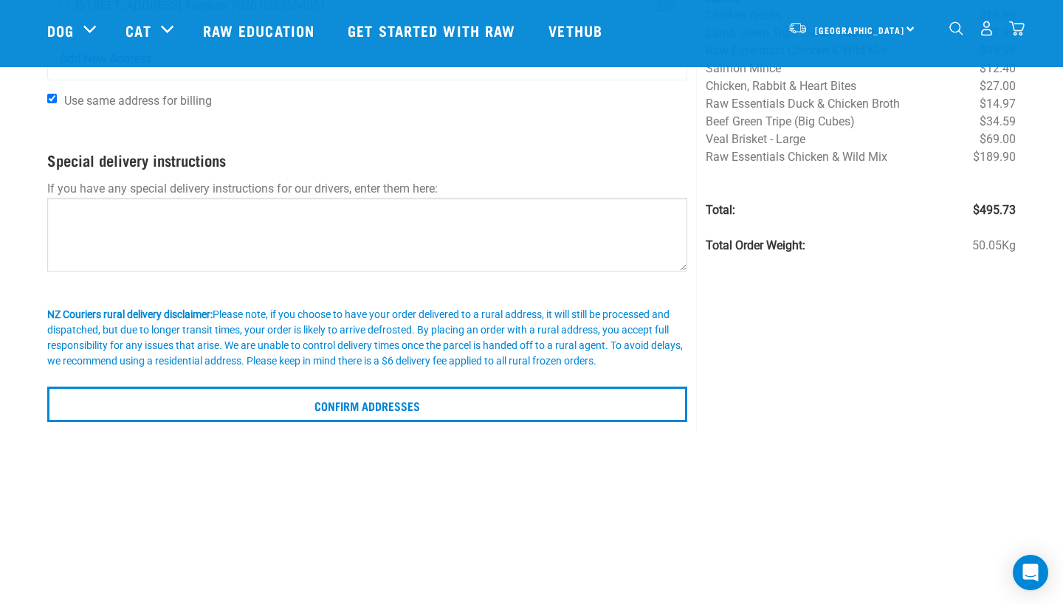
scroll to position [162, 0]
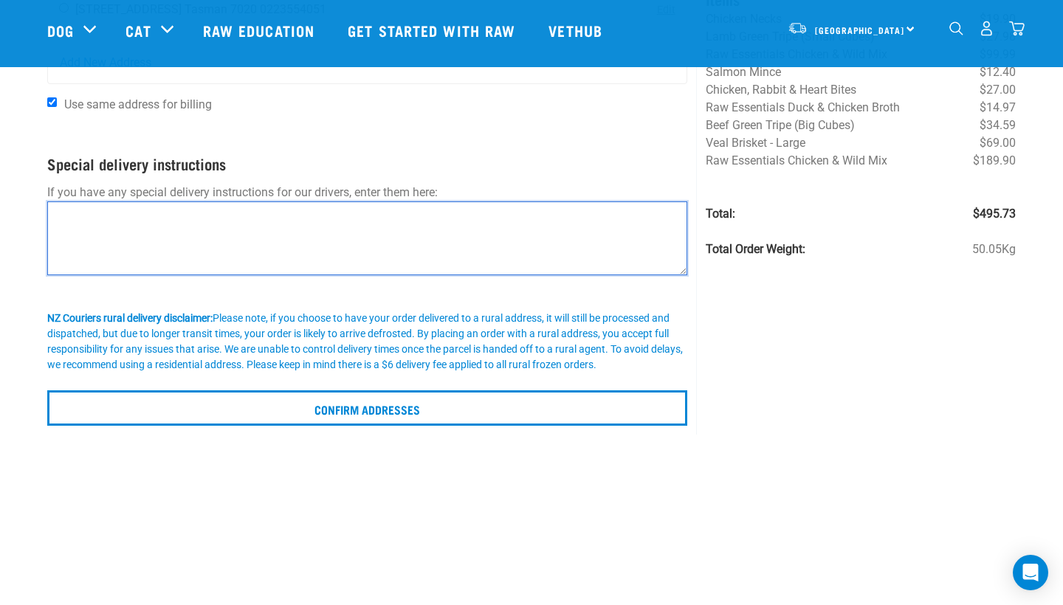
click at [187, 249] on textarea at bounding box center [367, 238] width 640 height 74
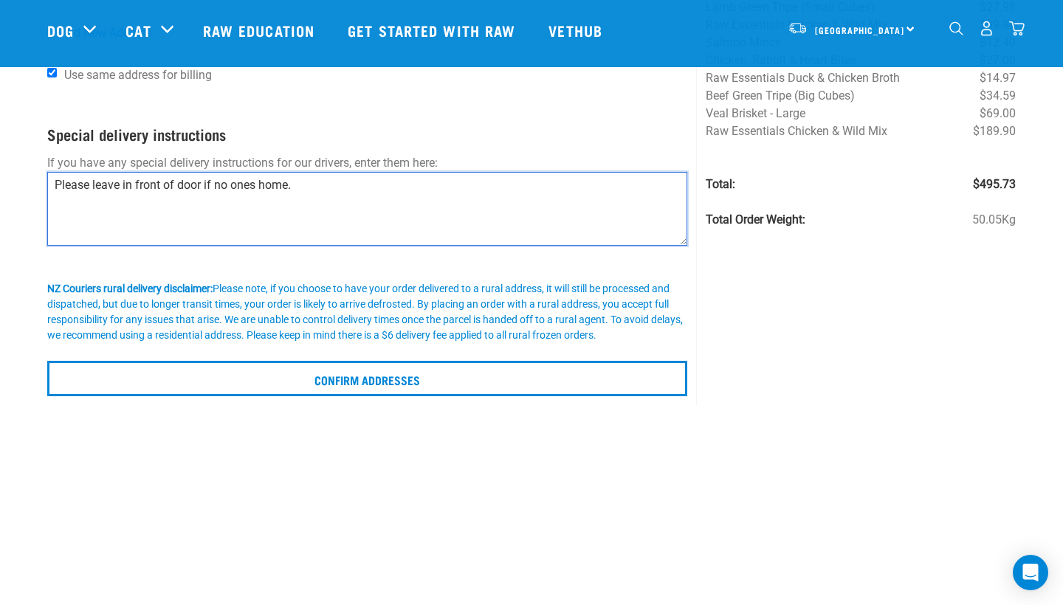
scroll to position [198, 0]
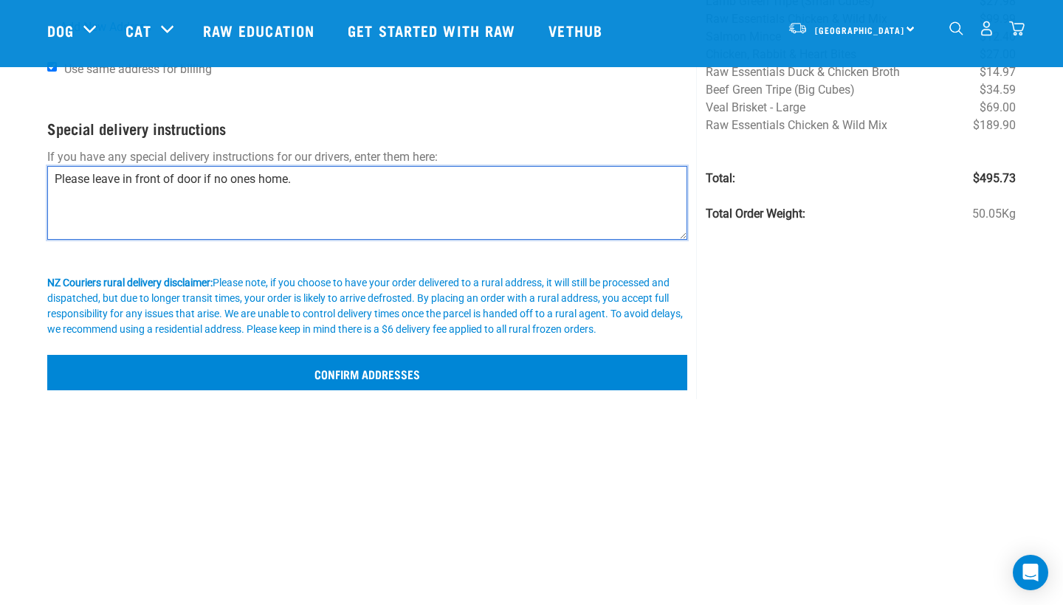
type textarea "Please leave in front of door if no ones home."
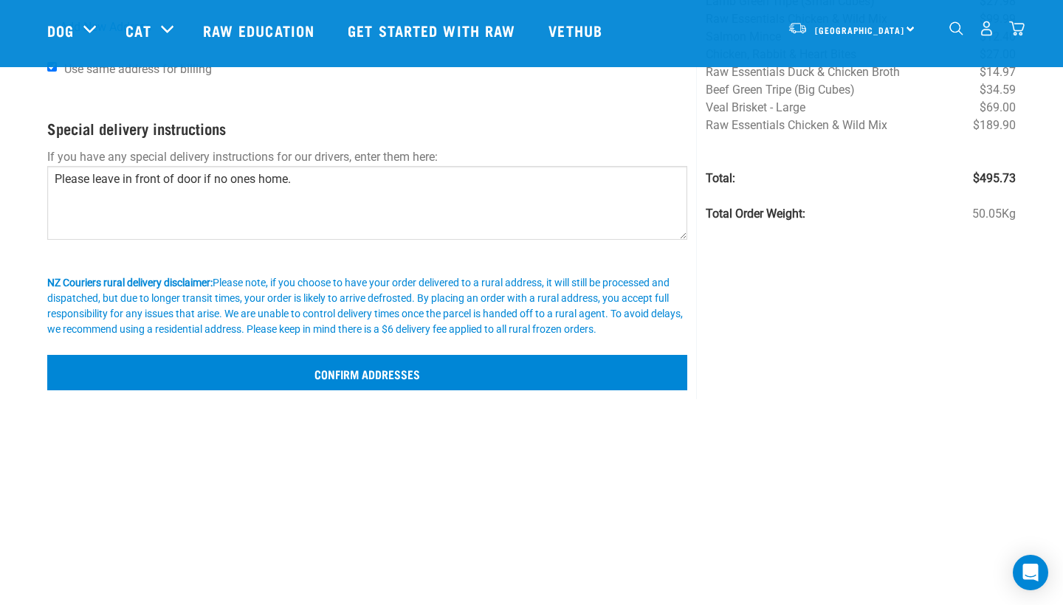
click at [360, 372] on input "Confirm addresses" at bounding box center [367, 372] width 640 height 35
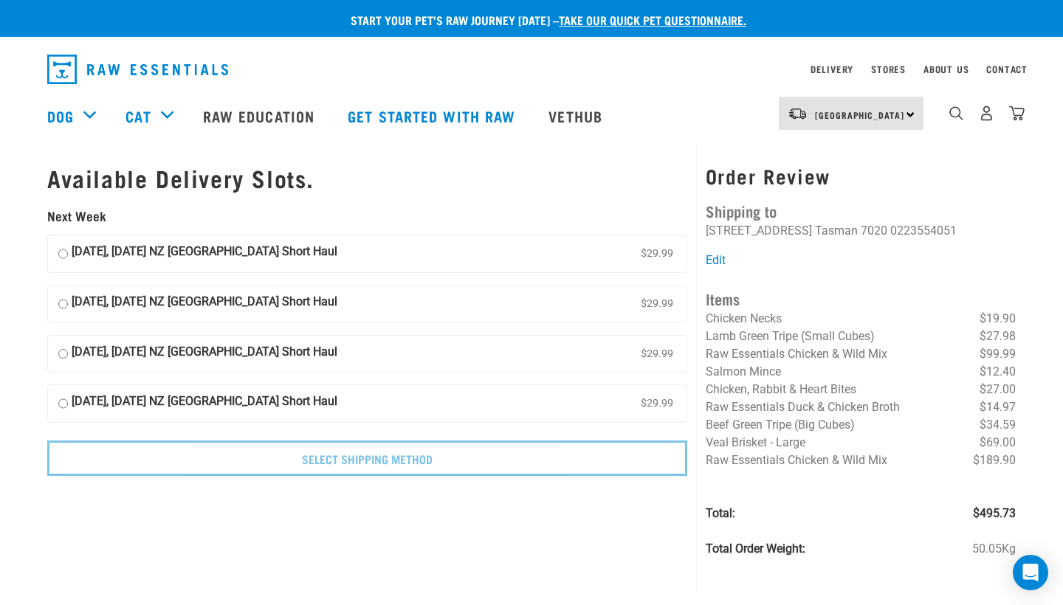
click at [62, 246] on input "[DATE], [DATE] NZ [GEOGRAPHIC_DATA] Short Haul $29.99" at bounding box center [63, 254] width 10 height 22
radio input "true"
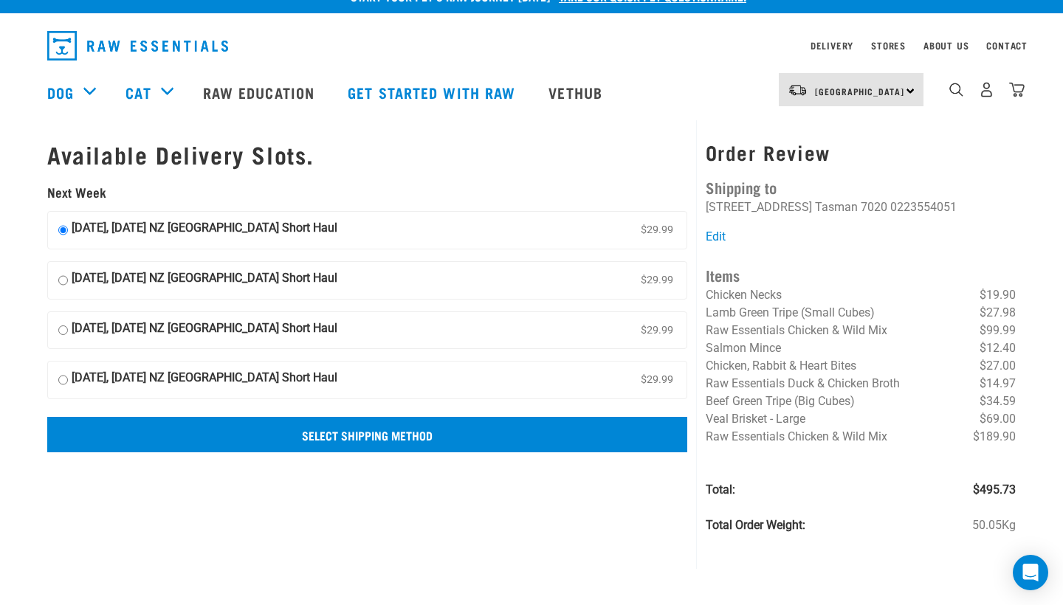
scroll to position [27, 0]
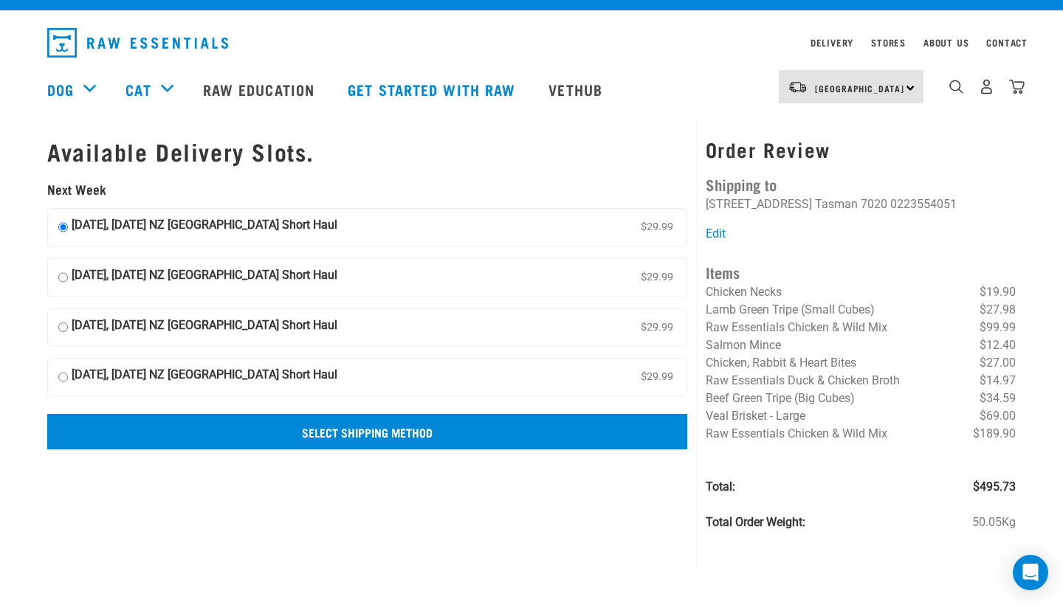
click at [389, 431] on input "Select Shipping Method" at bounding box center [367, 431] width 640 height 35
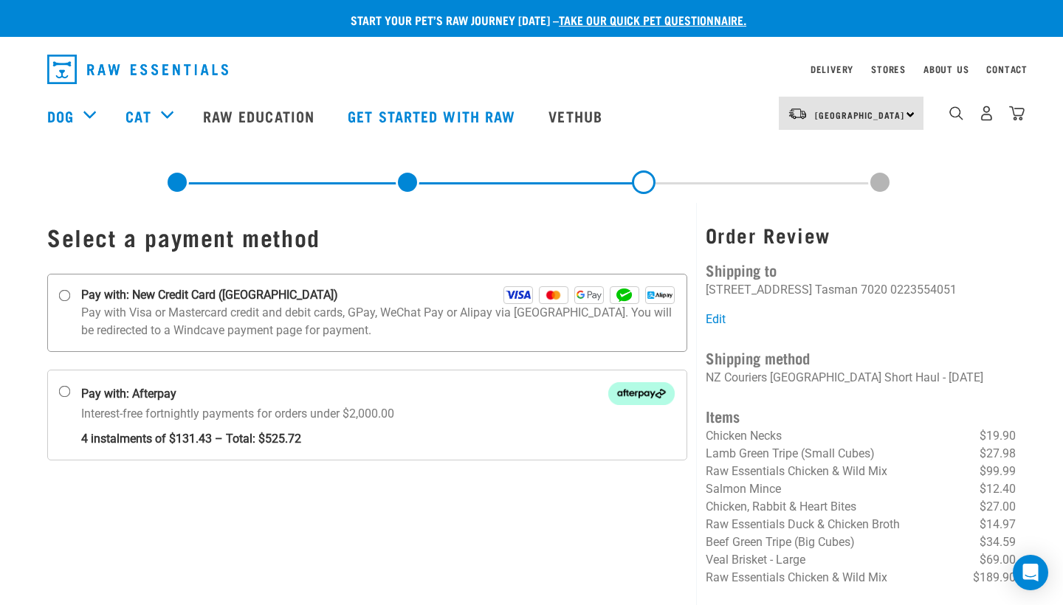
click at [86, 317] on p "Pay with Visa or Mastercard credit and debit cards, GPay, WeChat Pay or Alipay …" at bounding box center [377, 321] width 593 height 35
click at [71, 302] on input "Pay with: New Credit Card ([GEOGRAPHIC_DATA])" at bounding box center [65, 296] width 12 height 12
radio input "true"
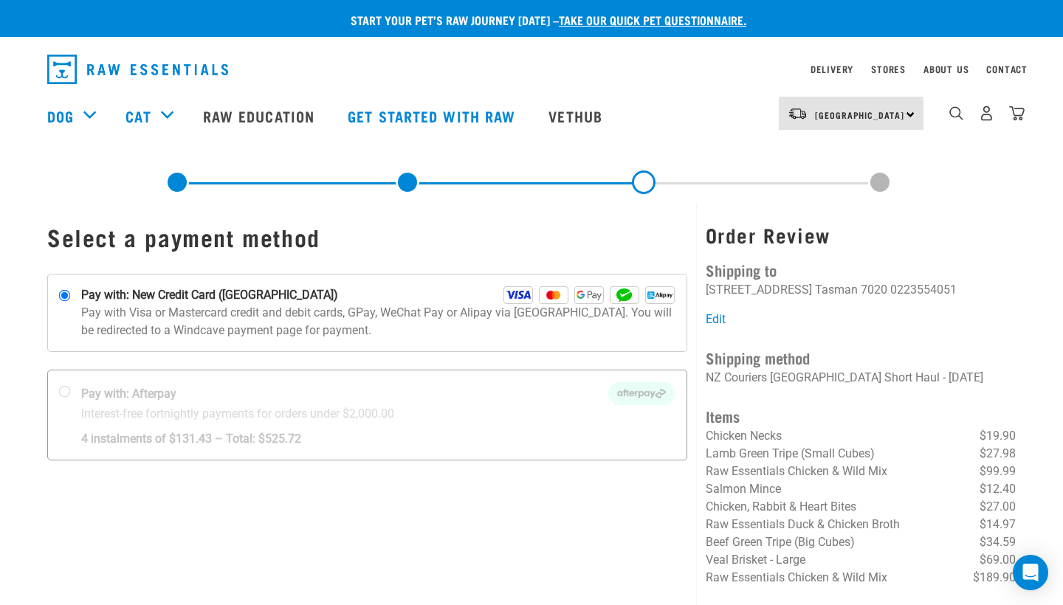
click at [61, 392] on div at bounding box center [367, 414] width 638 height 89
click at [61, 392] on input "Pay with: Afterpay Interest-free fortnightly payments for orders under $2,000.00" at bounding box center [65, 392] width 12 height 12
radio input "true"
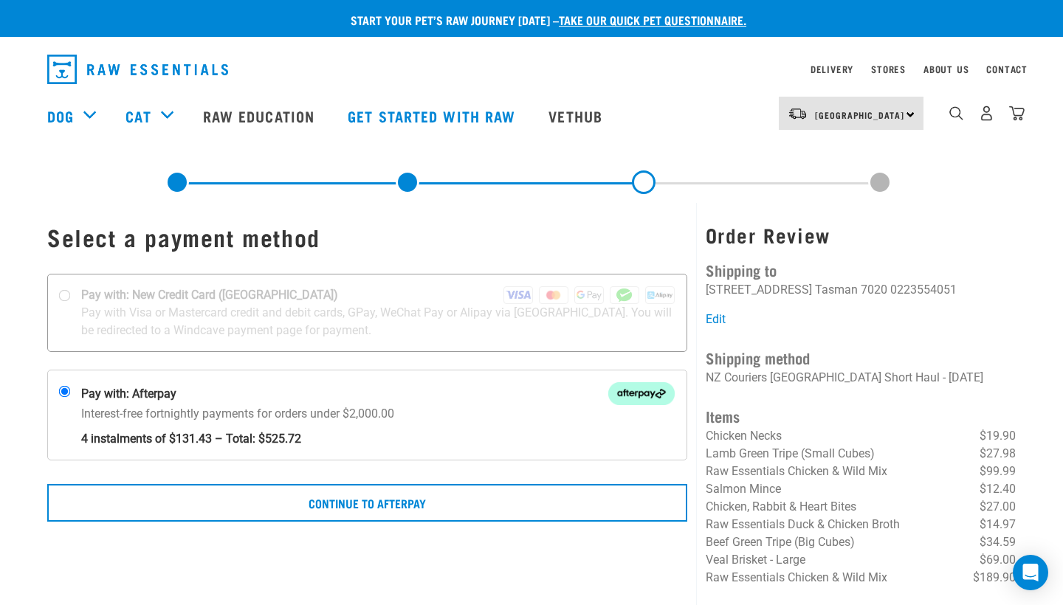
click at [72, 301] on div at bounding box center [367, 312] width 638 height 77
click at [71, 301] on input "Pay with: New Credit Card ([GEOGRAPHIC_DATA])" at bounding box center [65, 296] width 12 height 12
radio input "true"
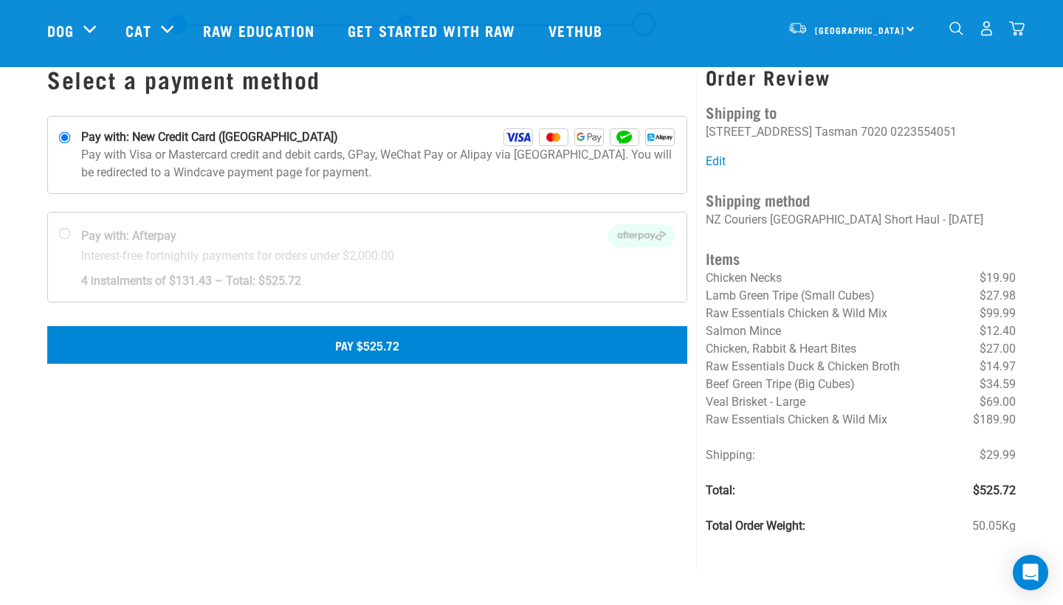
scroll to position [46, 0]
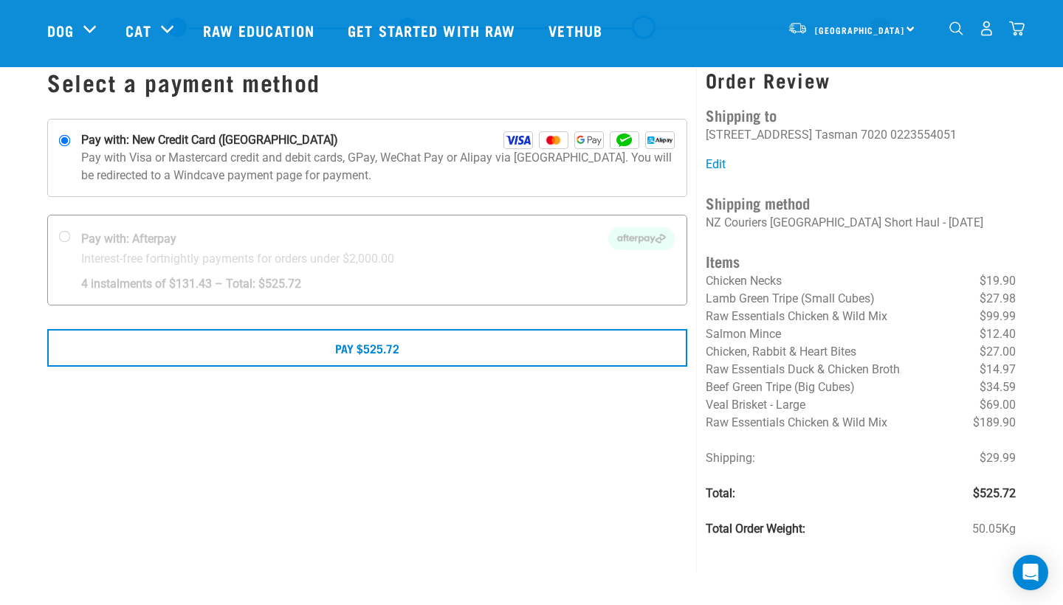
click at [75, 232] on div at bounding box center [367, 259] width 638 height 89
click at [71, 232] on input "Pay with: Afterpay Interest-free fortnightly payments for orders under $2,000.00" at bounding box center [65, 237] width 12 height 12
radio input "true"
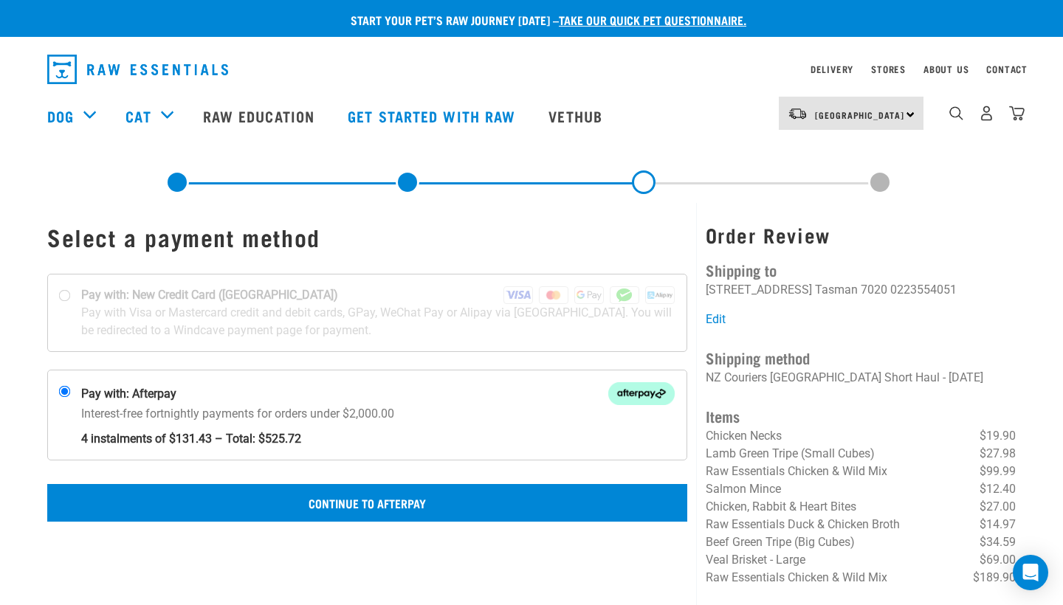
click at [192, 505] on button "Continue to Afterpay" at bounding box center [367, 502] width 640 height 37
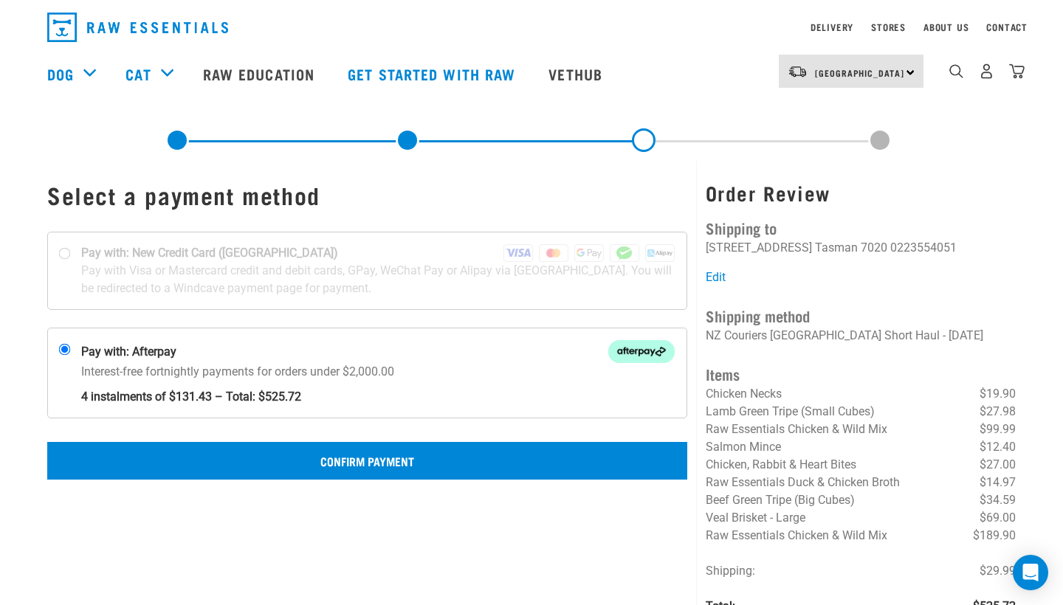
scroll to position [44, 0]
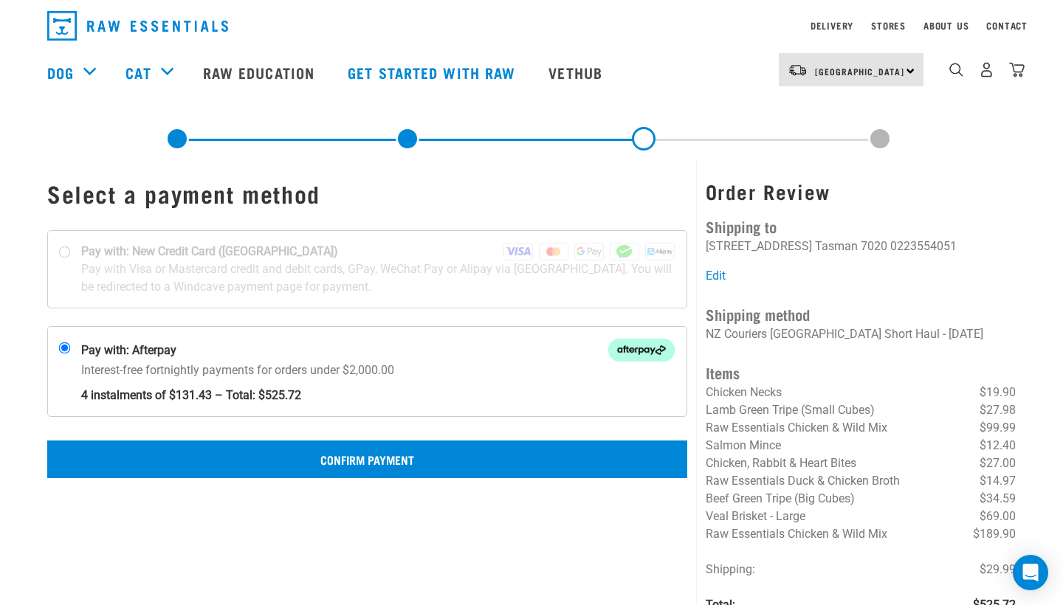
click at [443, 460] on button "Confirm Payment" at bounding box center [367, 459] width 640 height 37
